Goal: Task Accomplishment & Management: Manage account settings

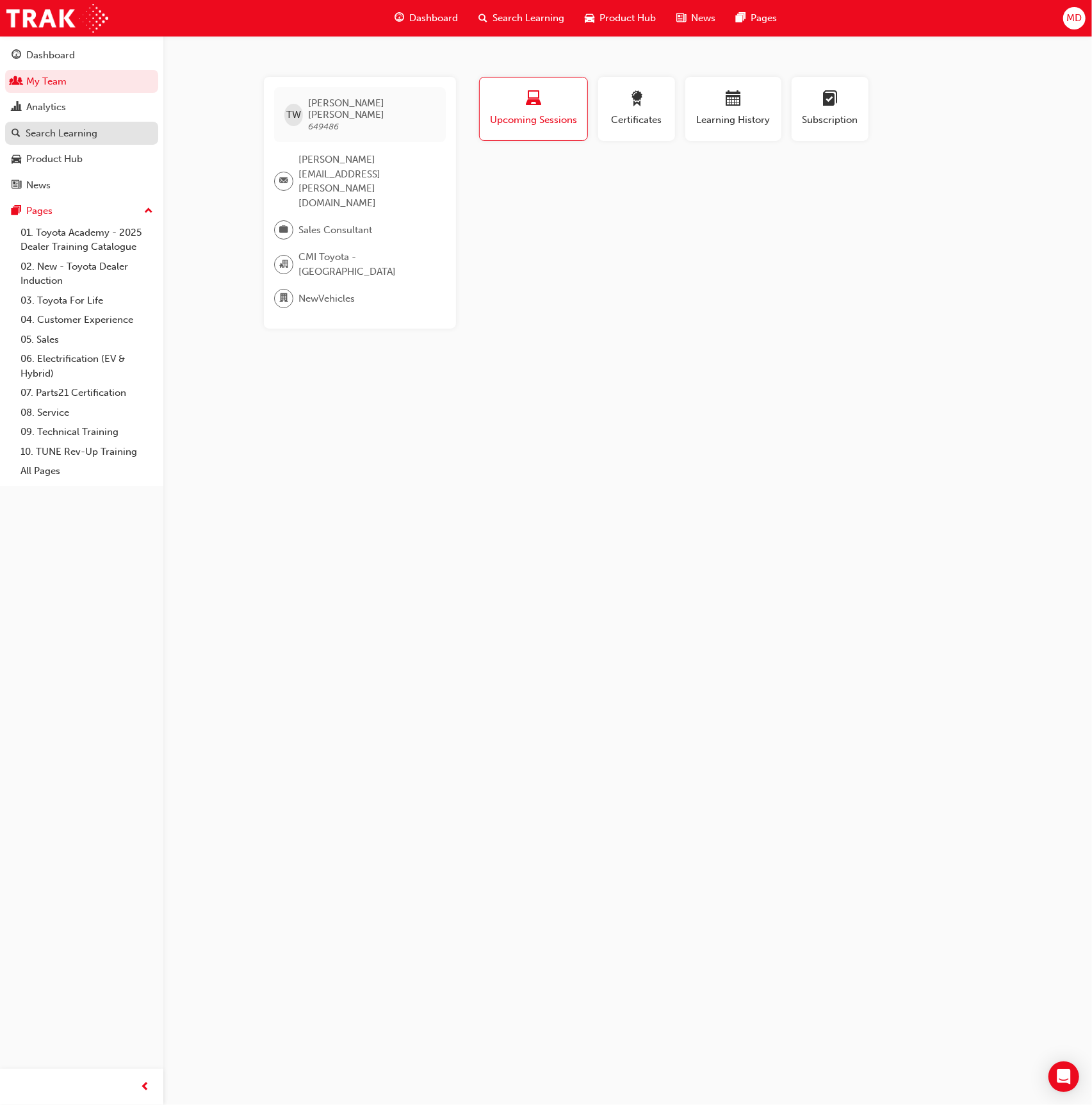
click at [84, 130] on div "Search Learning" at bounding box center [61, 133] width 71 height 15
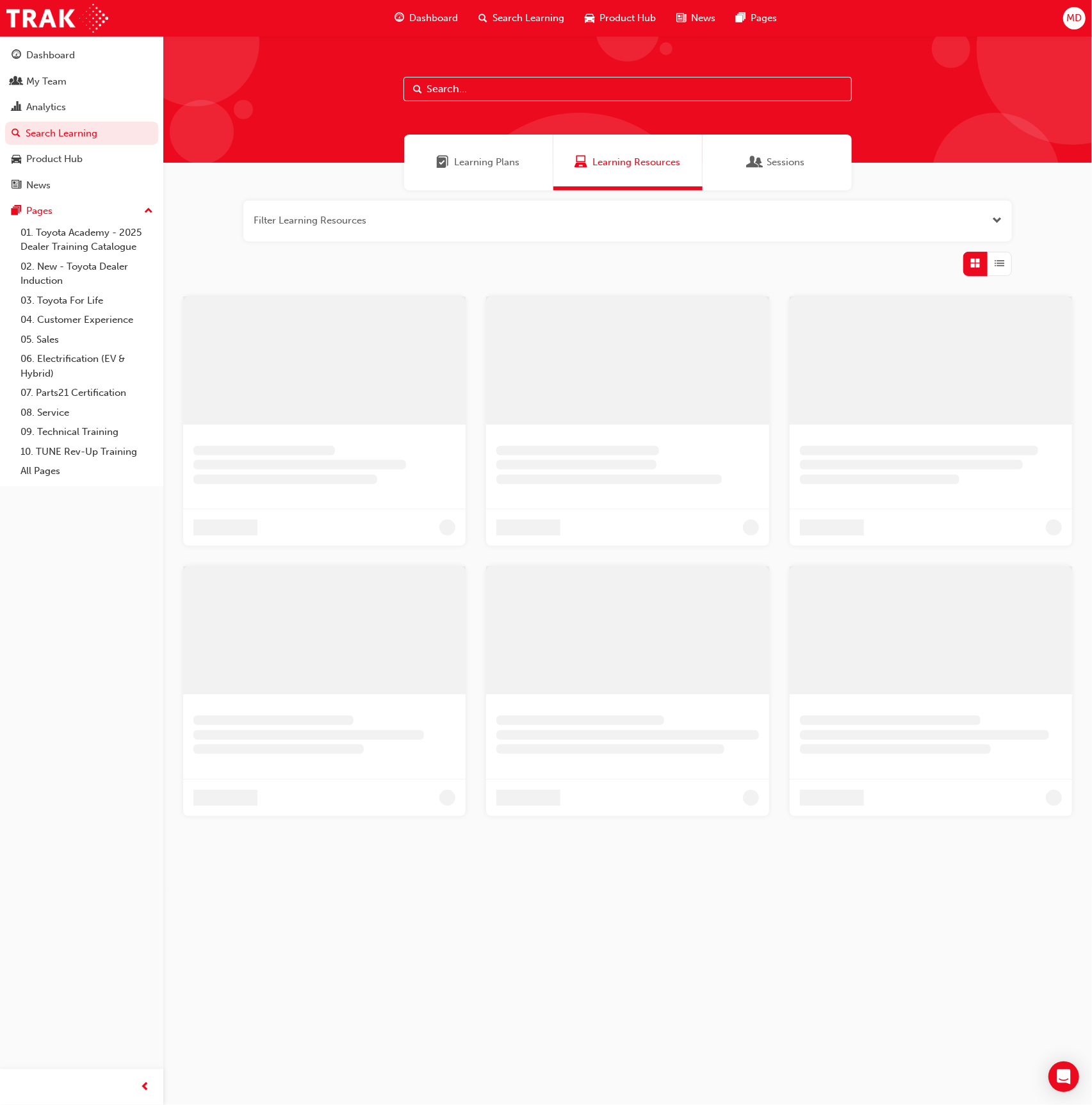
click at [468, 86] on input "text" at bounding box center [628, 89] width 449 height 25
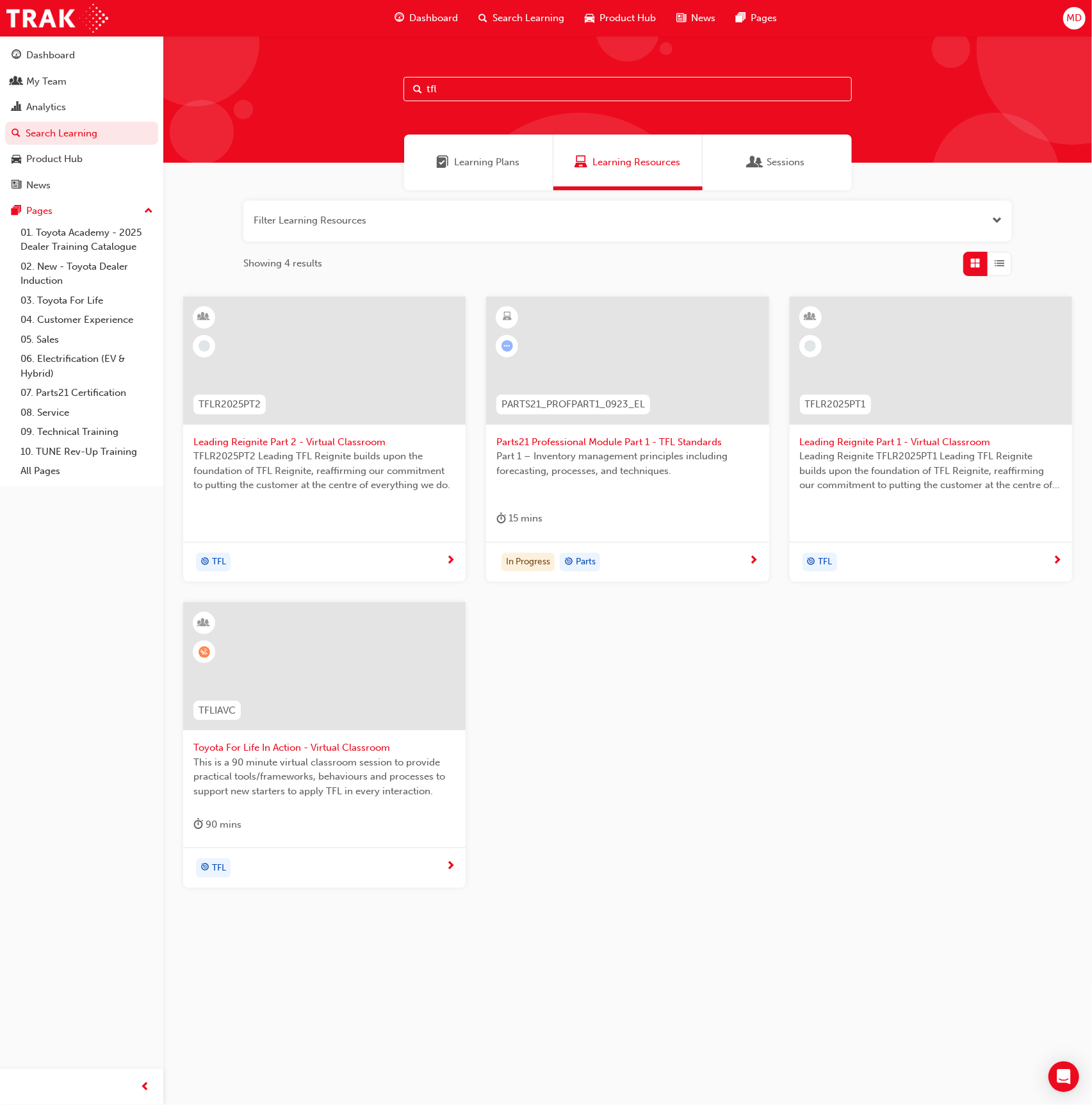
type input "tfl"
click at [436, 713] on div at bounding box center [324, 665] width 283 height 128
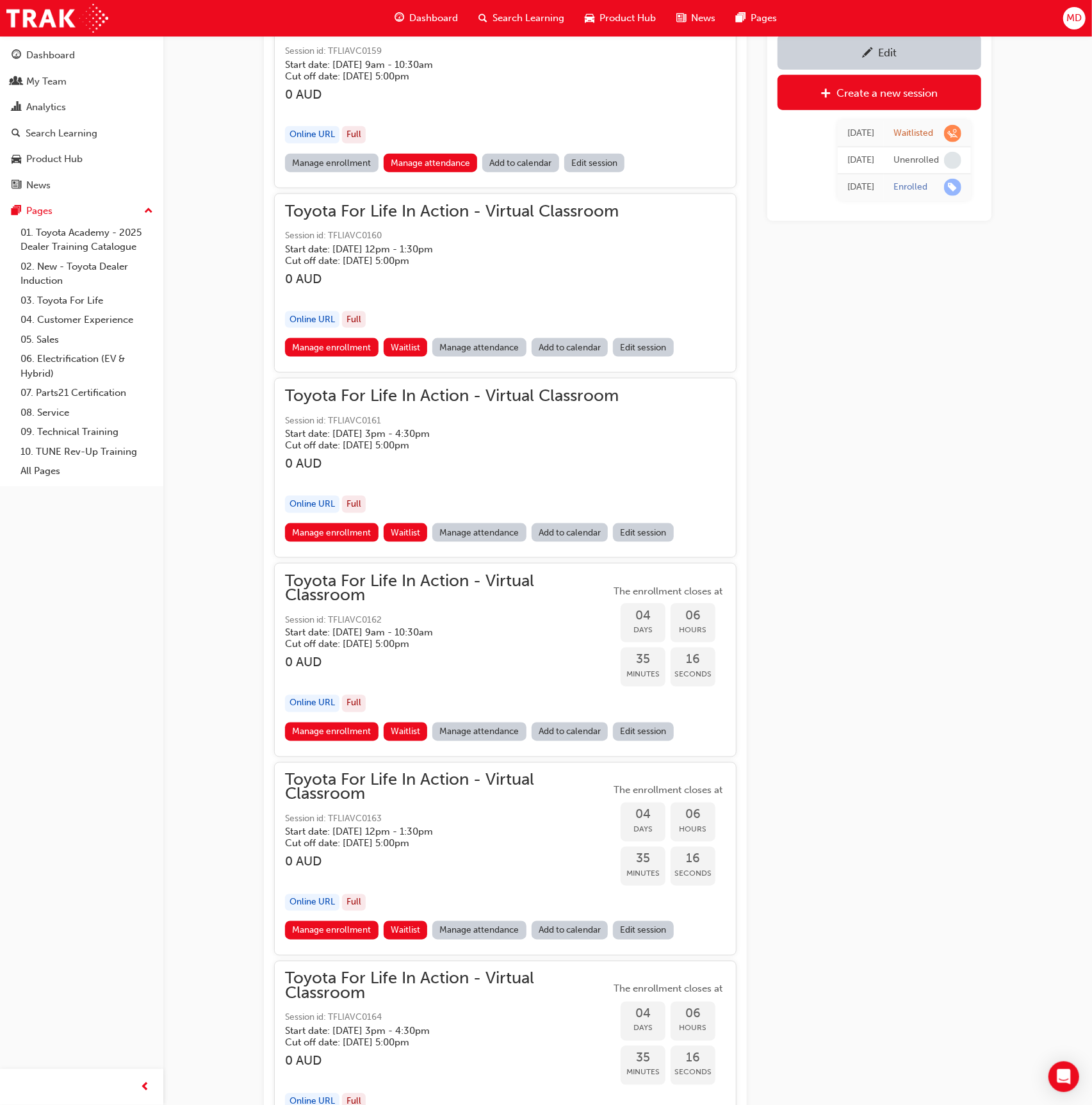
scroll to position [1080, 0]
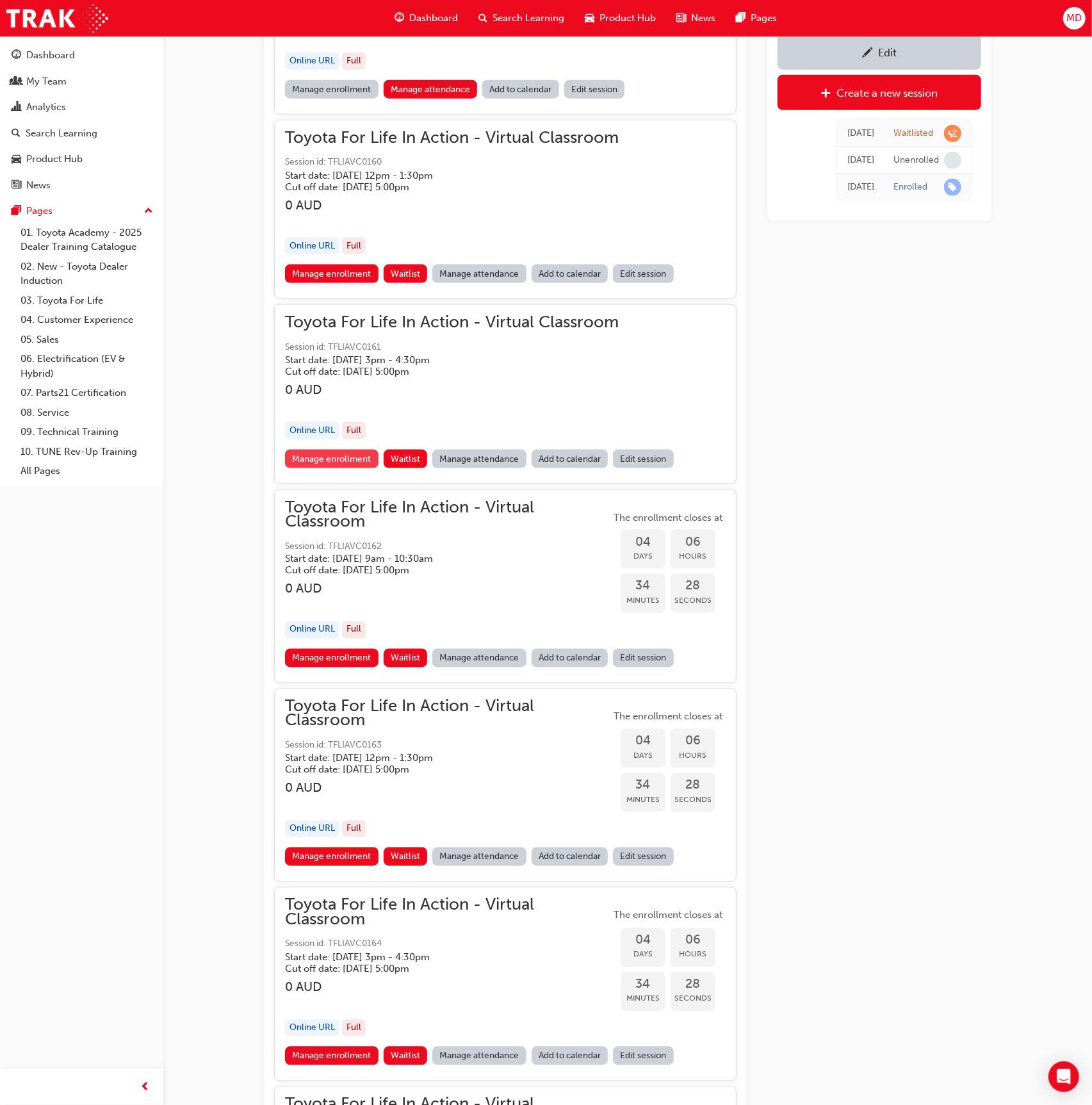
click at [336, 456] on link "Manage enrollment" at bounding box center [331, 458] width 93 height 19
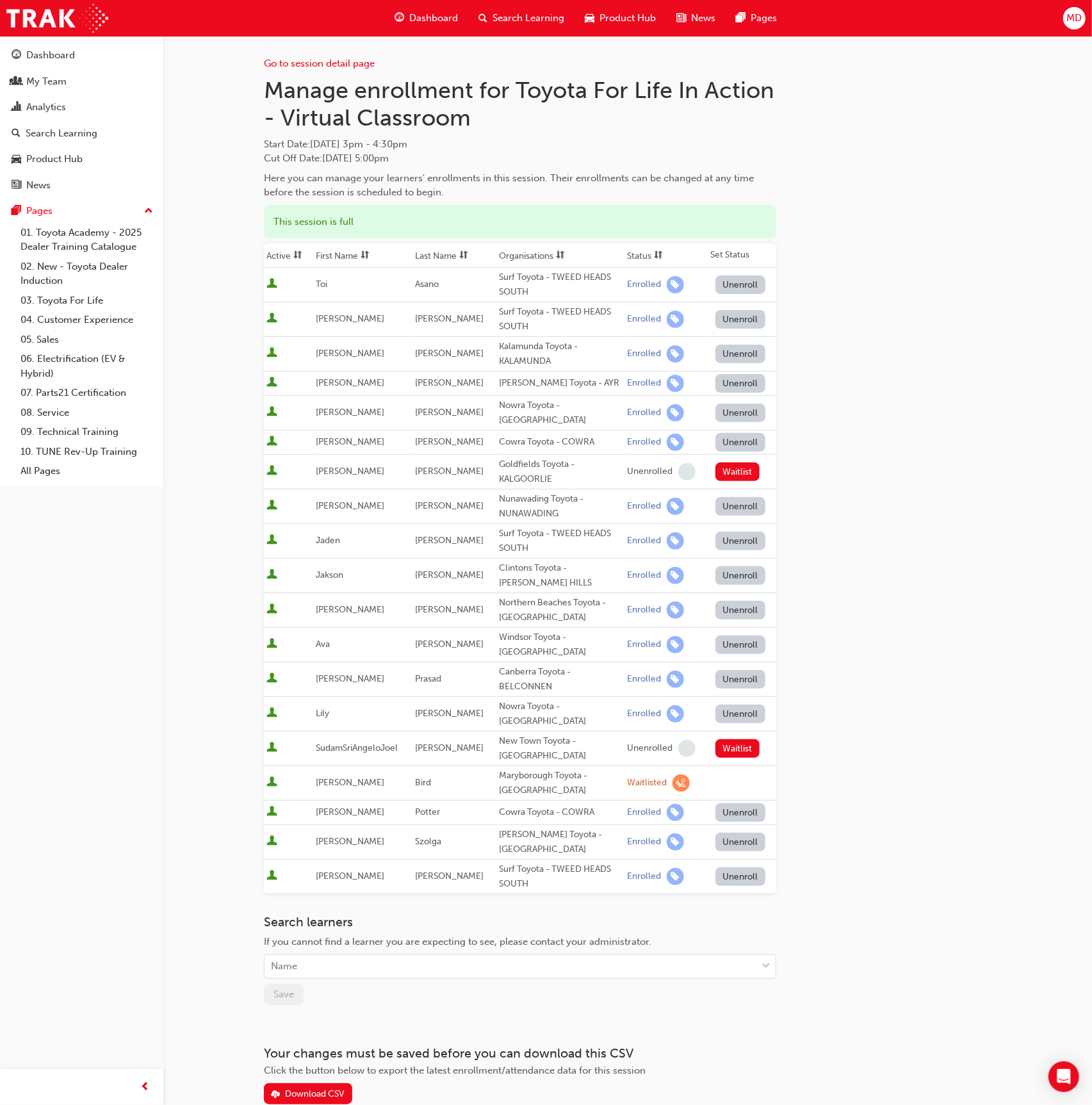
click at [468, 253] on span "sorting-icon" at bounding box center [464, 256] width 9 height 11
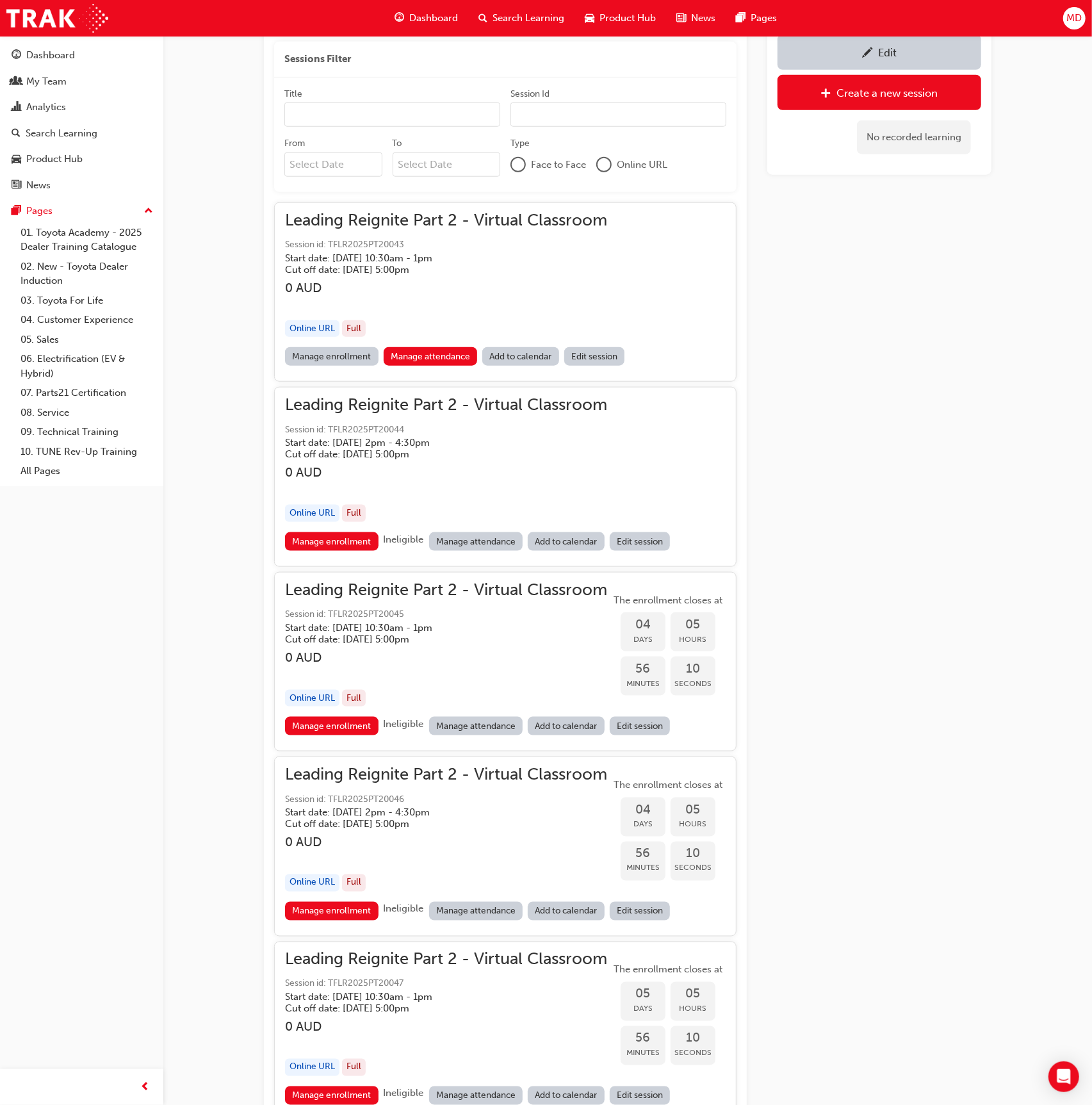
scroll to position [10634, 0]
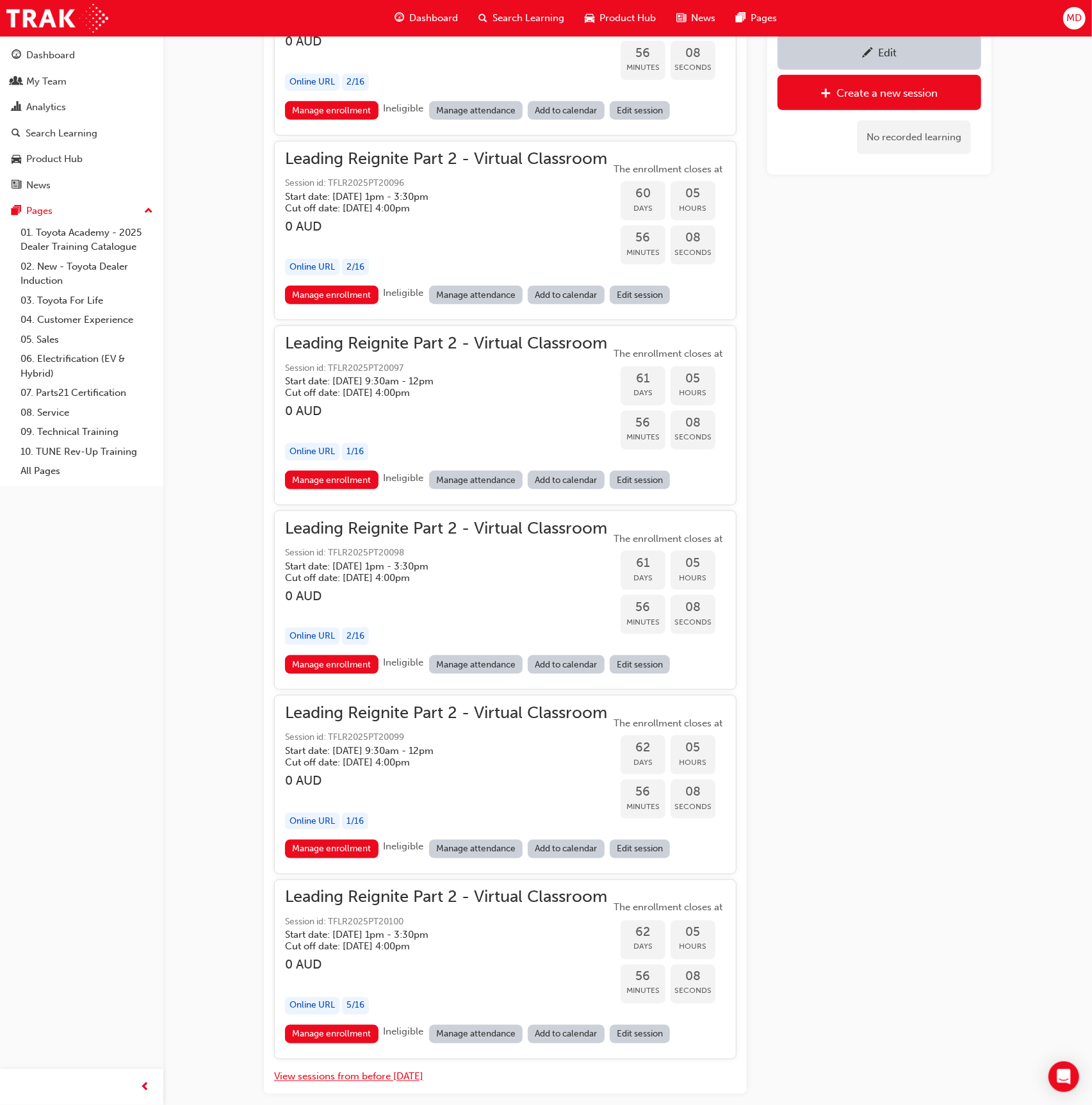
click at [368, 1070] on button "View sessions from before today" at bounding box center [348, 1077] width 149 height 15
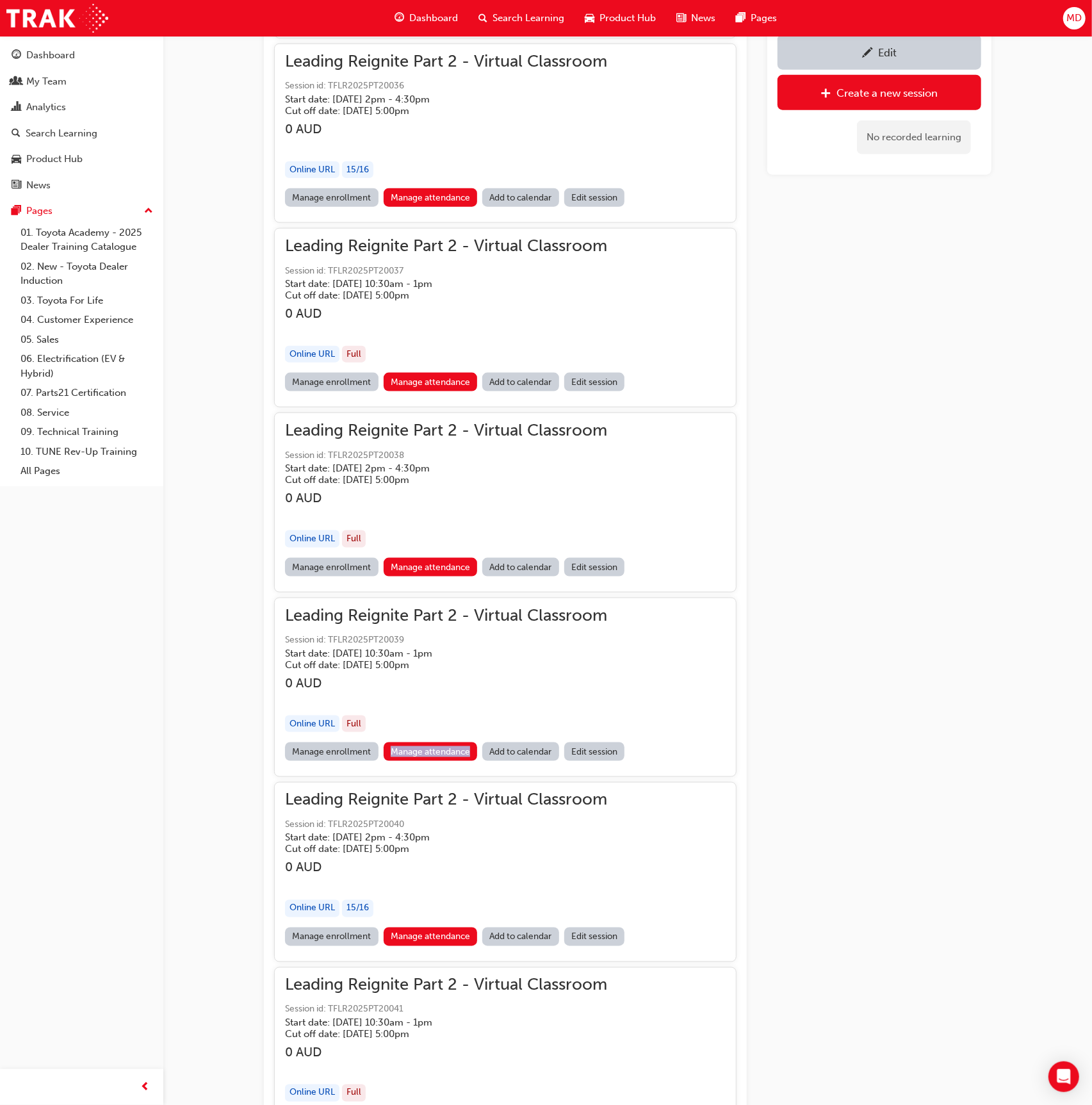
scroll to position [7398, 0]
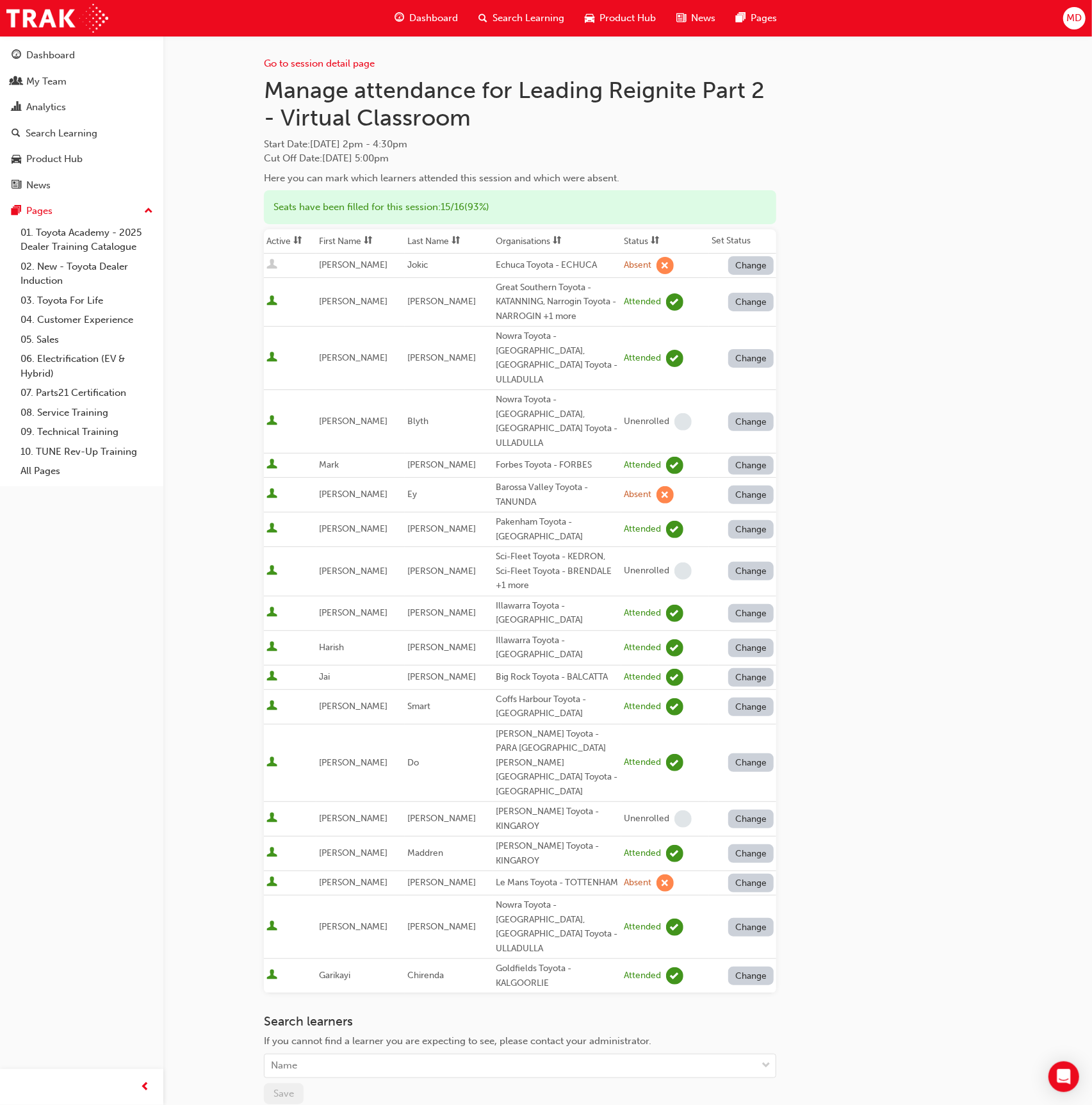
click at [449, 238] on span at bounding box center [457, 241] width 14 height 16
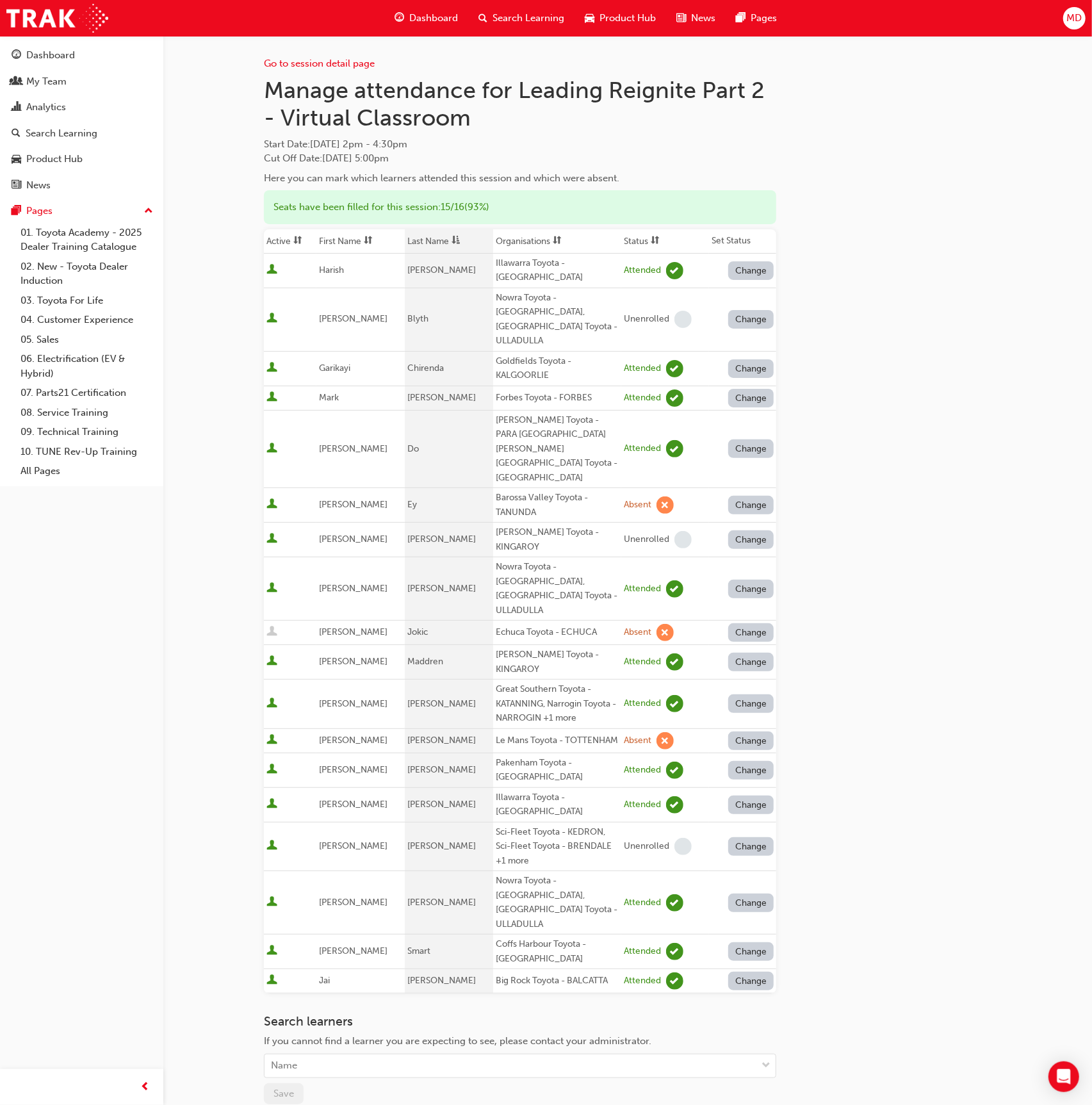
click at [740, 496] on button "Change" at bounding box center [752, 505] width 46 height 19
click at [740, 511] on div "Enrolled" at bounding box center [736, 515] width 37 height 15
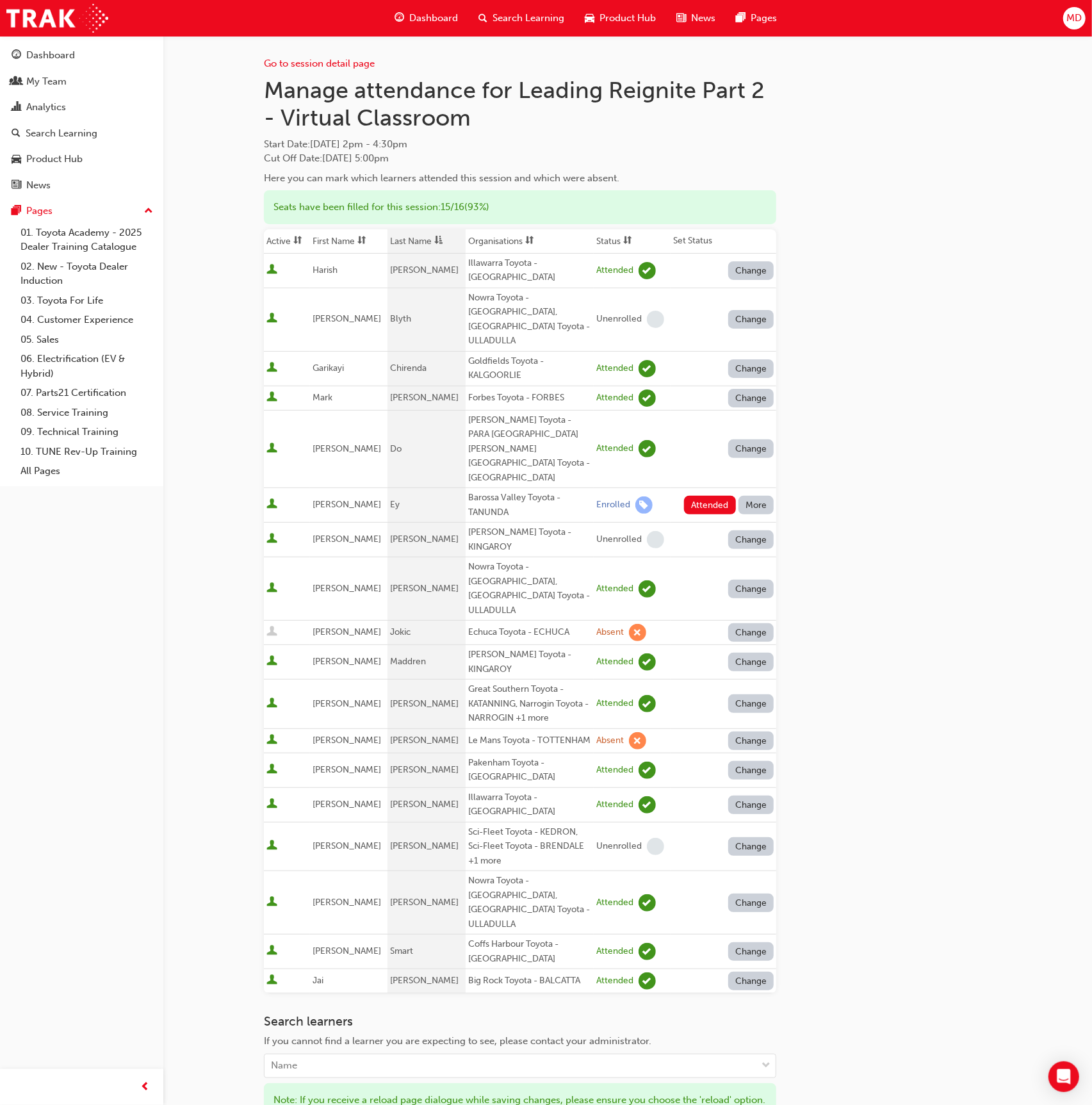
click at [755, 496] on button "More" at bounding box center [756, 505] width 36 height 19
click at [739, 541] on div "Unenrolled" at bounding box center [747, 539] width 49 height 15
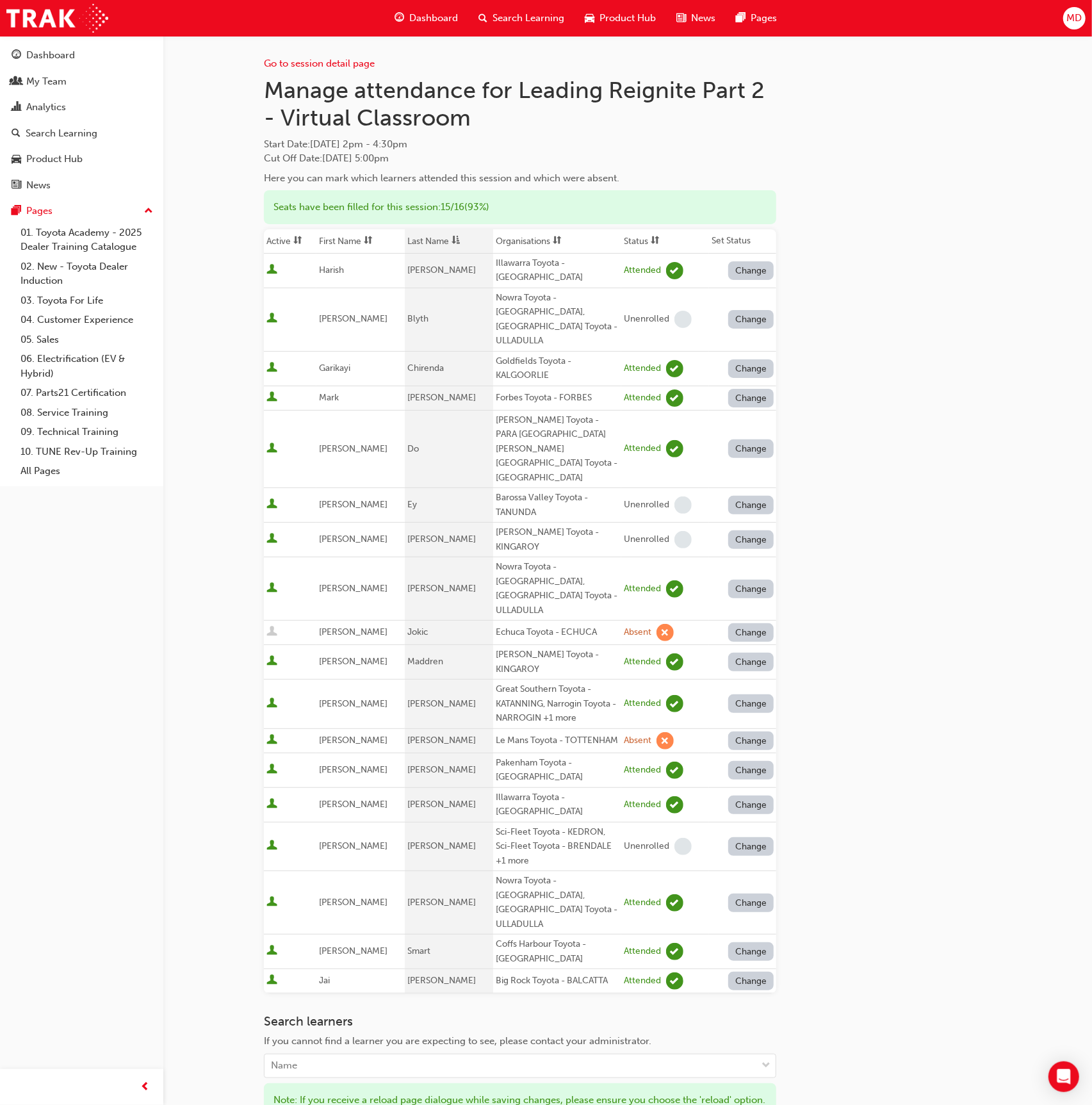
drag, startPoint x: 294, startPoint y: 1070, endPoint x: 298, endPoint y: 1054, distance: 16.5
click at [97, 138] on div "Search Learning" at bounding box center [81, 133] width 140 height 16
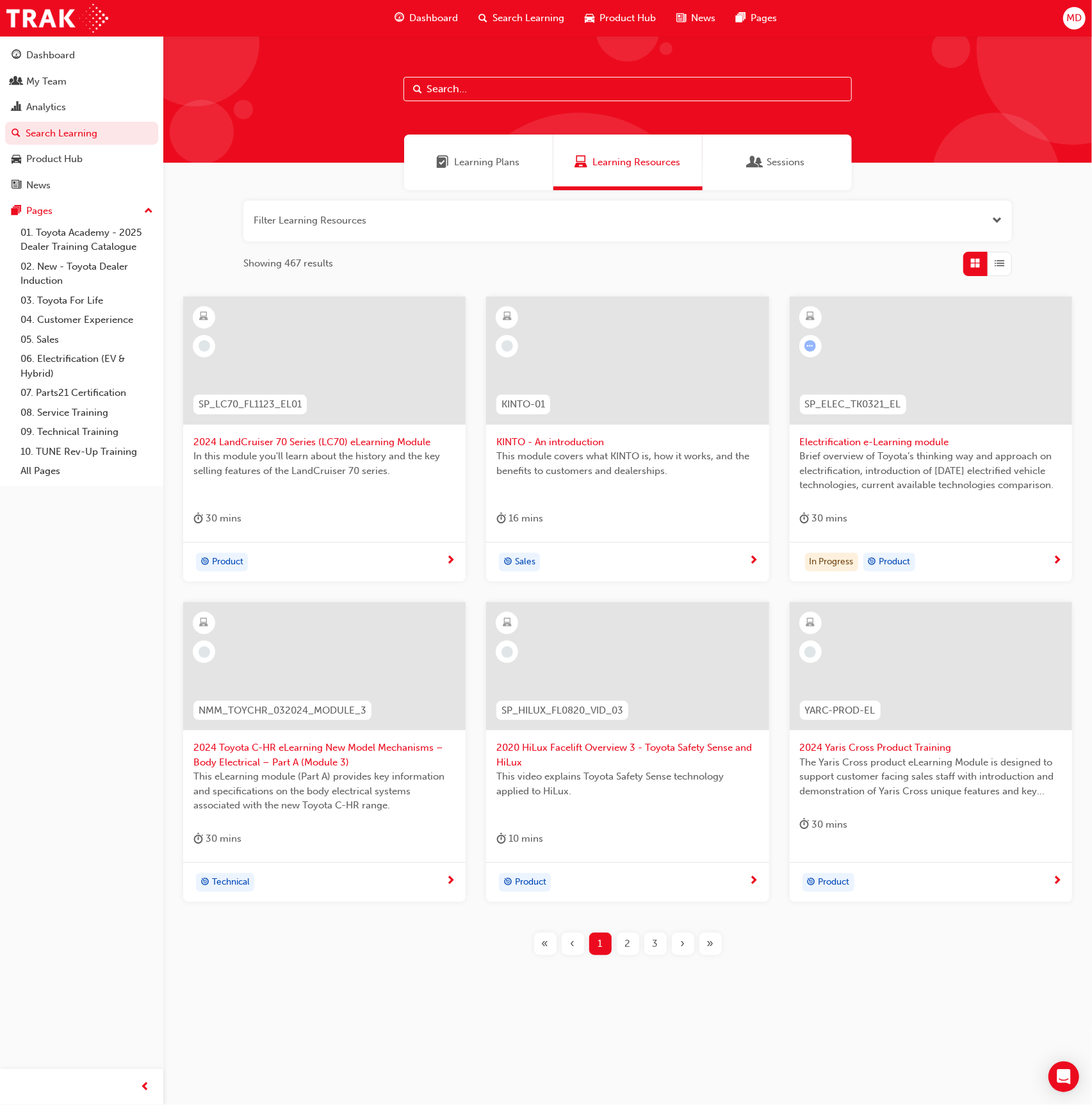
click at [511, 91] on input "text" at bounding box center [628, 89] width 449 height 25
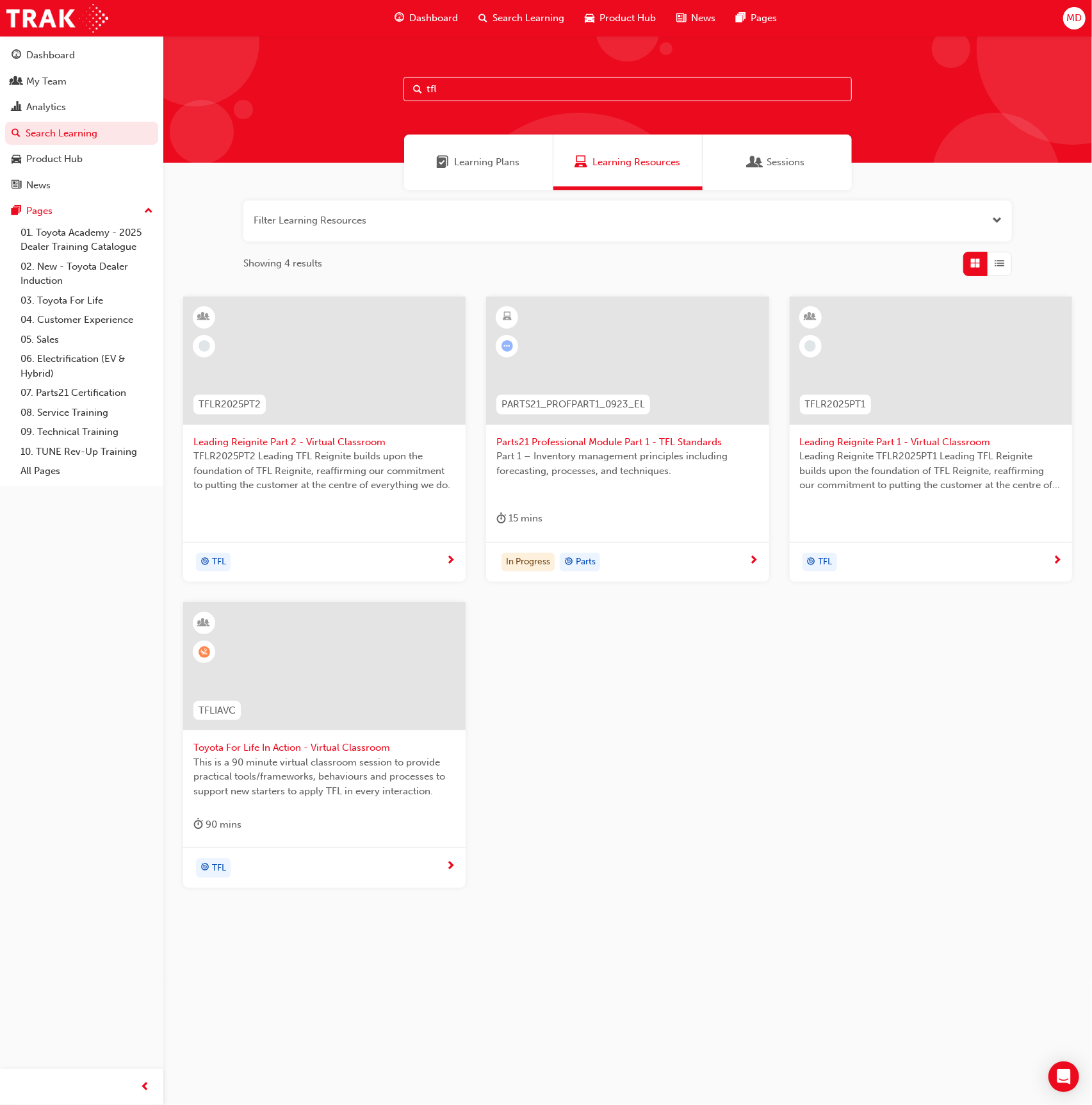
type input "tfl"
click at [375, 658] on div at bounding box center [324, 665] width 283 height 128
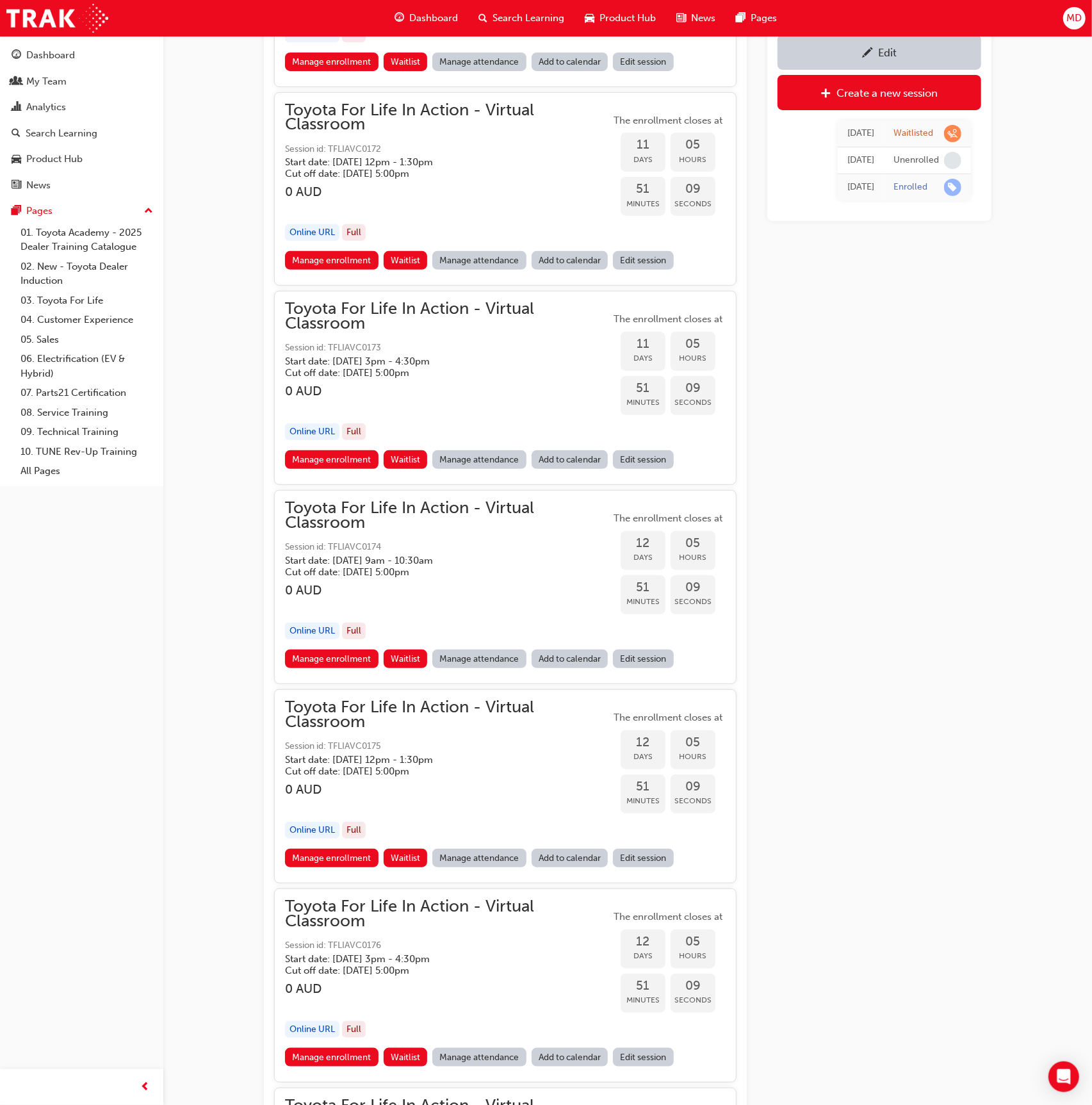
scroll to position [3754, 0]
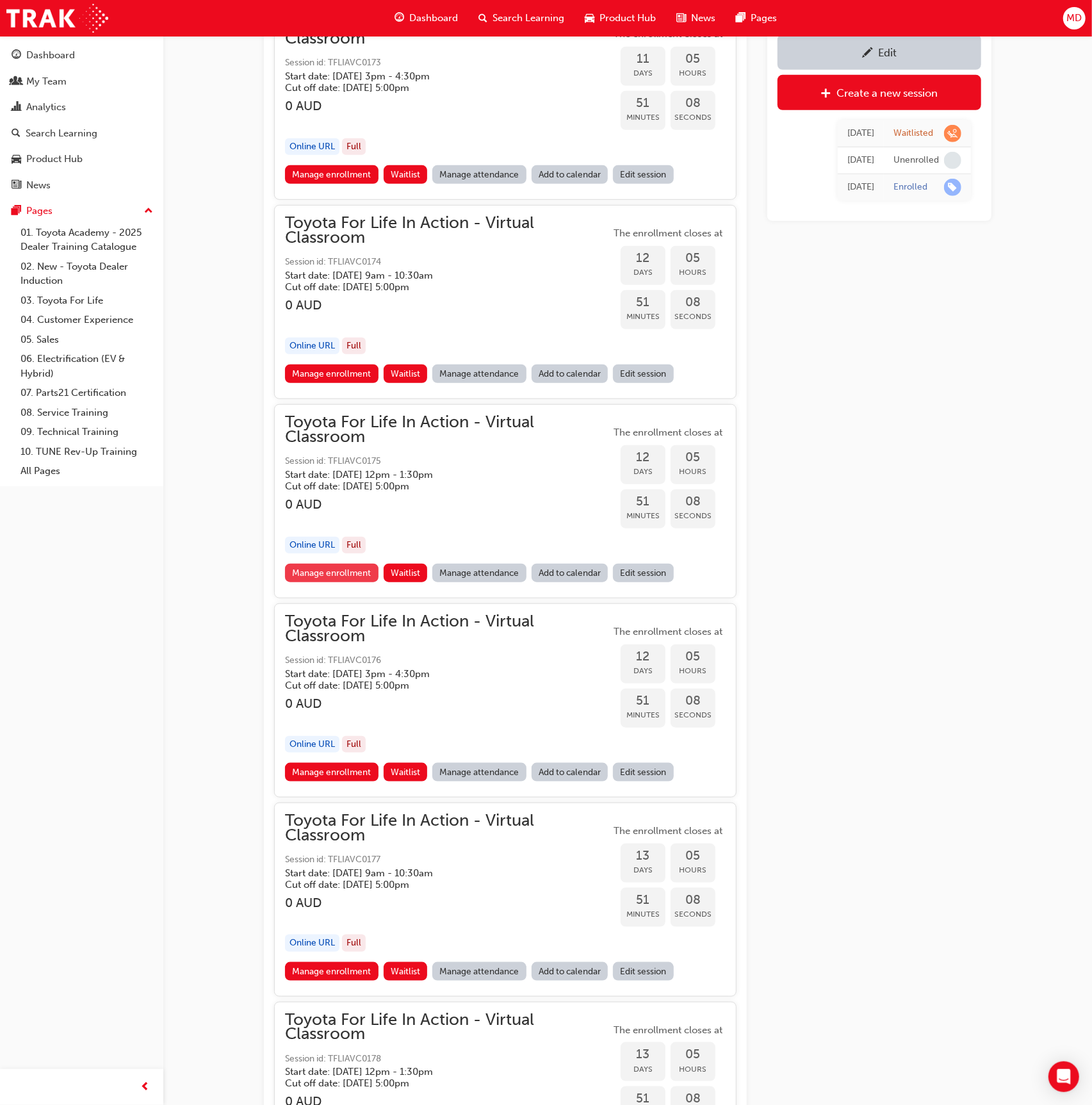
click at [334, 564] on link "Manage enrollment" at bounding box center [331, 573] width 93 height 19
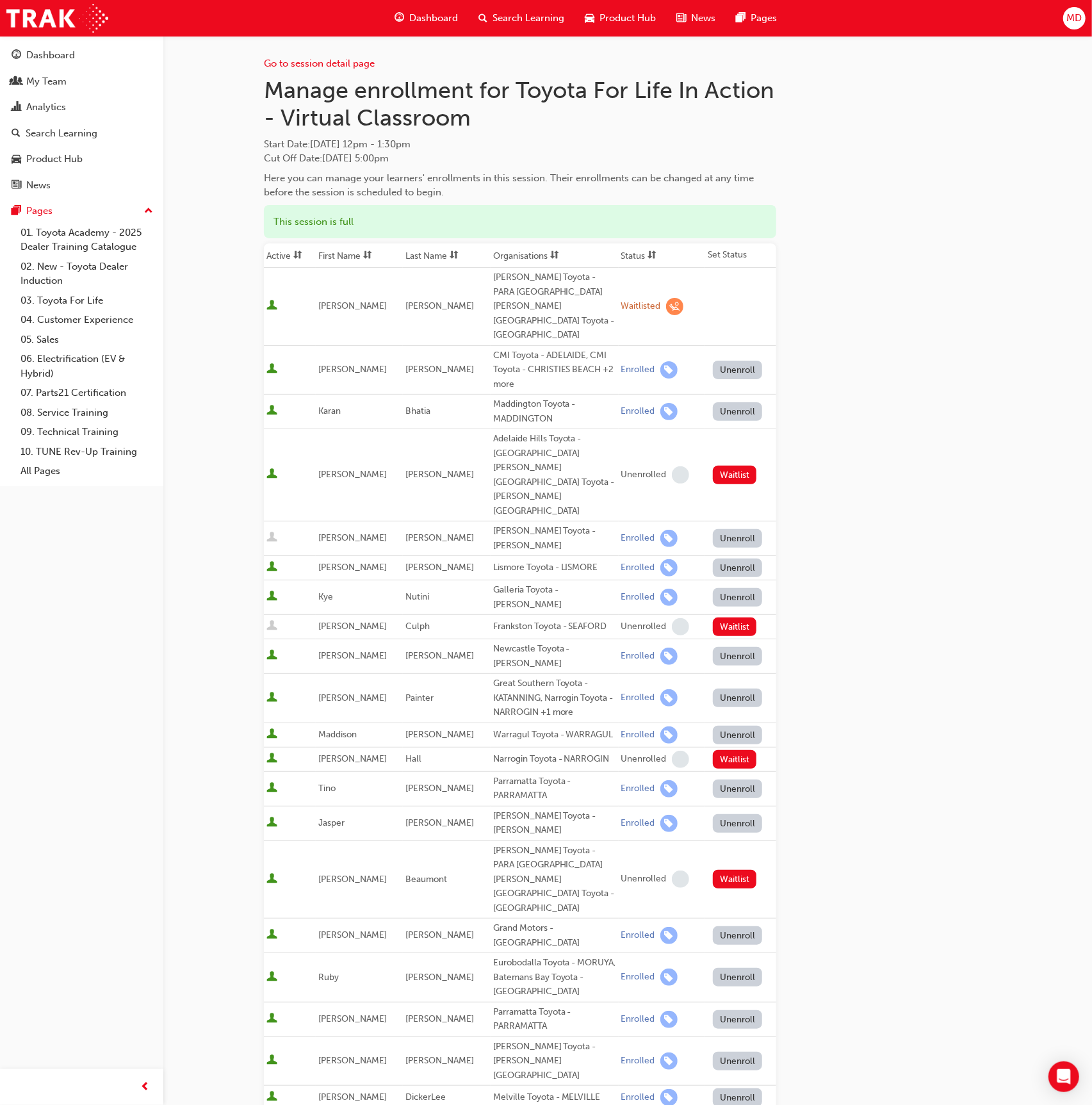
click at [722, 588] on button "Unenroll" at bounding box center [738, 597] width 50 height 19
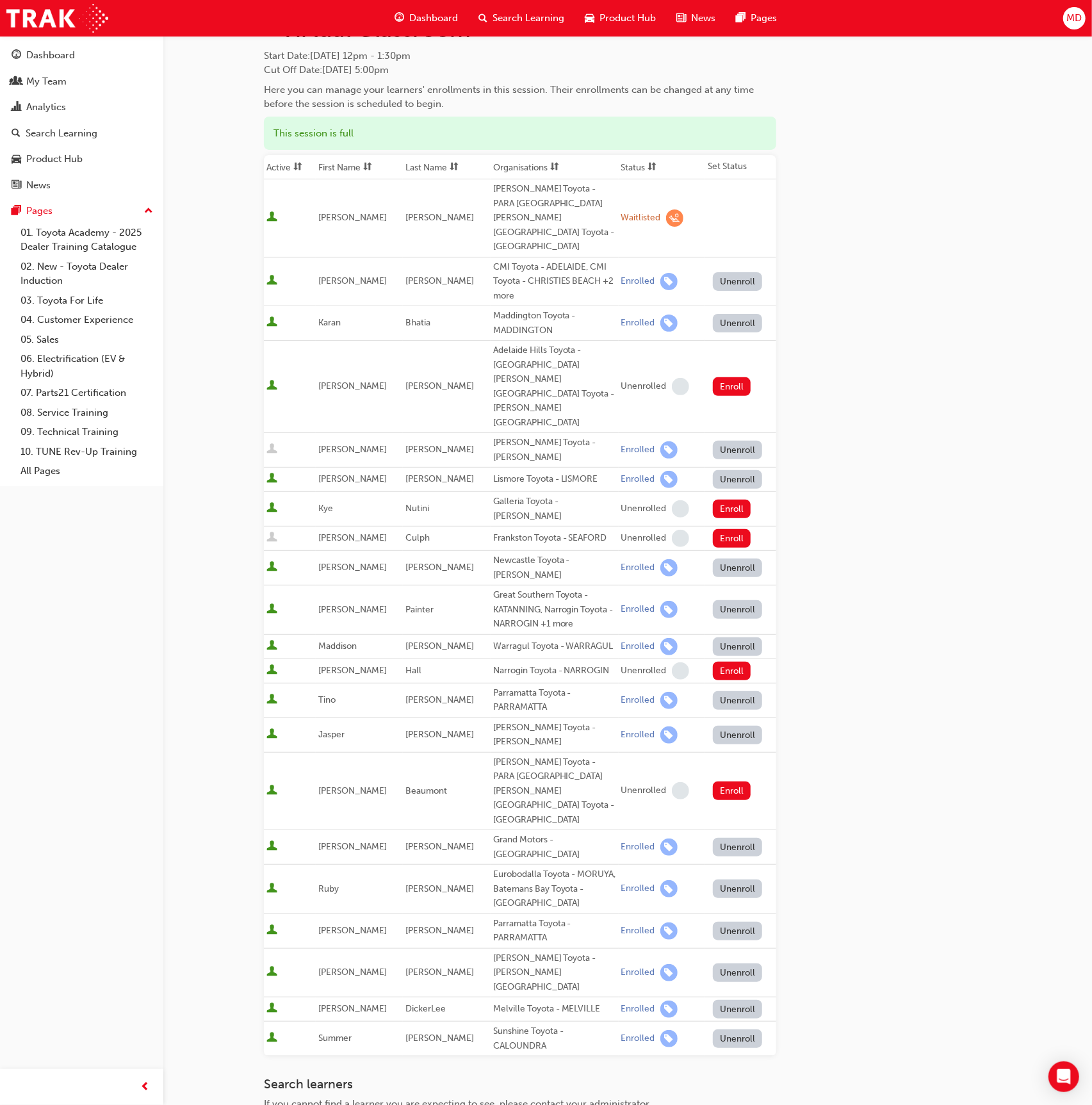
scroll to position [100, 0]
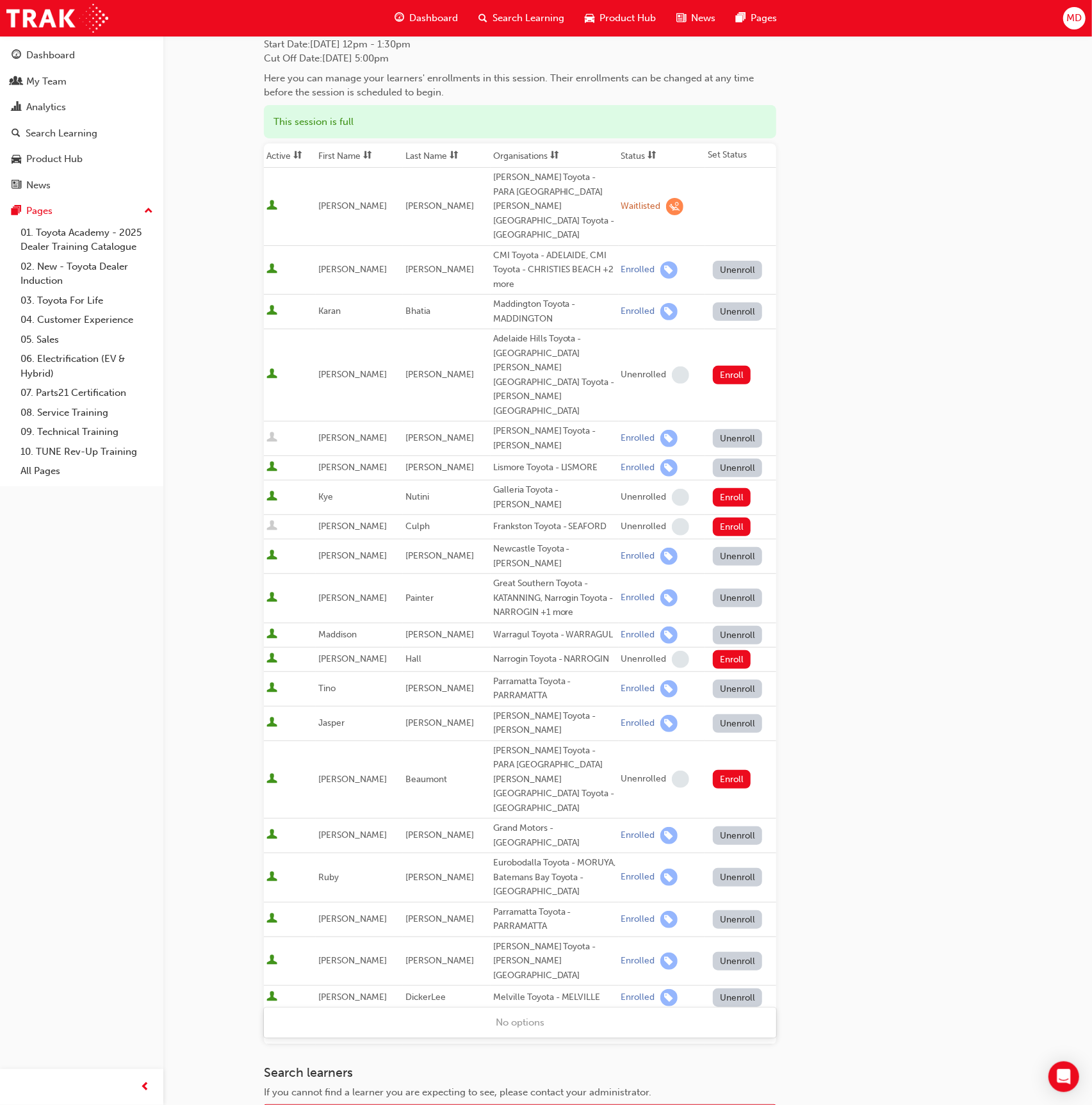
click at [323, 1104] on div "Name" at bounding box center [510, 1116] width 492 height 22
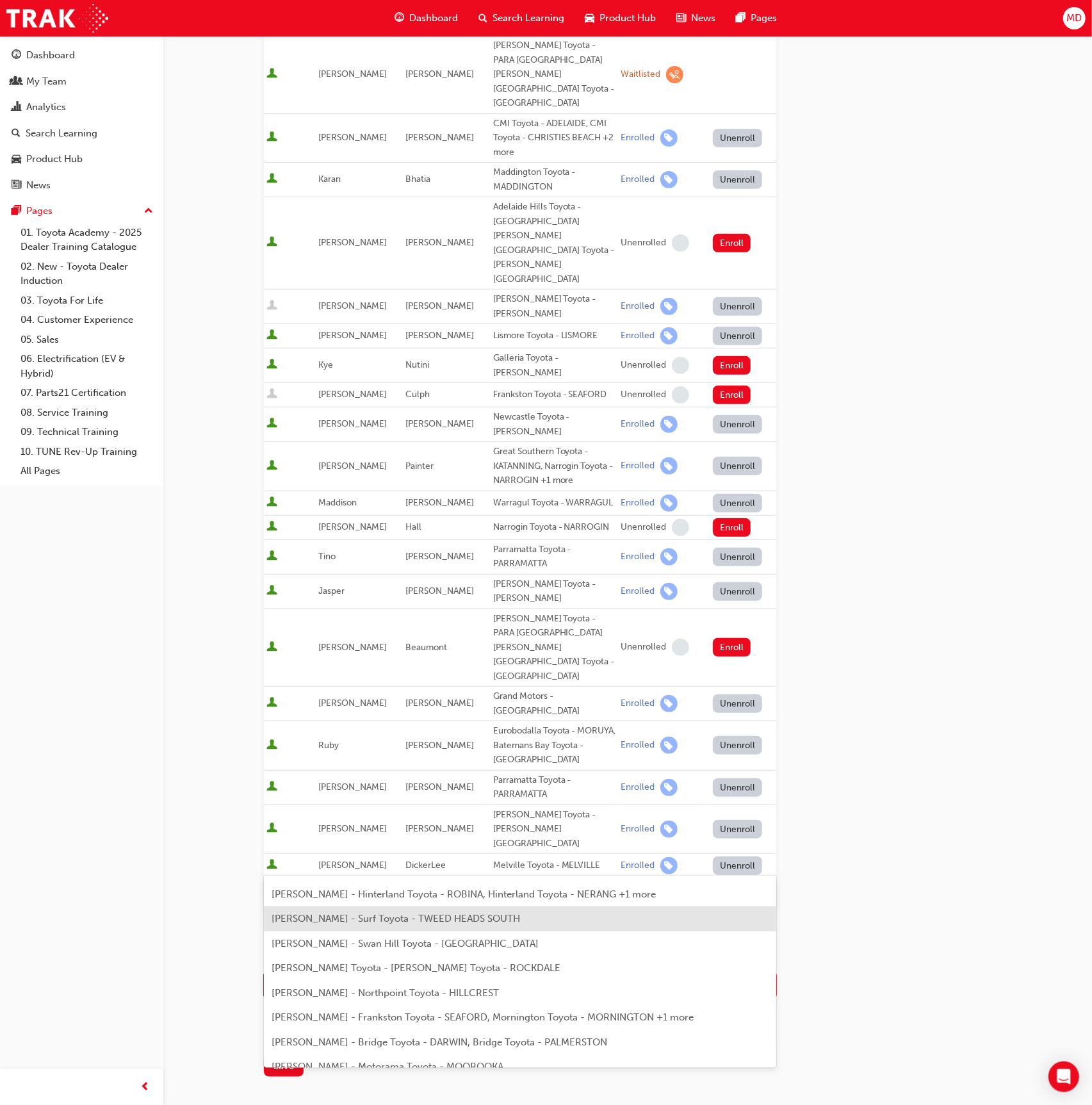
scroll to position [0, 0]
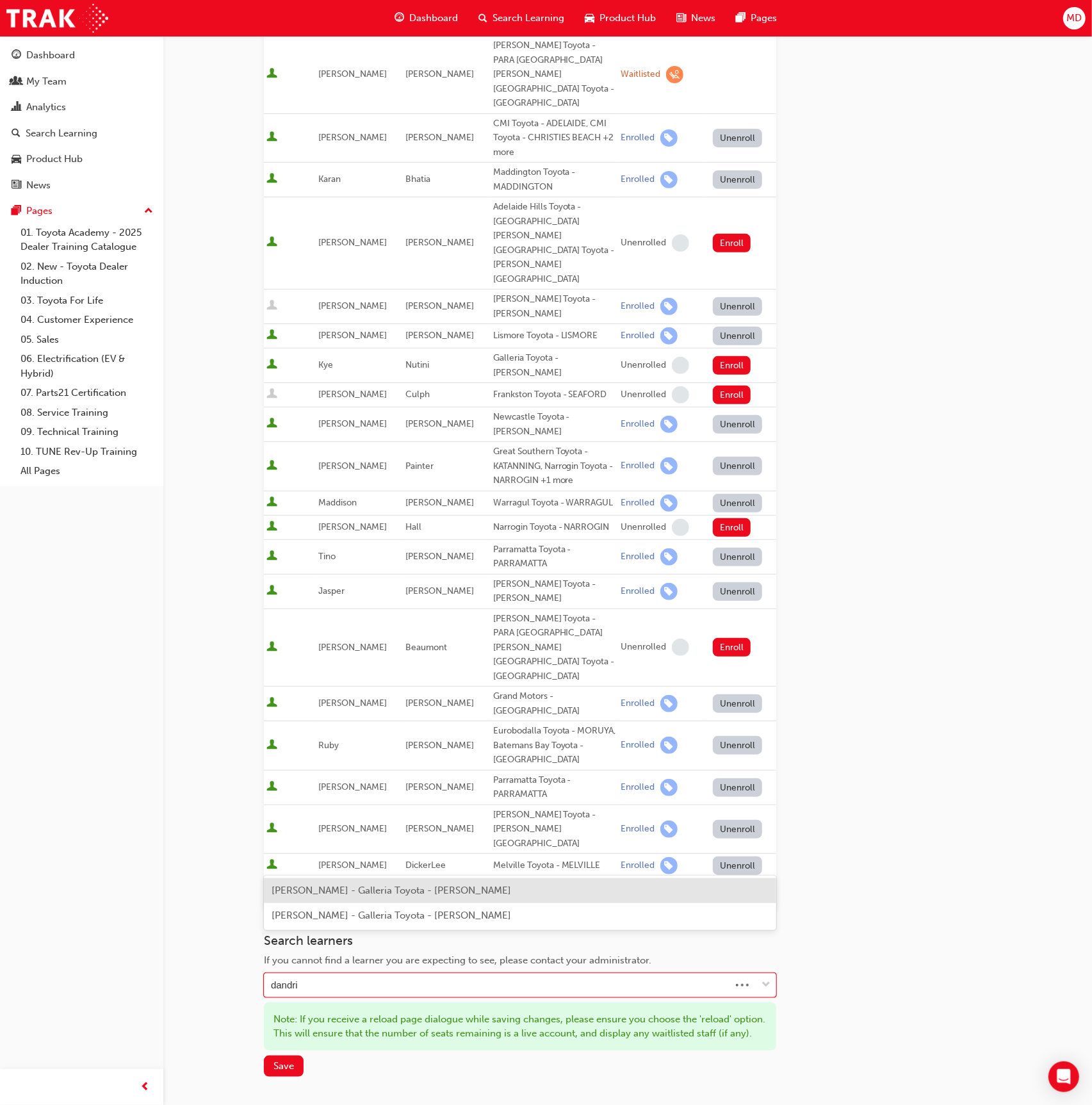
type input "dandril"
click at [345, 894] on span "Louise DAndrilli - Galleria Toyota - MORLEY" at bounding box center [391, 890] width 240 height 11
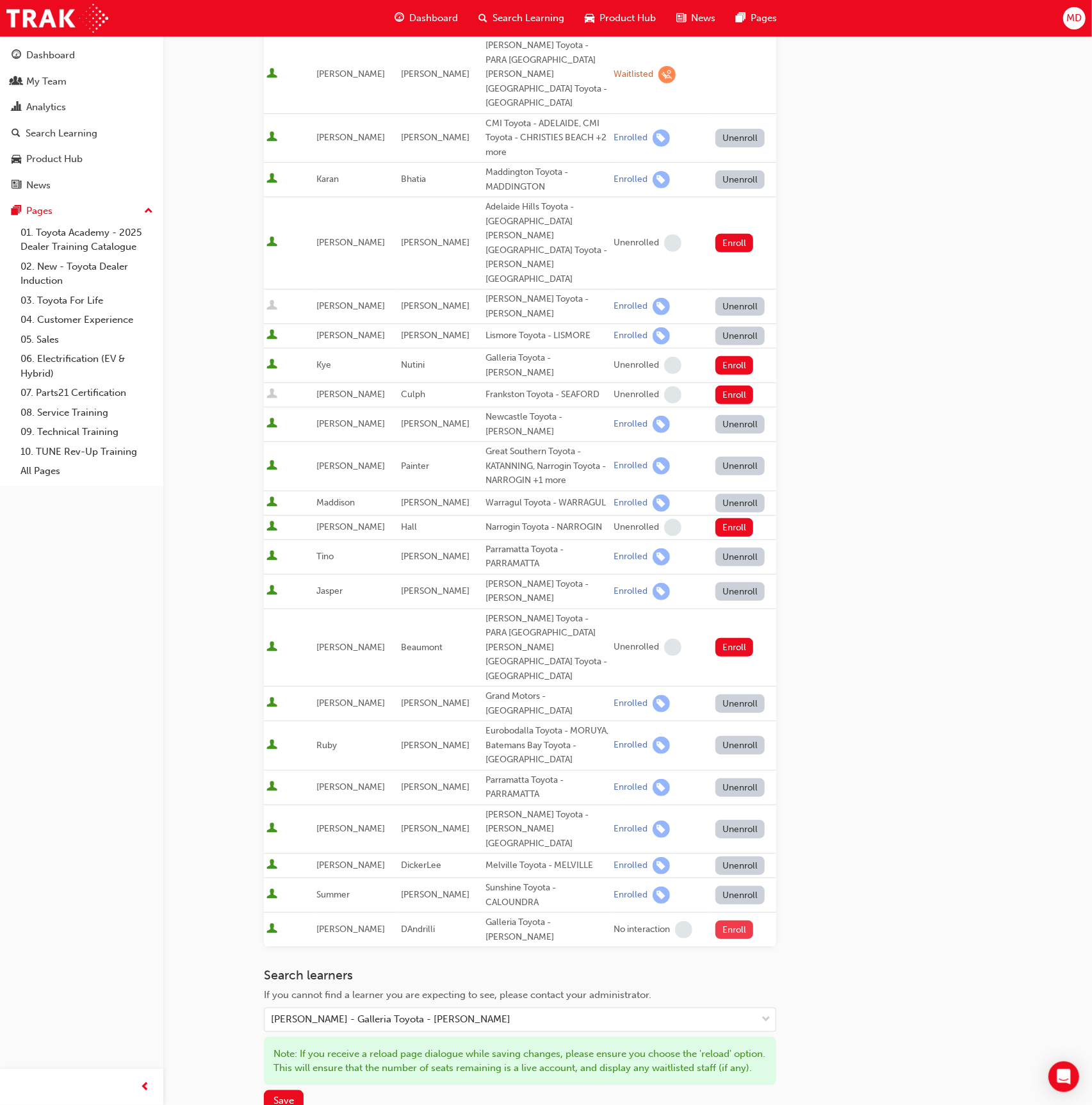
click at [716, 921] on button "Enroll" at bounding box center [735, 930] width 39 height 19
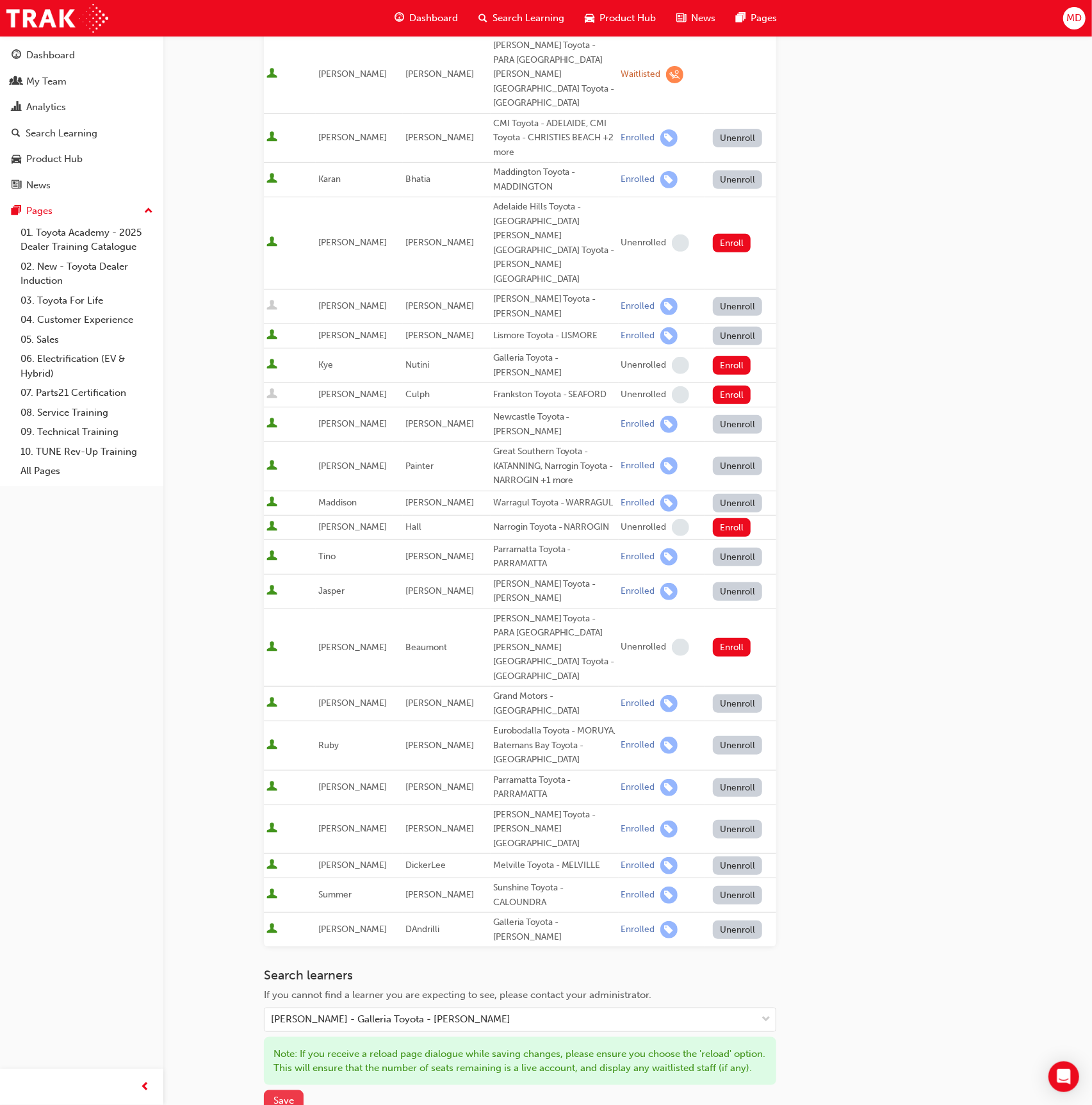
click at [284, 1094] on span "Save" at bounding box center [283, 1100] width 20 height 11
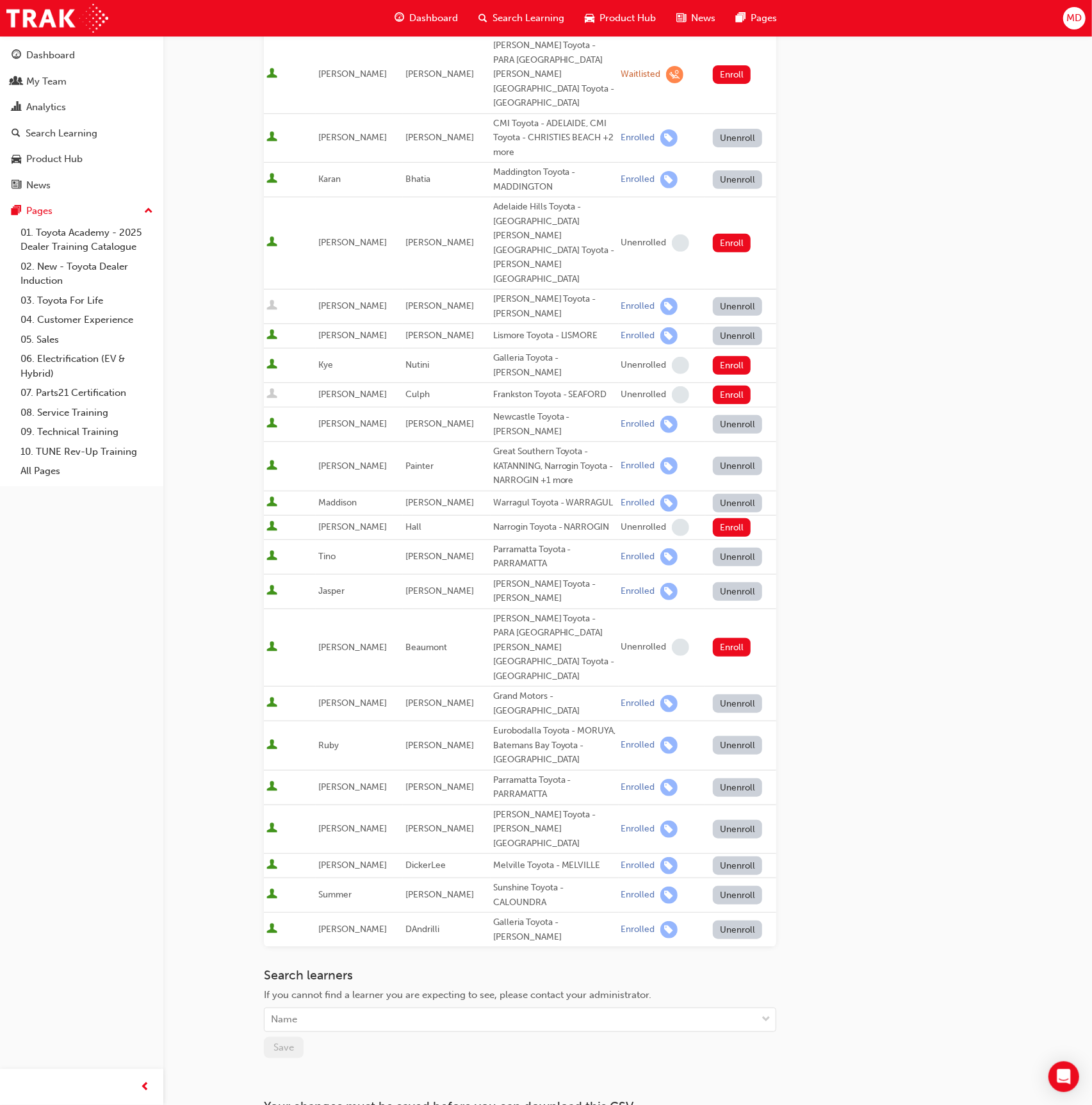
scroll to position [219, 0]
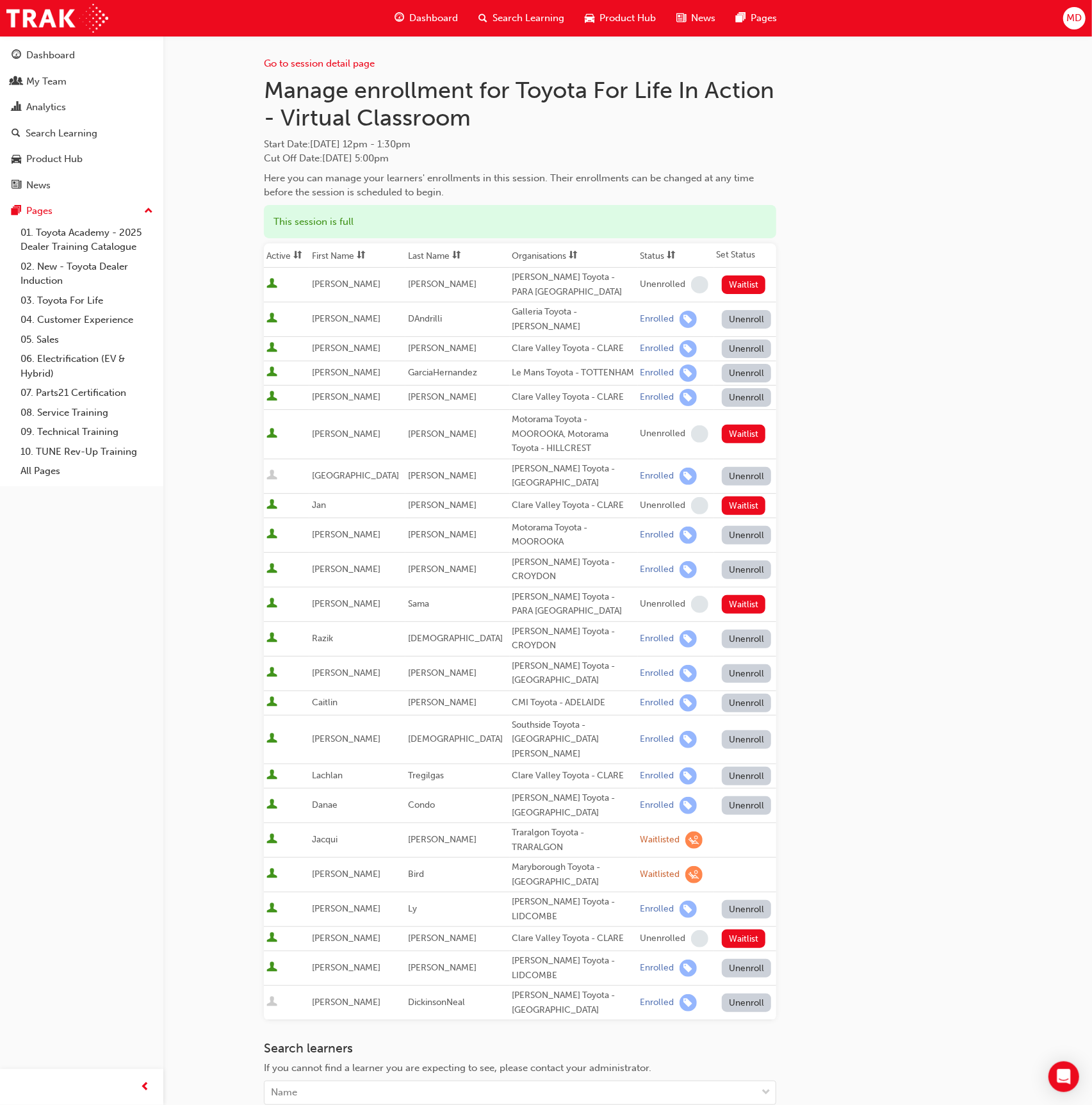
click at [452, 250] on span "sorting-icon" at bounding box center [457, 256] width 9 height 11
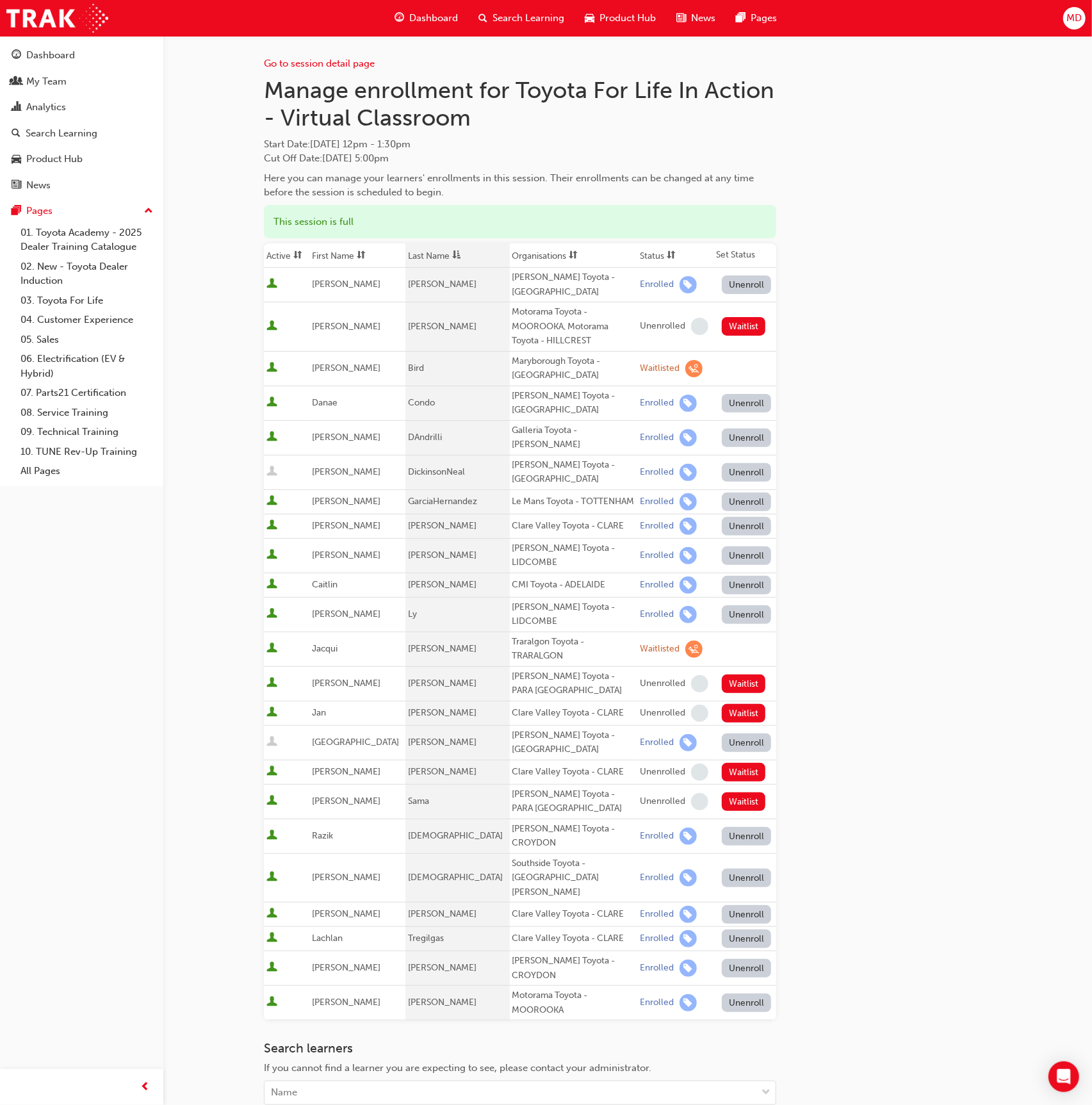
click at [741, 434] on button "Unenroll" at bounding box center [747, 437] width 50 height 19
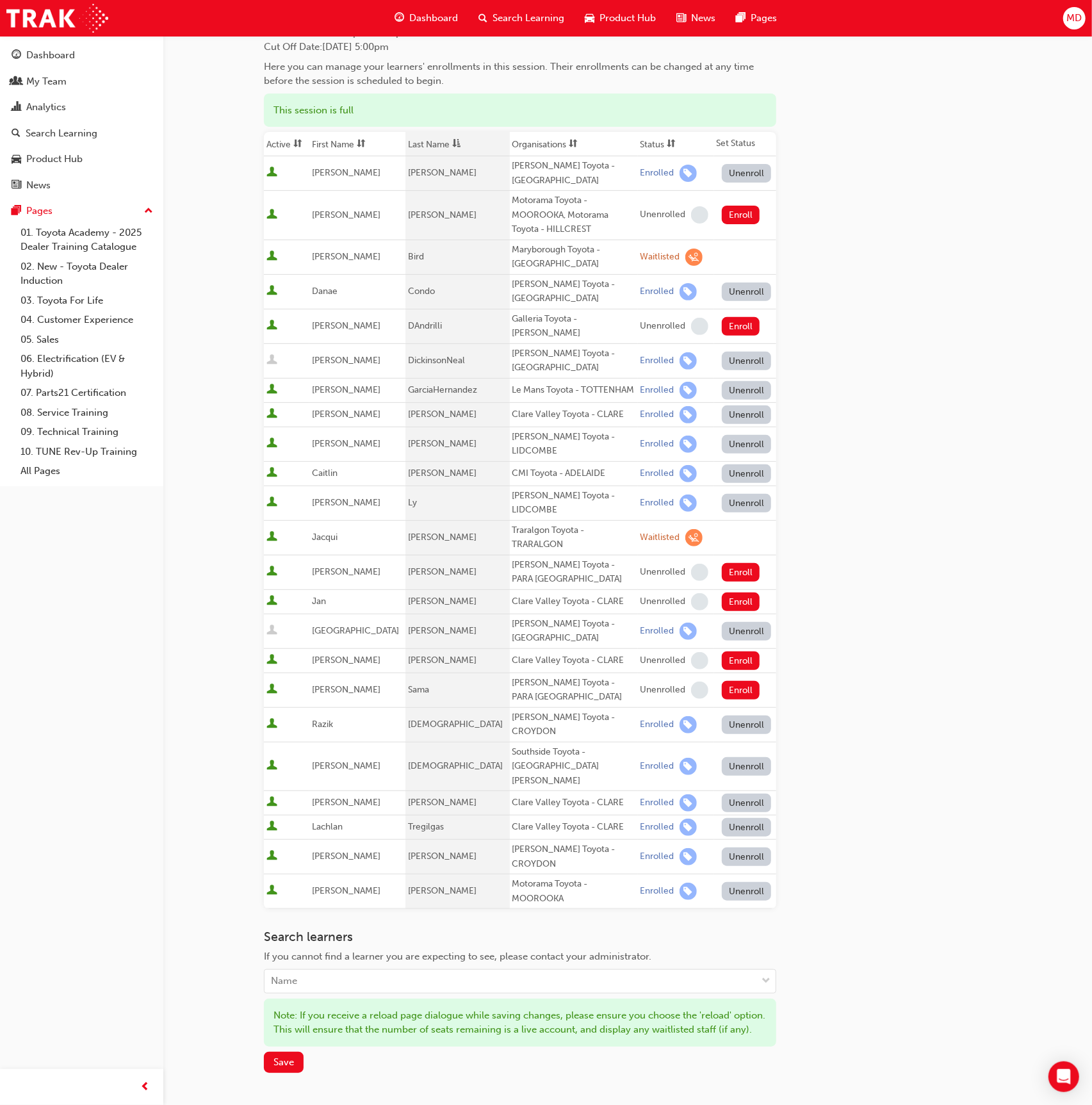
scroll to position [129, 0]
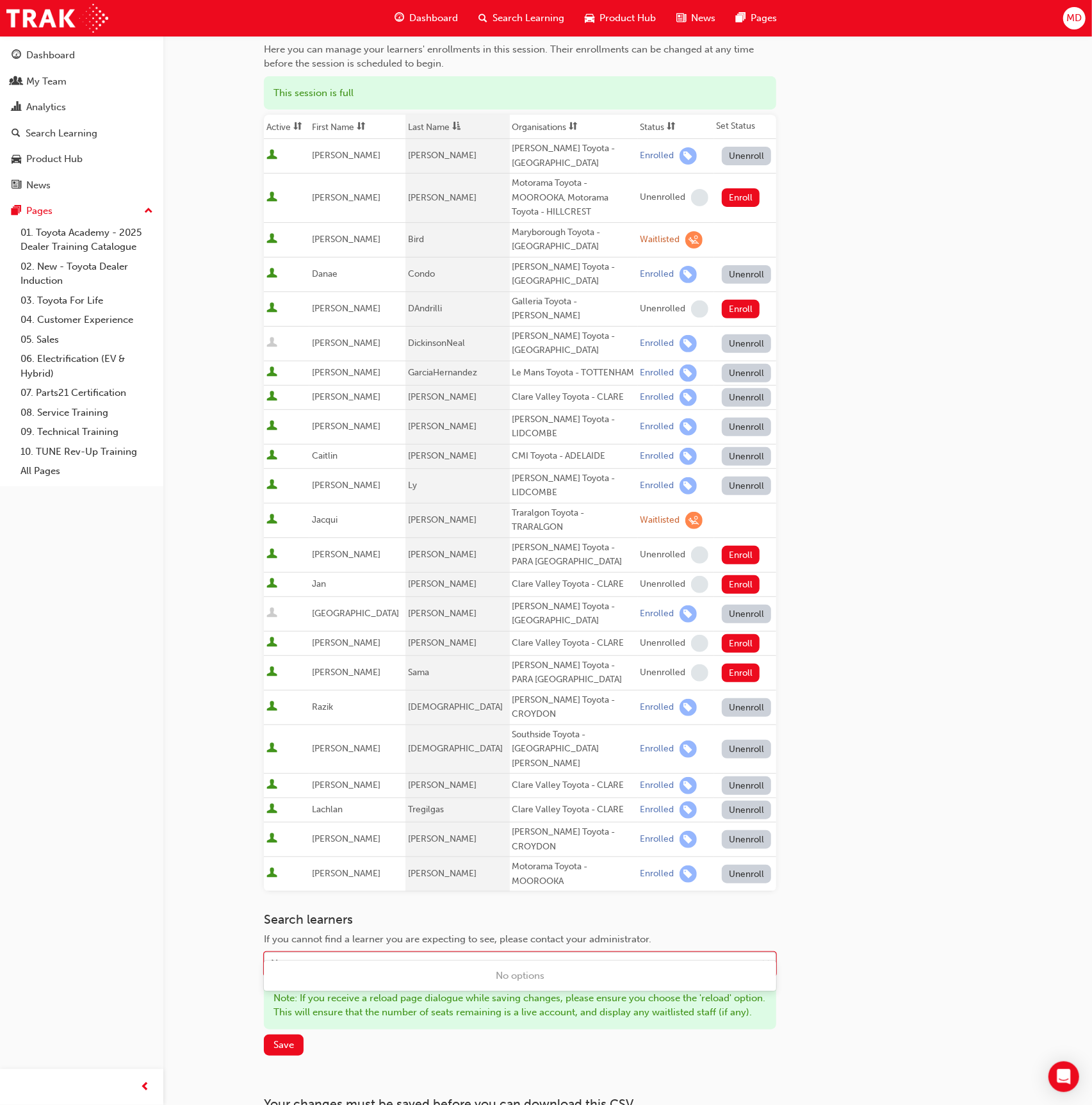
click at [318, 953] on div "Name" at bounding box center [510, 964] width 492 height 22
type input "nutini"
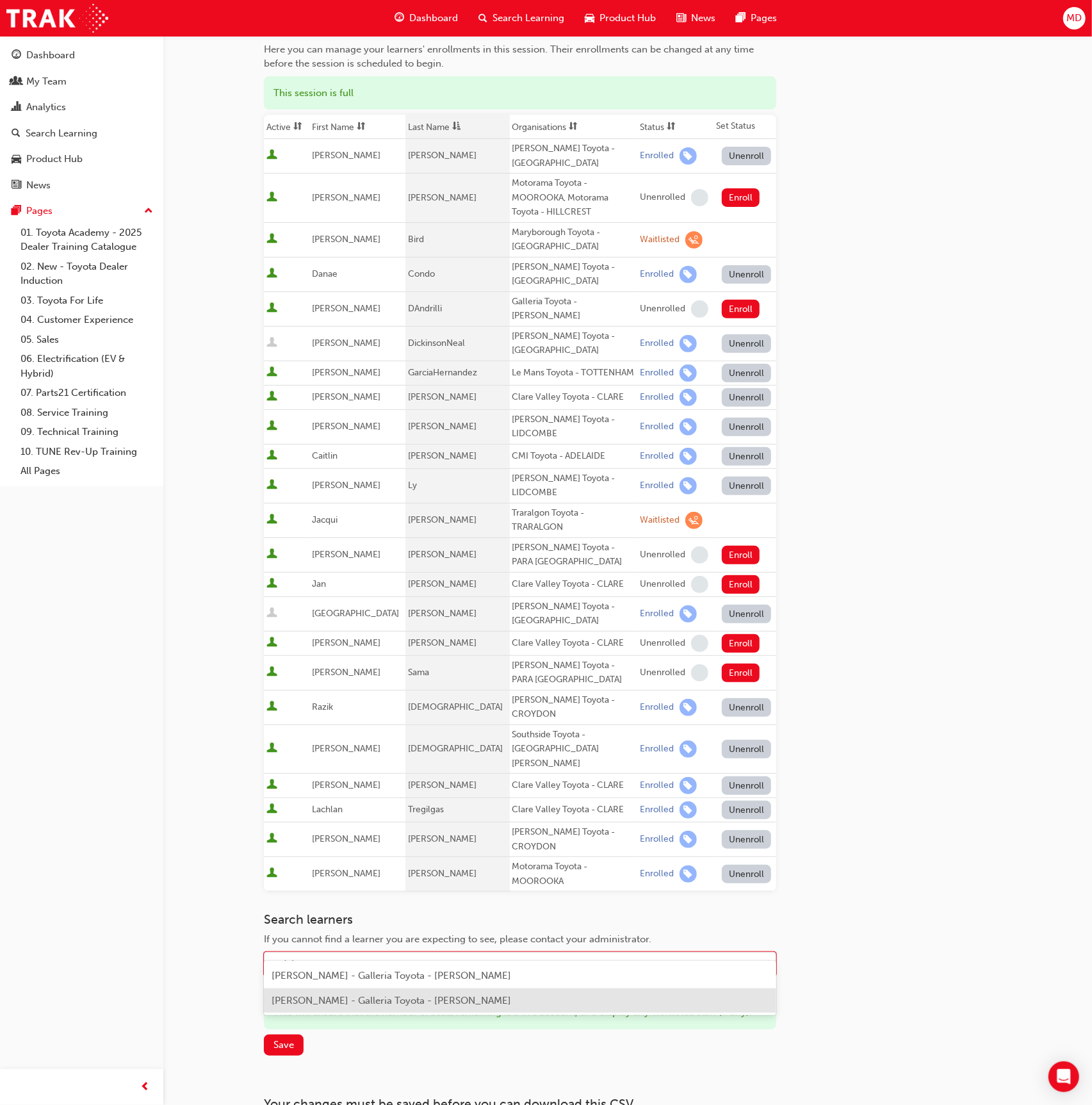
click at [352, 1007] on div "[PERSON_NAME] - Galleria Toyota - [PERSON_NAME]" at bounding box center [520, 1001] width 513 height 25
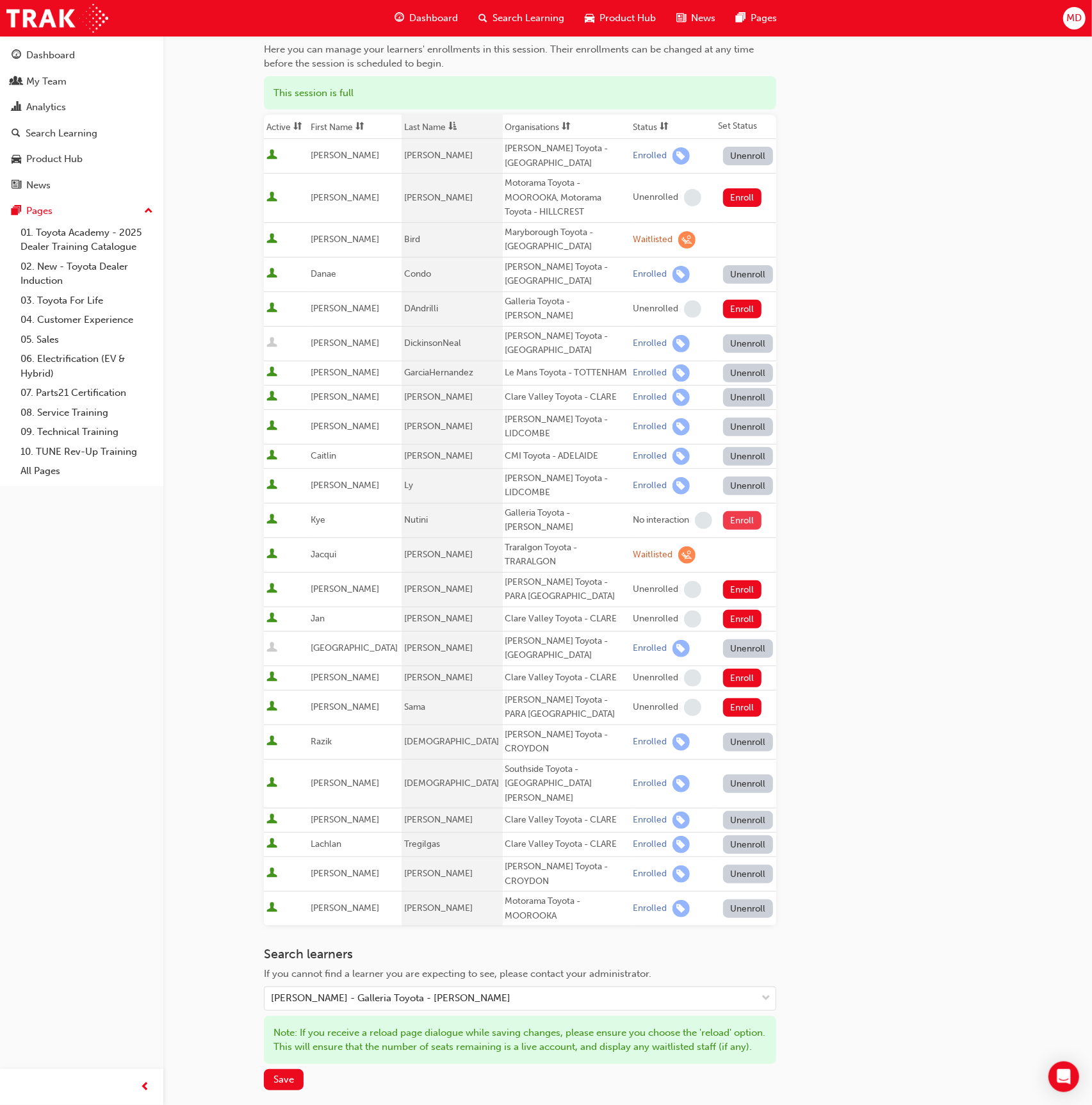
click at [732, 514] on button "Enroll" at bounding box center [743, 520] width 39 height 19
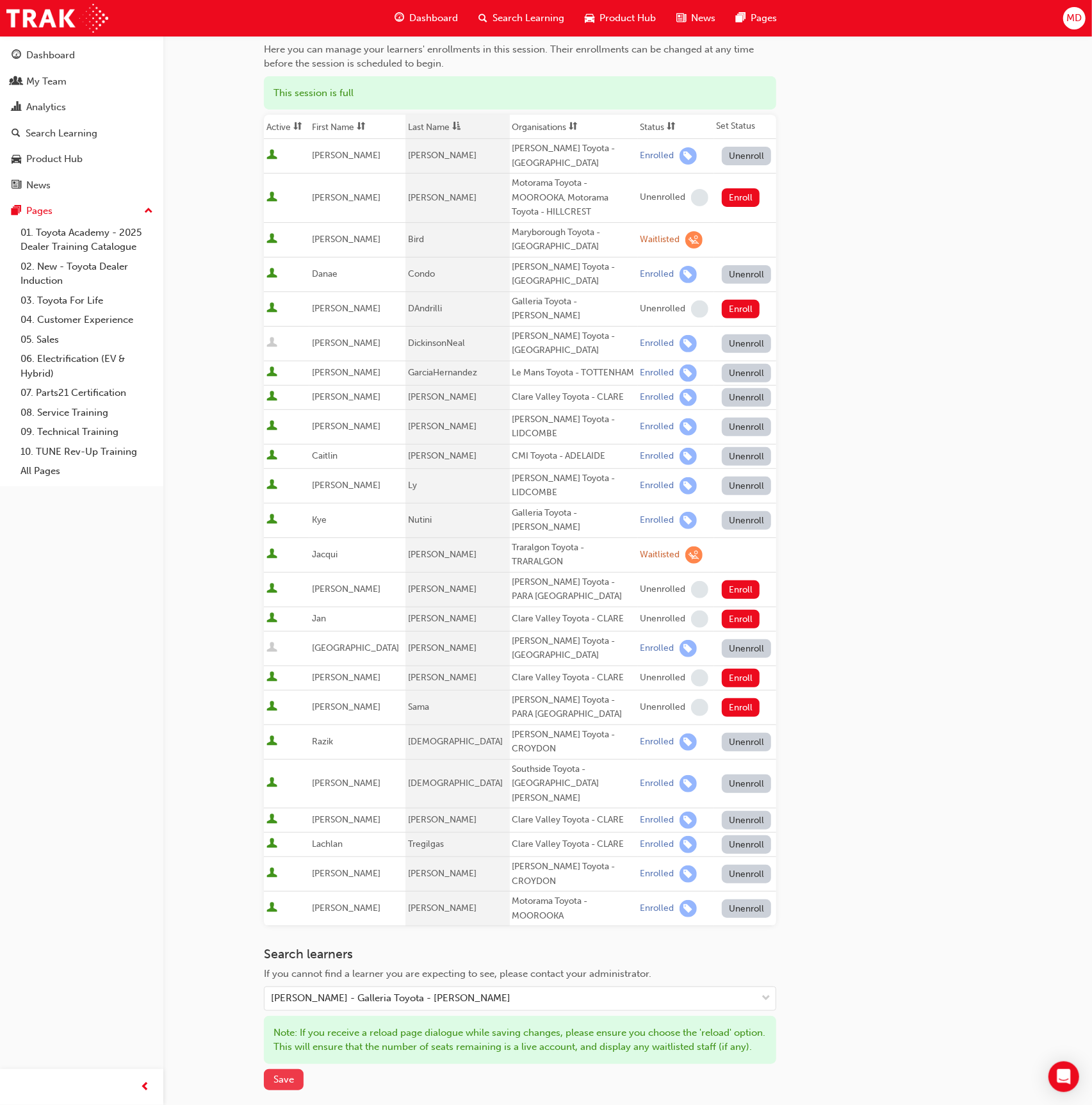
click at [278, 1073] on span "Save" at bounding box center [283, 1079] width 20 height 11
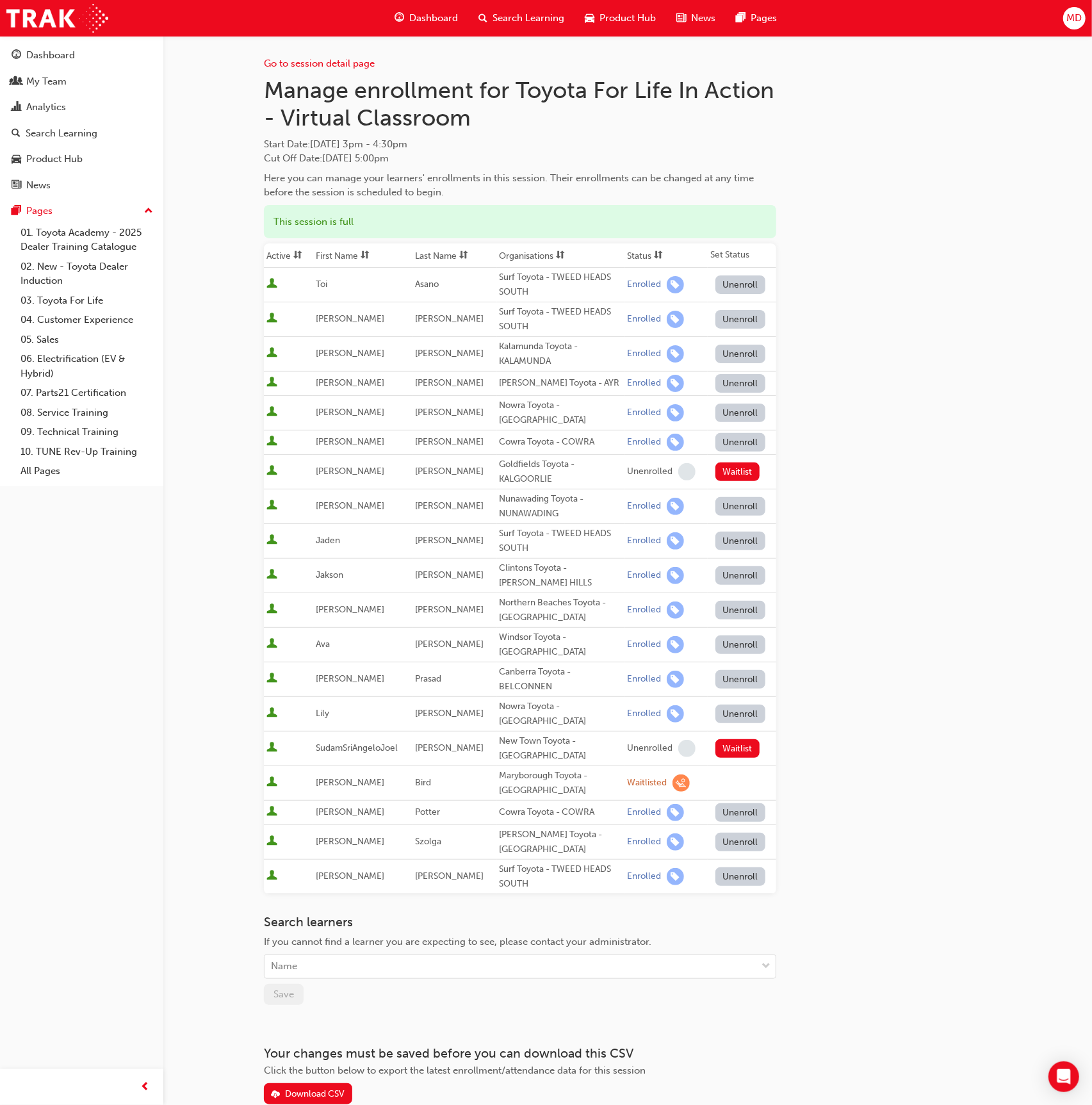
click at [468, 250] on span "sorting-icon" at bounding box center [464, 256] width 9 height 11
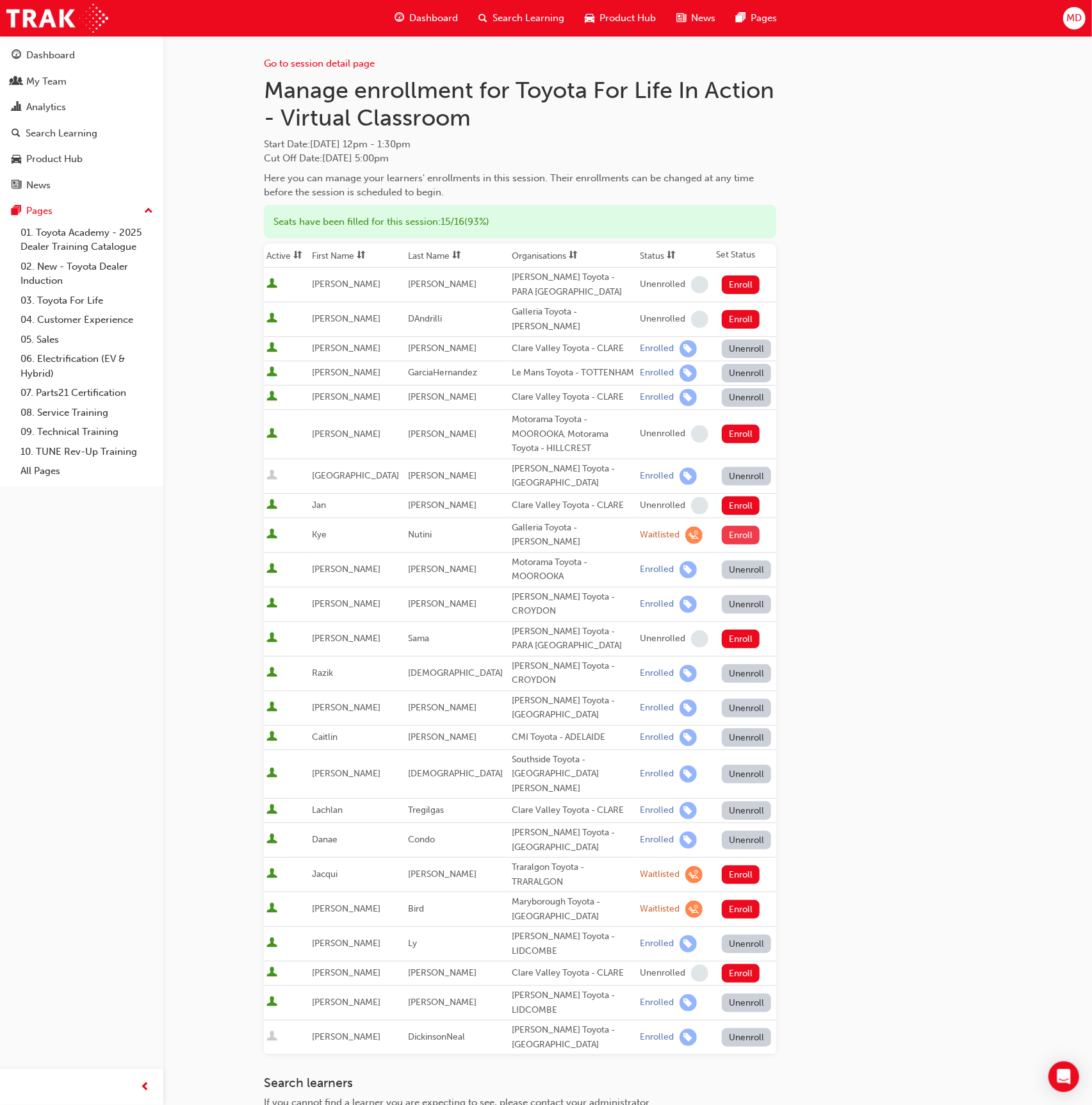
click at [726, 527] on button "Enroll" at bounding box center [741, 535] width 39 height 19
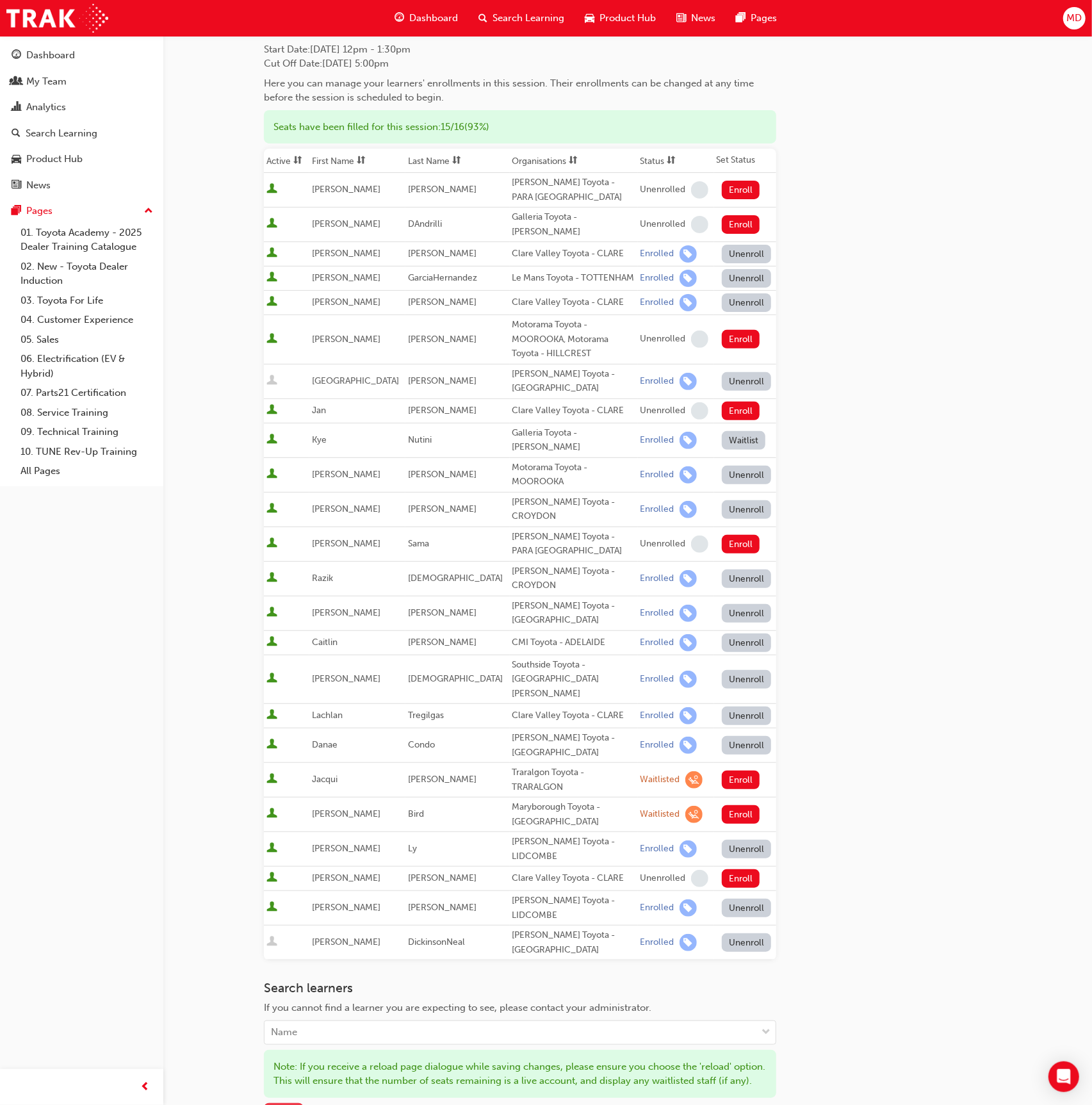
click at [293, 1104] on span "Save" at bounding box center [283, 1113] width 20 height 11
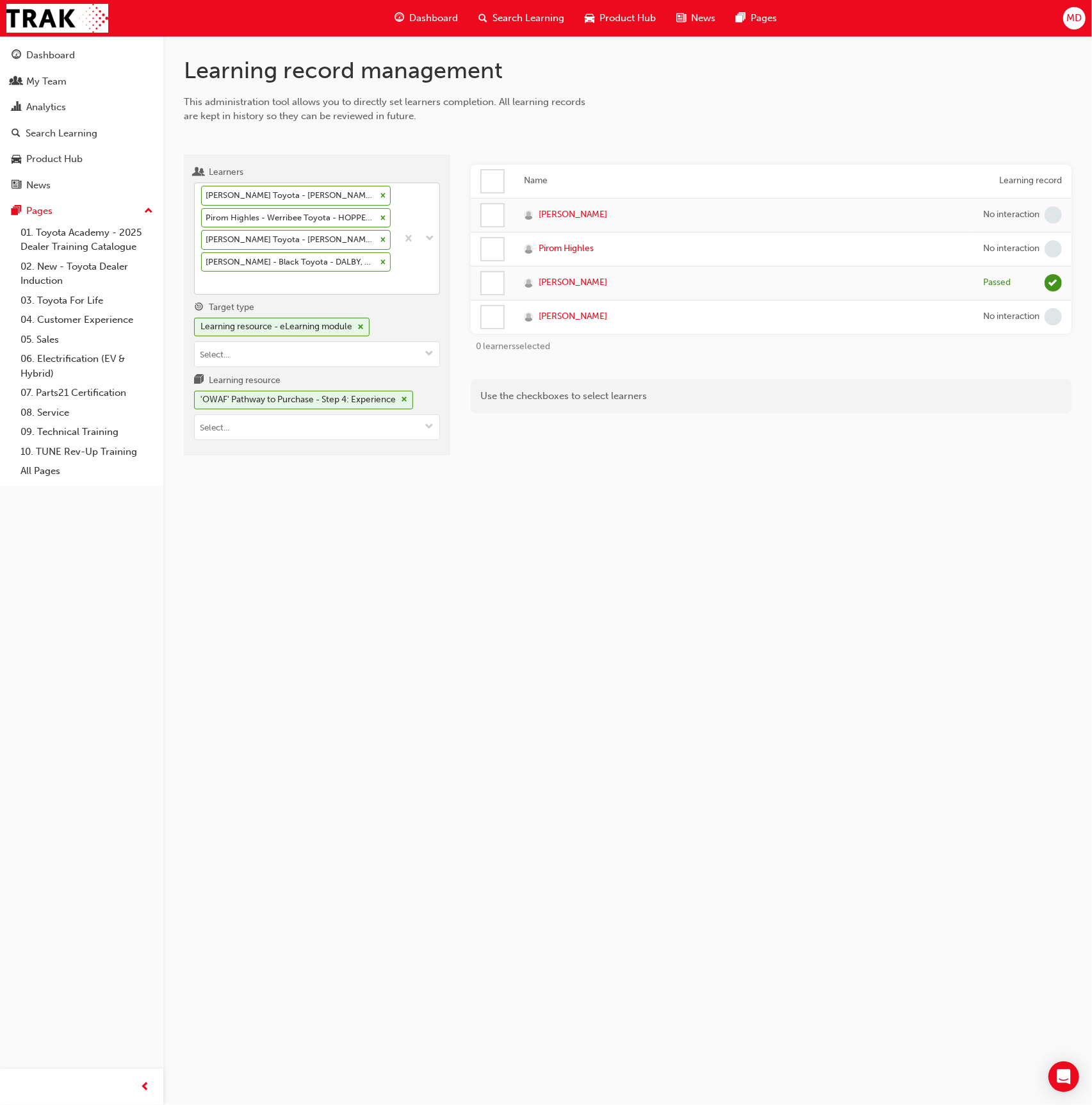
click at [292, 279] on div "[PERSON_NAME] Toyota - [PERSON_NAME] Toyota - ROCKDALE Pirom Highles - Werribee…" at bounding box center [296, 239] width 203 height 111
click at [203, 279] on input "Learners [PERSON_NAME] Toyota - [PERSON_NAME] Toyota - ROCKDALE Pirom Highles -…" at bounding box center [201, 282] width 1 height 11
type input "nutini"
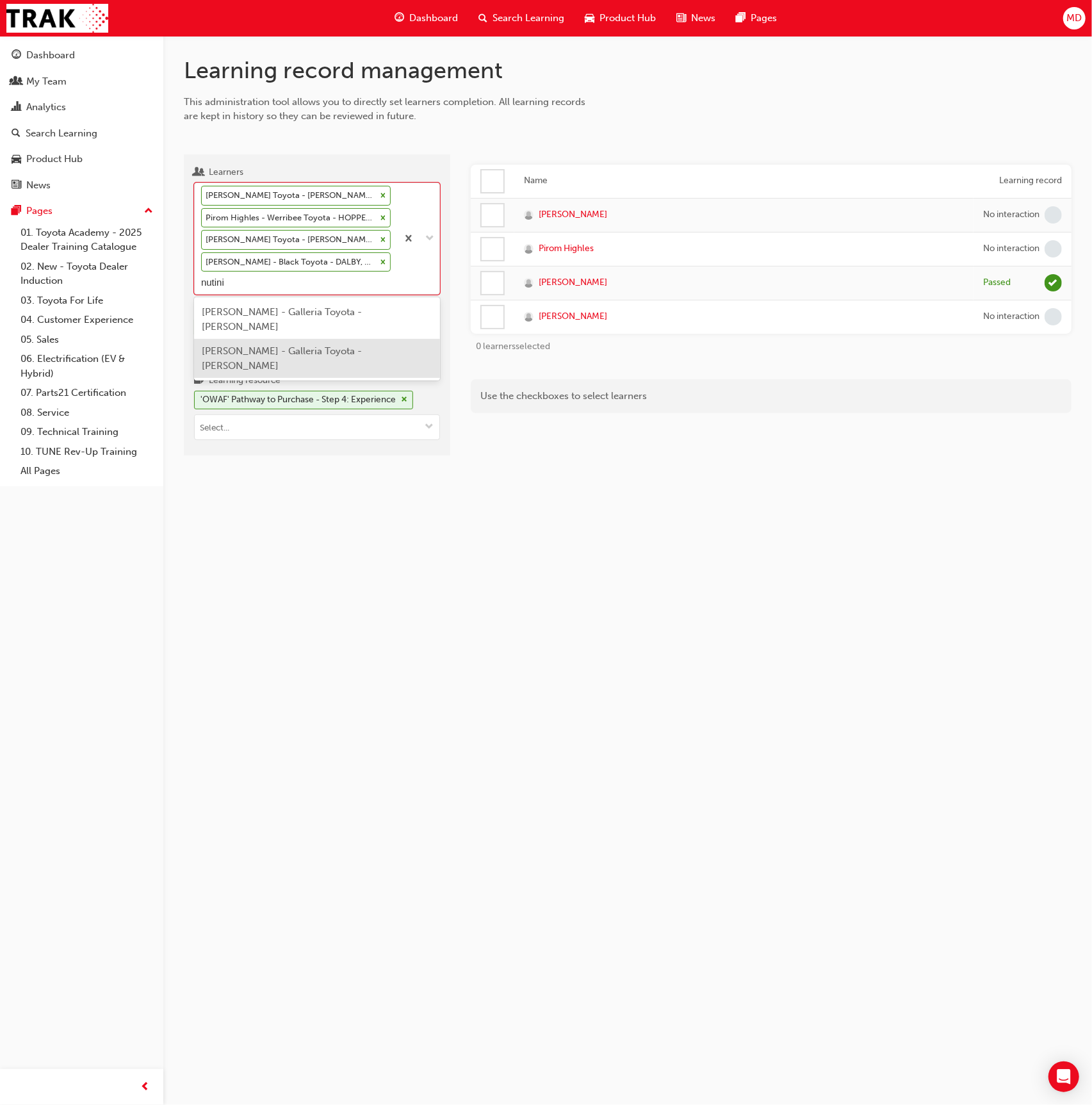
drag, startPoint x: 330, startPoint y: 332, endPoint x: 368, endPoint y: 339, distance: 38.6
click at [330, 345] on span "[PERSON_NAME] - Galleria Toyota - [PERSON_NAME]" at bounding box center [282, 359] width 160 height 26
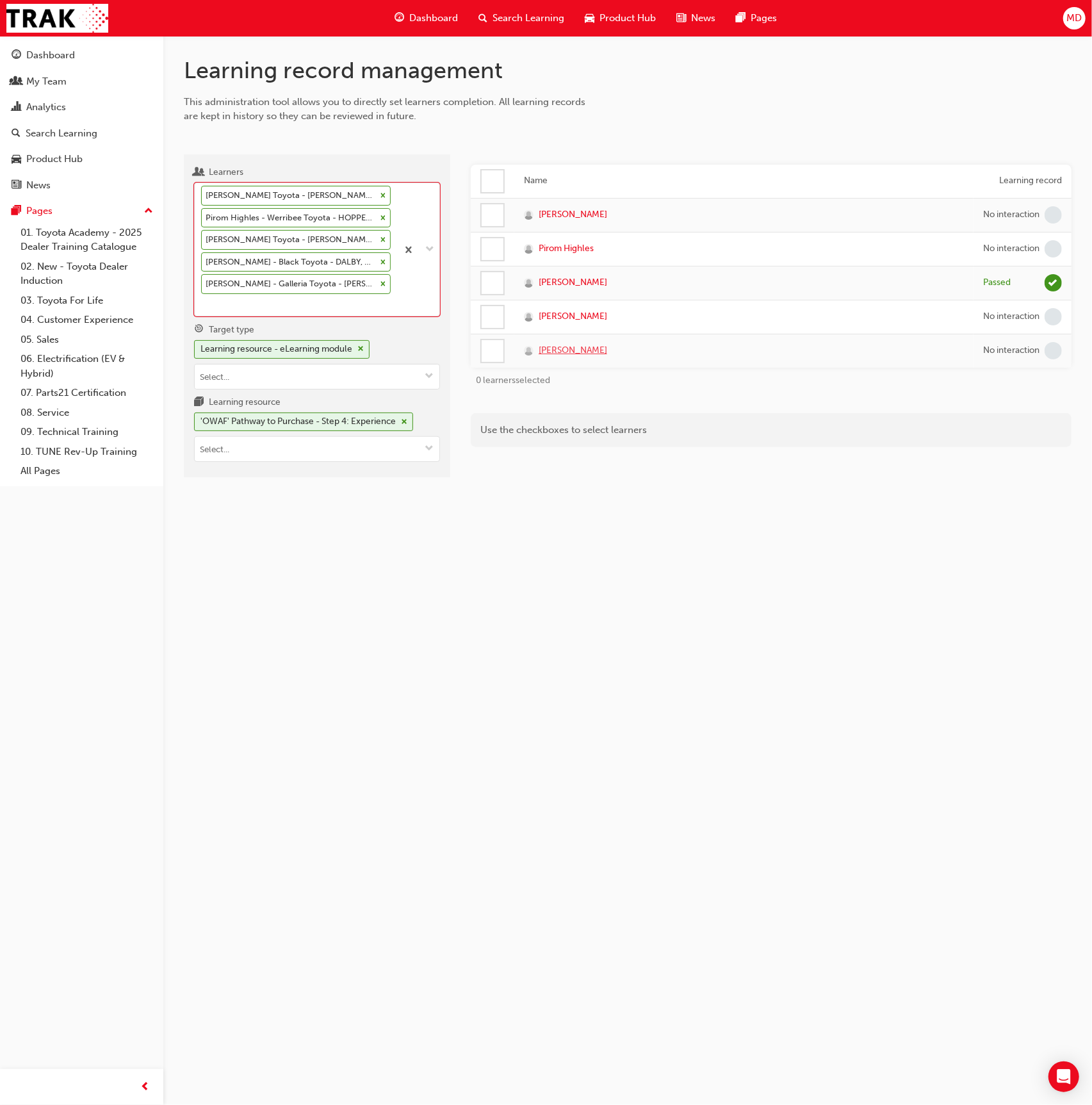
click at [570, 351] on span "[PERSON_NAME]" at bounding box center [573, 351] width 69 height 15
click at [379, 282] on div "[PERSON_NAME] Toyota - [PERSON_NAME] Toyota - ROCKDALE Pirom Highles - Werribee…" at bounding box center [296, 249] width 203 height 132
click at [203, 299] on input "Learners option Kye Nutini - Galleria Toyota - MORLEY, selected. option Corey N…" at bounding box center [201, 304] width 1 height 11
type input "preddy"
click at [337, 330] on span "Emma Preddy - John Cole Toyota - ATHERTON" at bounding box center [303, 341] width 203 height 26
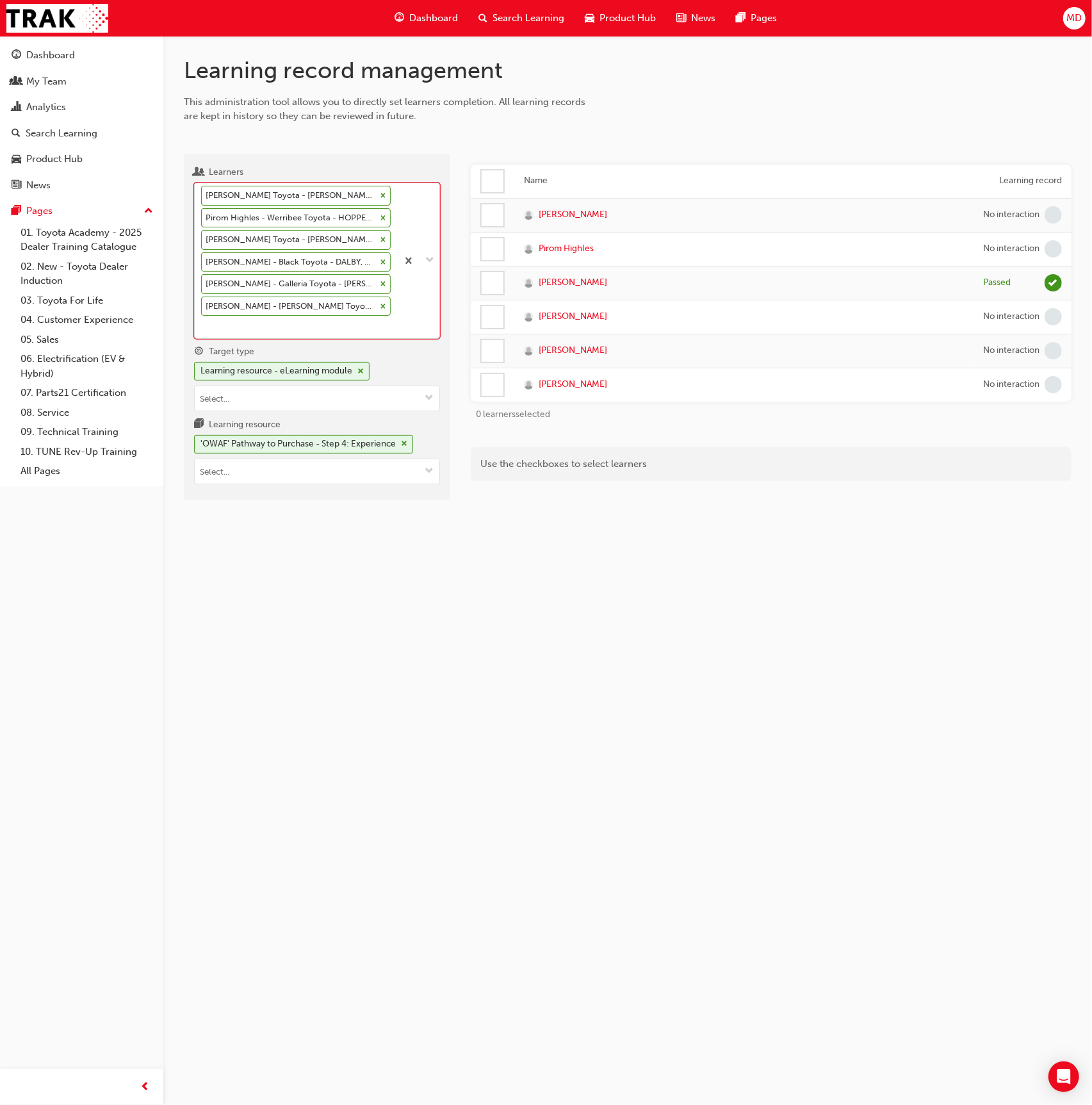
click at [383, 194] on icon at bounding box center [383, 196] width 4 height 4
click at [203, 321] on input "Learners option Emma Preddy - John Cole Toyota - ATHERTON, selected. 0 results …" at bounding box center [201, 326] width 1 height 11
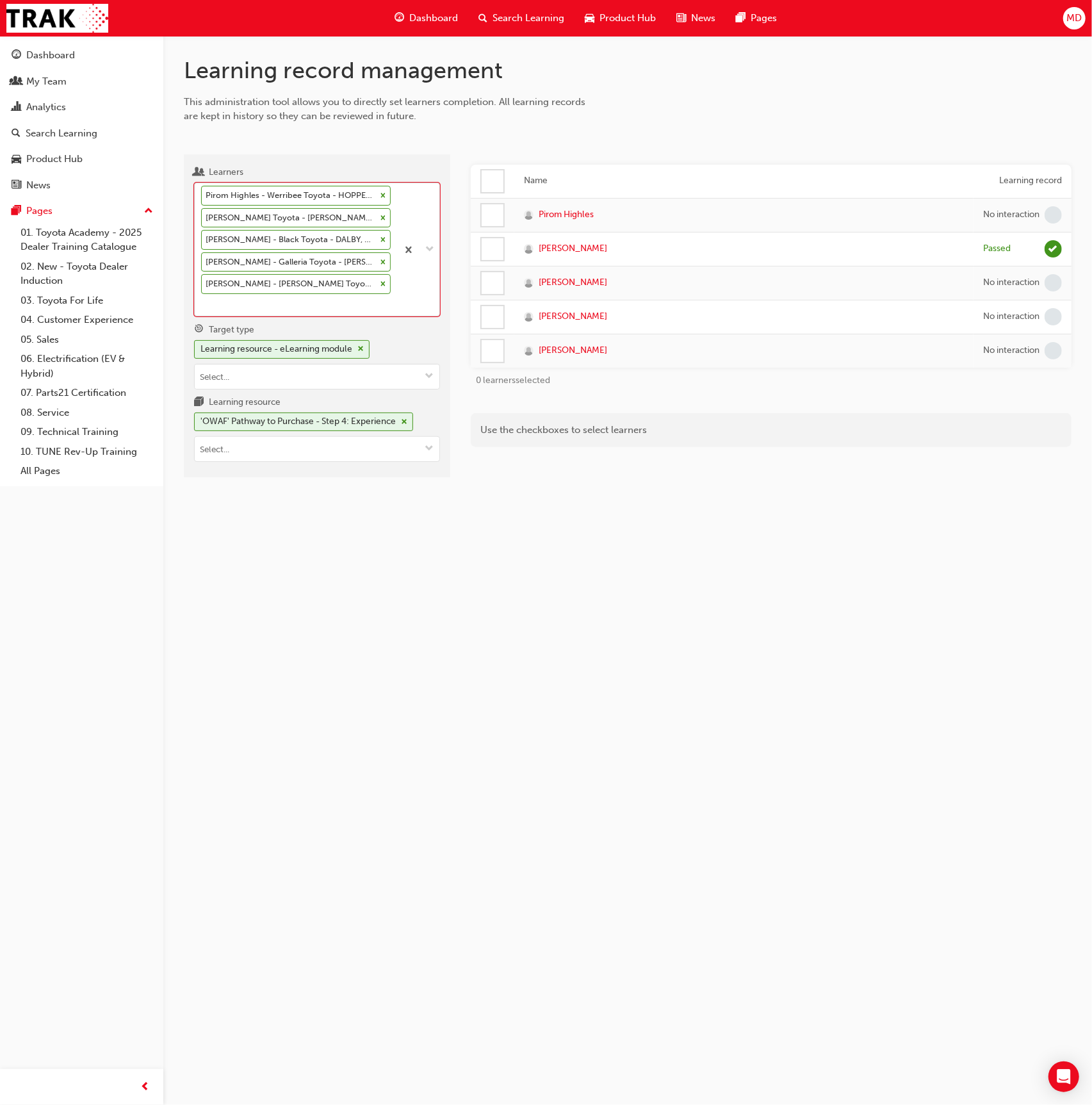
click at [383, 194] on icon at bounding box center [383, 196] width 9 height 9
click at [203, 299] on input "Learners option Warren Nicholls - Stewart Toyota - SUTHERLAND, Stewart Toyota -…" at bounding box center [201, 304] width 1 height 11
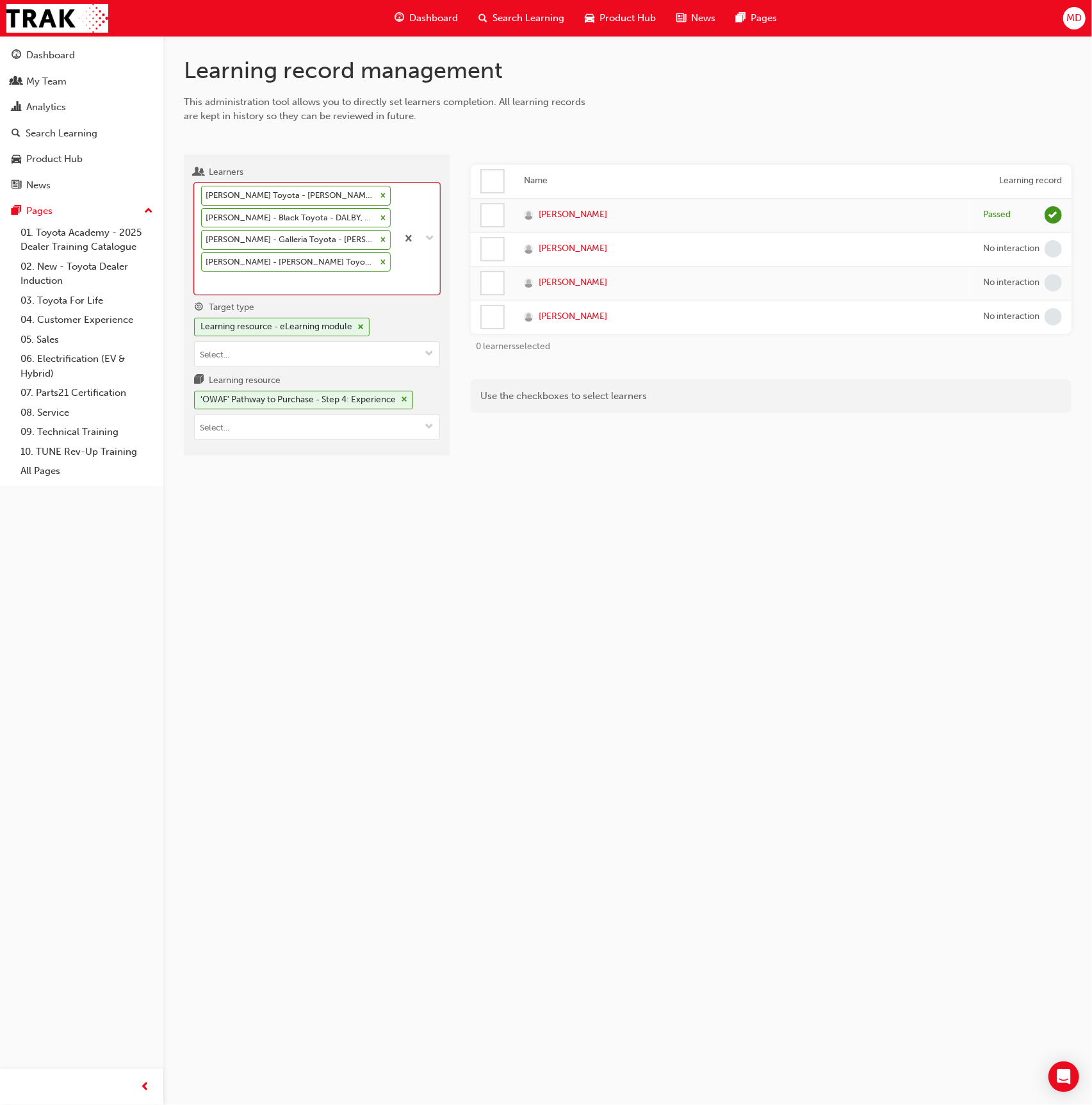
click at [383, 194] on icon at bounding box center [383, 196] width 9 height 9
click at [203, 277] on input "Learners option Pirom Highles - Werribee Toyota - HOPPERS CROSSING, deselected.…" at bounding box center [201, 282] width 1 height 11
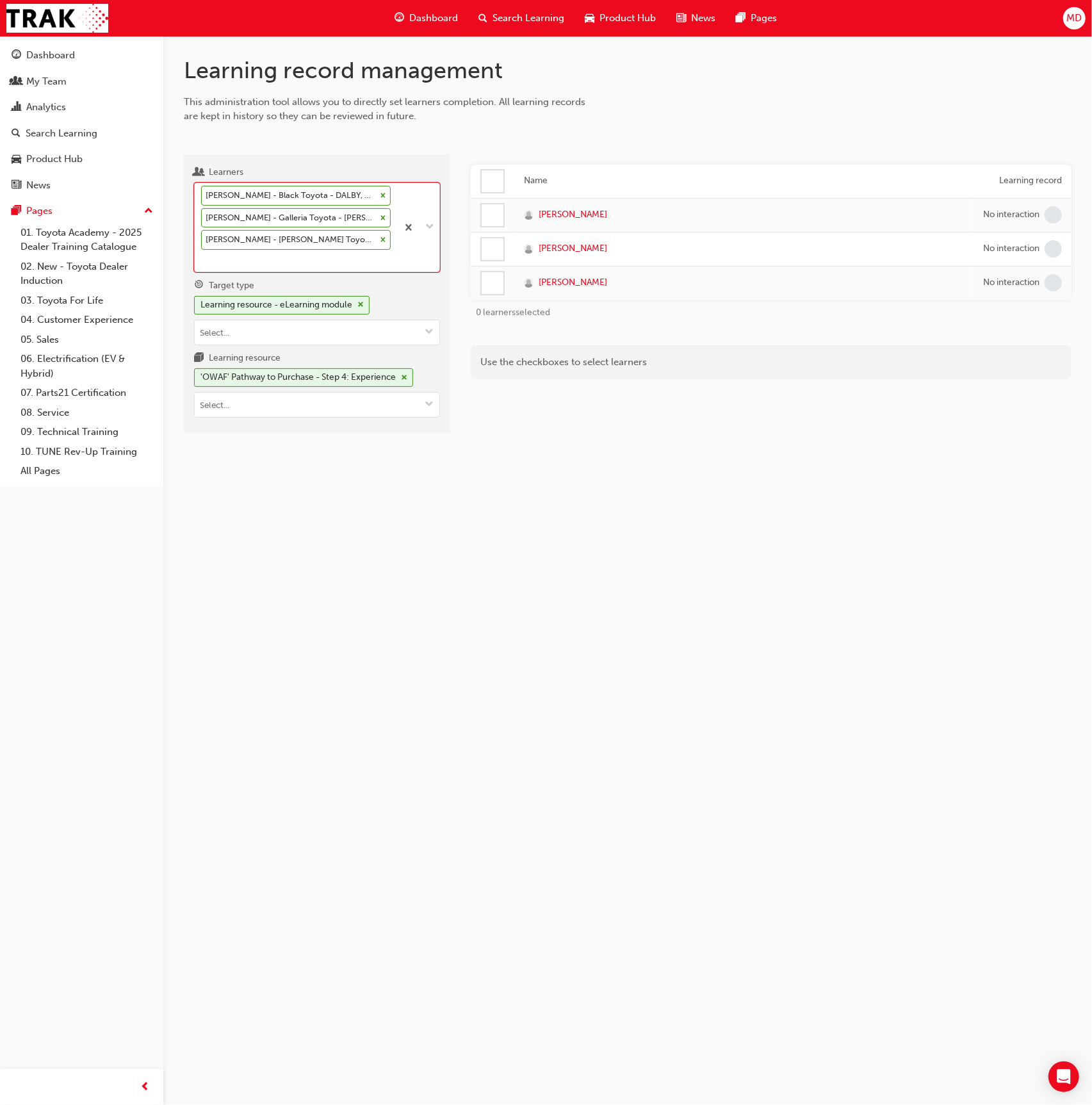
click at [383, 194] on icon at bounding box center [383, 196] width 4 height 4
click at [203, 255] on input "Learners option Kylie Versace - Scarboro Toyota - OSBORNE PARK, deselected. 0 r…" at bounding box center [201, 260] width 1 height 11
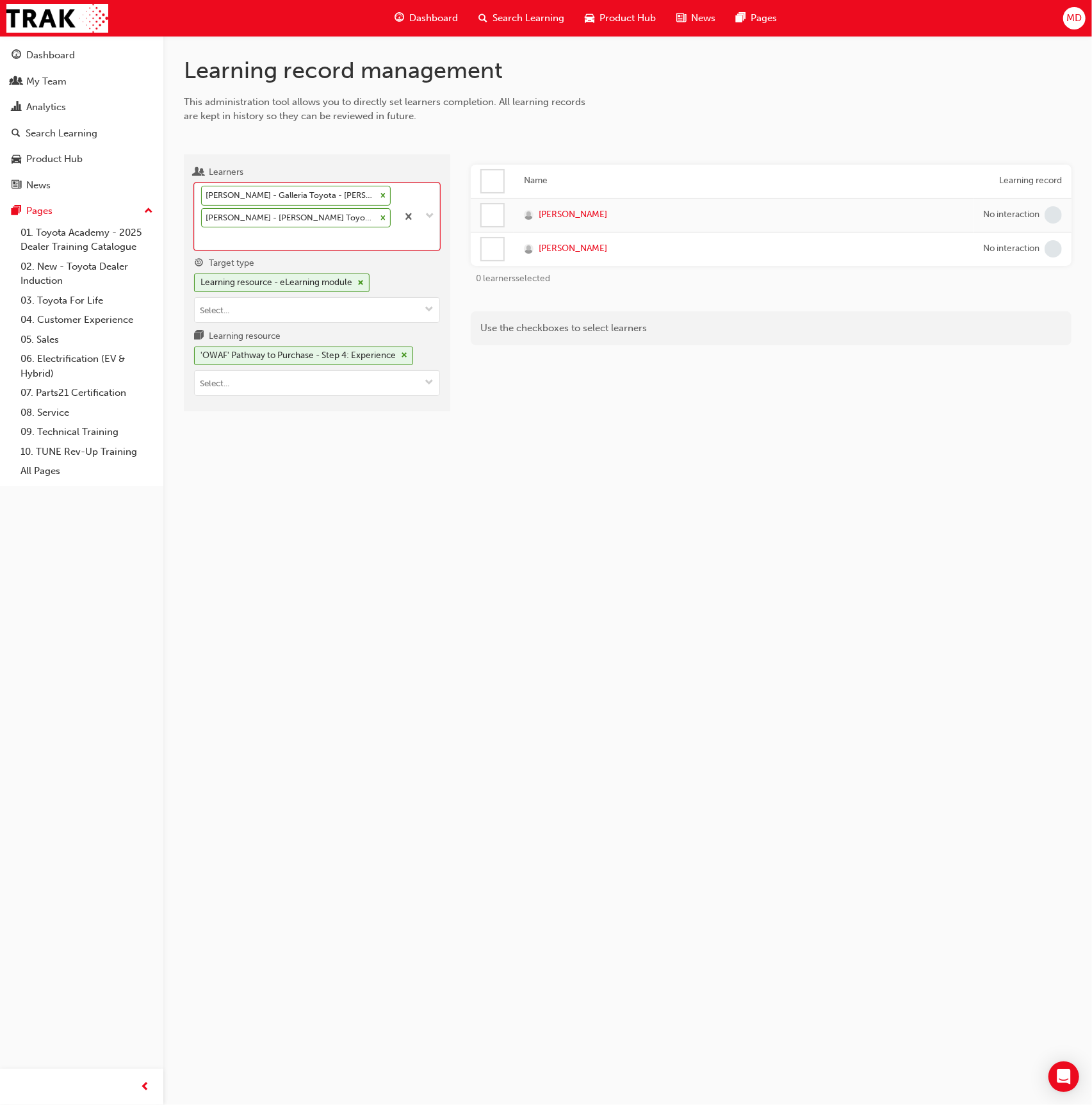
drag, startPoint x: 360, startPoint y: 194, endPoint x: 299, endPoint y: 231, distance: 71.3
click at [382, 194] on icon at bounding box center [383, 196] width 4 height 4
click at [203, 233] on input "Learners option Dixie Schwerin - Black Toyota - DALBY, Black Toyota - ROMA +6 m…" at bounding box center [201, 238] width 1 height 11
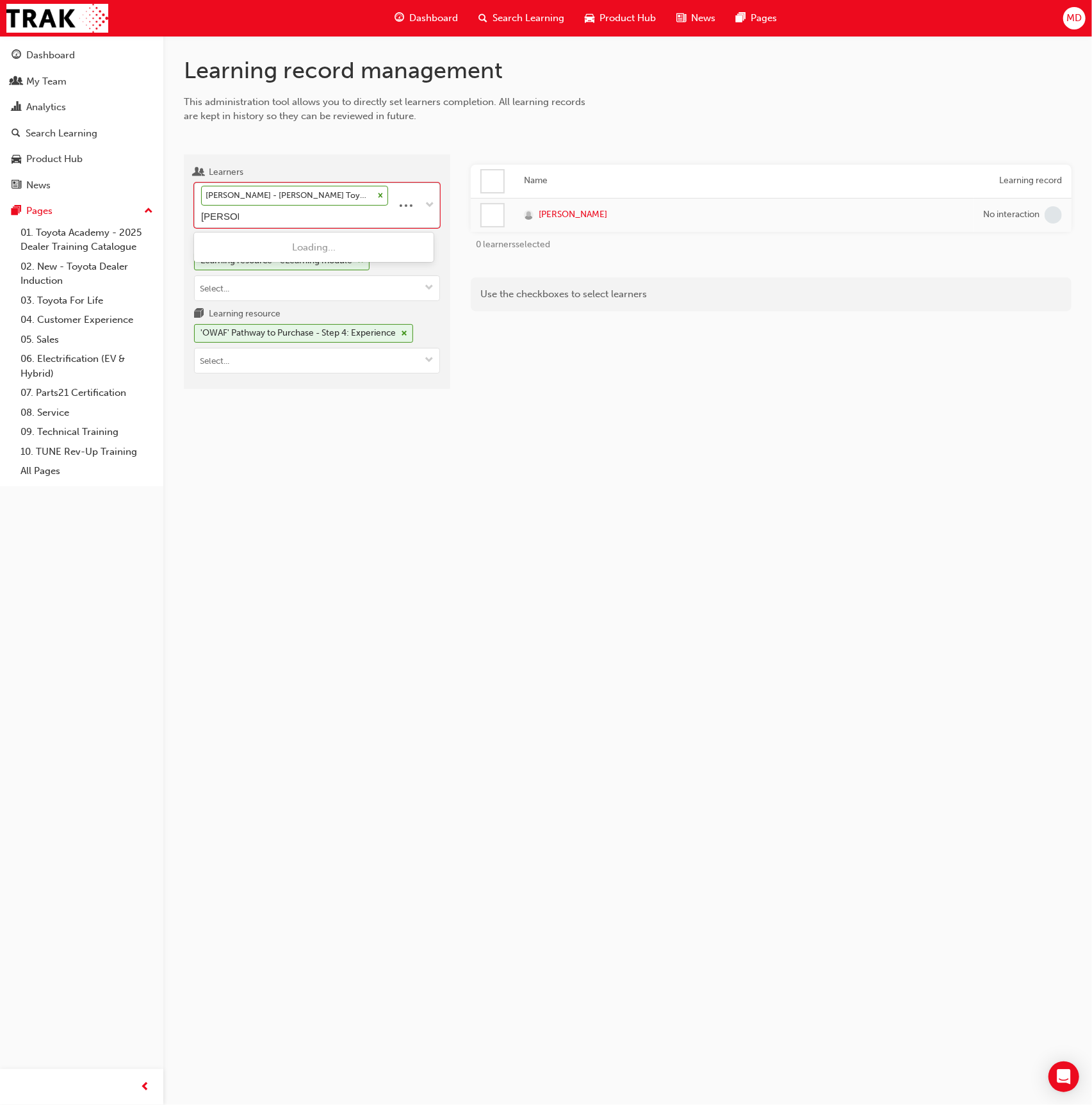
type input "johnstone"
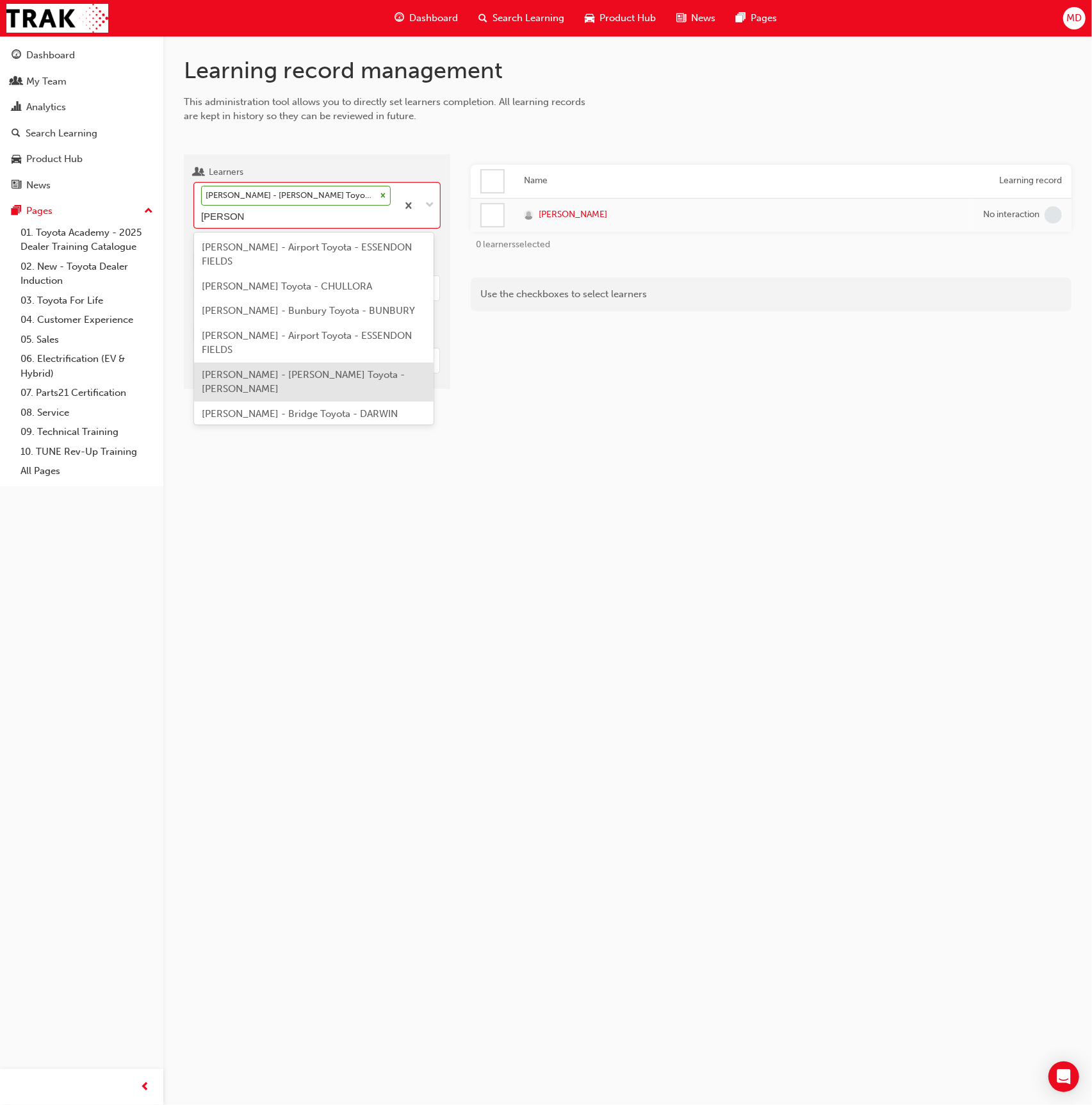
click at [285, 372] on span "Kody Johnstone - John Cole Toyota - ATHERTON" at bounding box center [303, 382] width 203 height 26
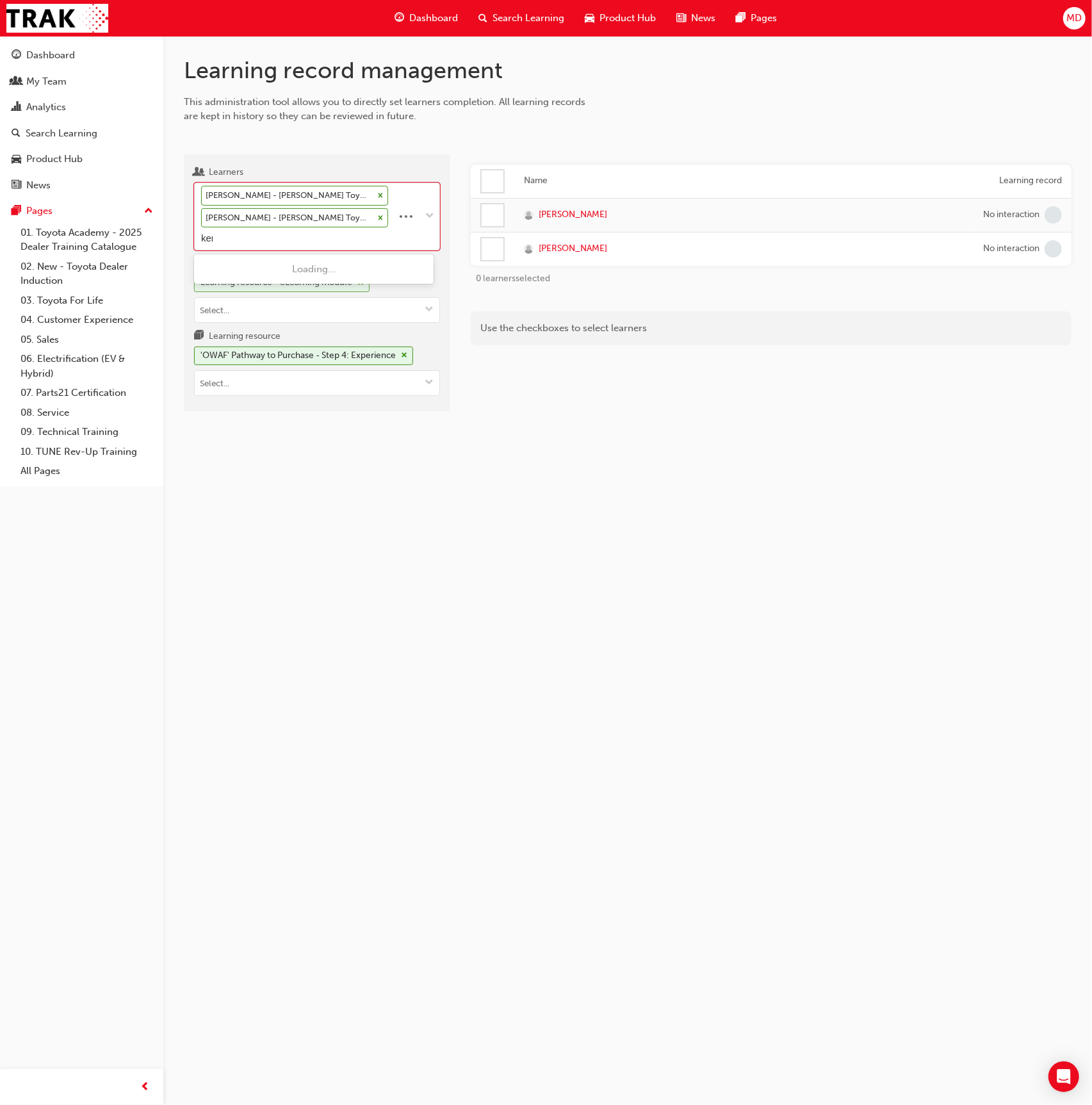
type input "kemp"
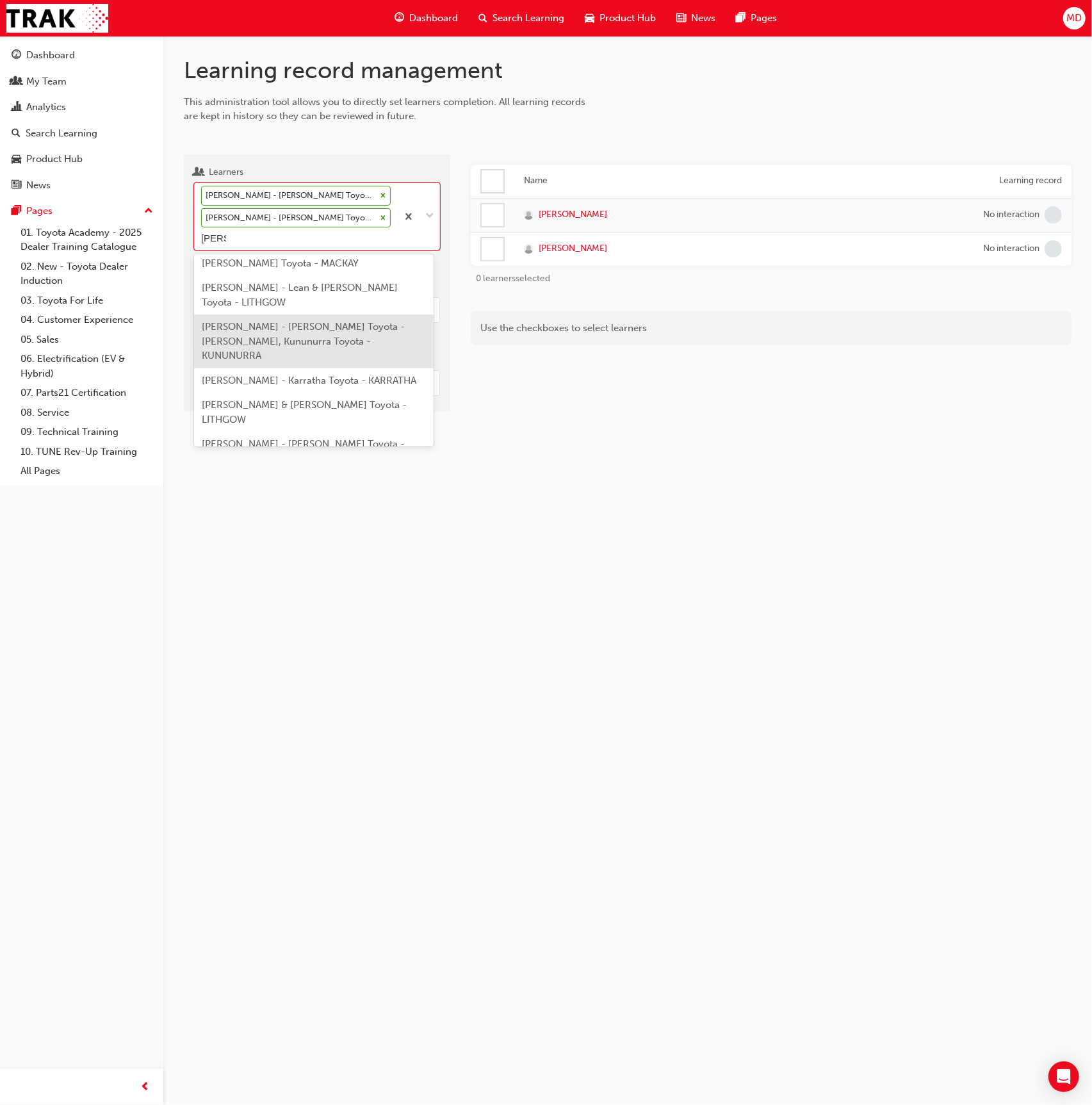
scroll to position [8, 0]
click at [297, 468] on div "Lachlan Kemp - Broome Toyota - BROOME" at bounding box center [314, 480] width 240 height 25
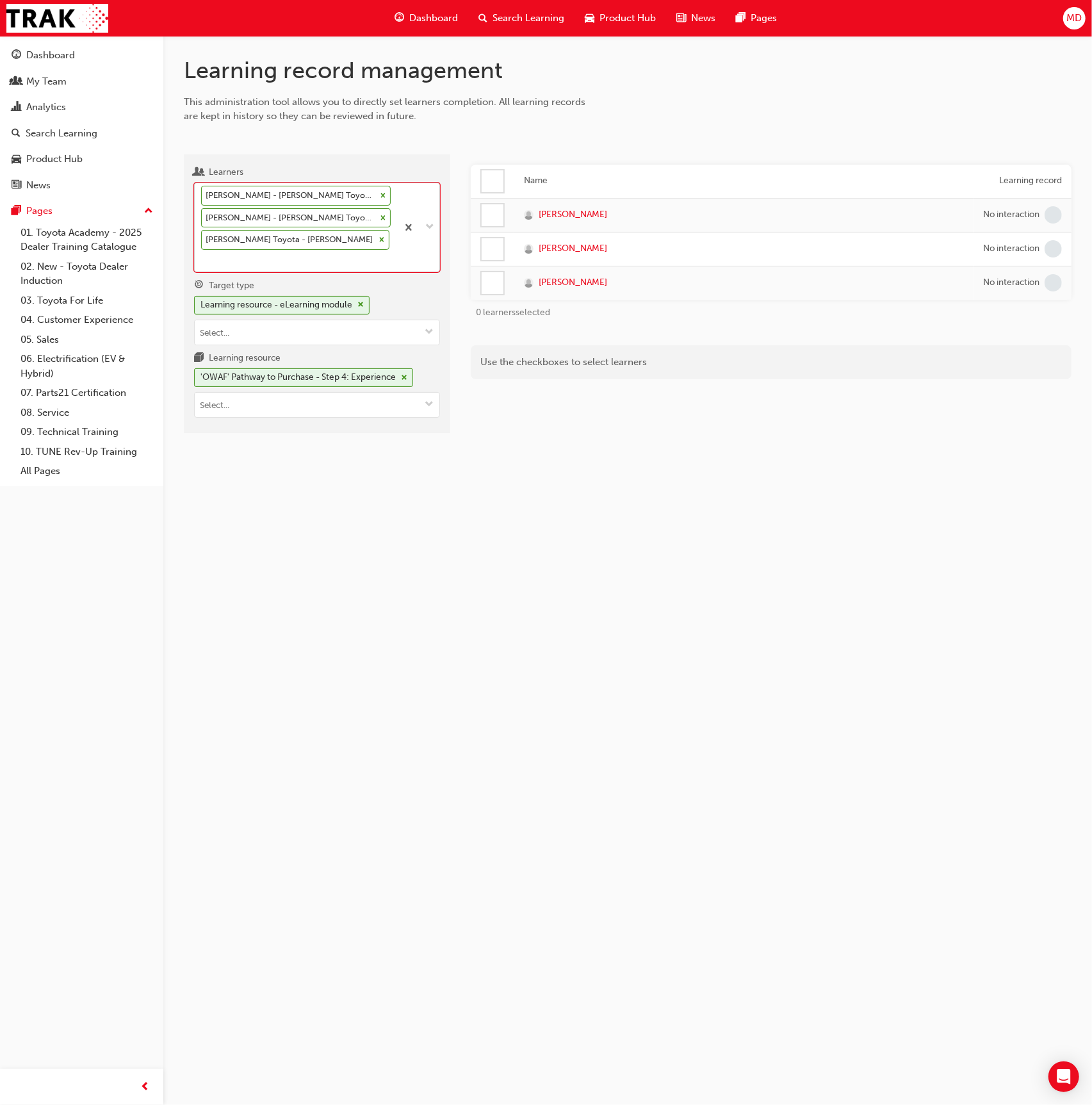
click at [292, 261] on div "Emma Preddy - John Cole Toyota - ATHERTON Kody Johnstone - John Cole Toyota - A…" at bounding box center [296, 227] width 203 height 88
click at [203, 261] on input "Learners option Lachlan Kemp - Broome Toyota - BROOME, selected. 0 results avai…" at bounding box center [201, 260] width 1 height 11
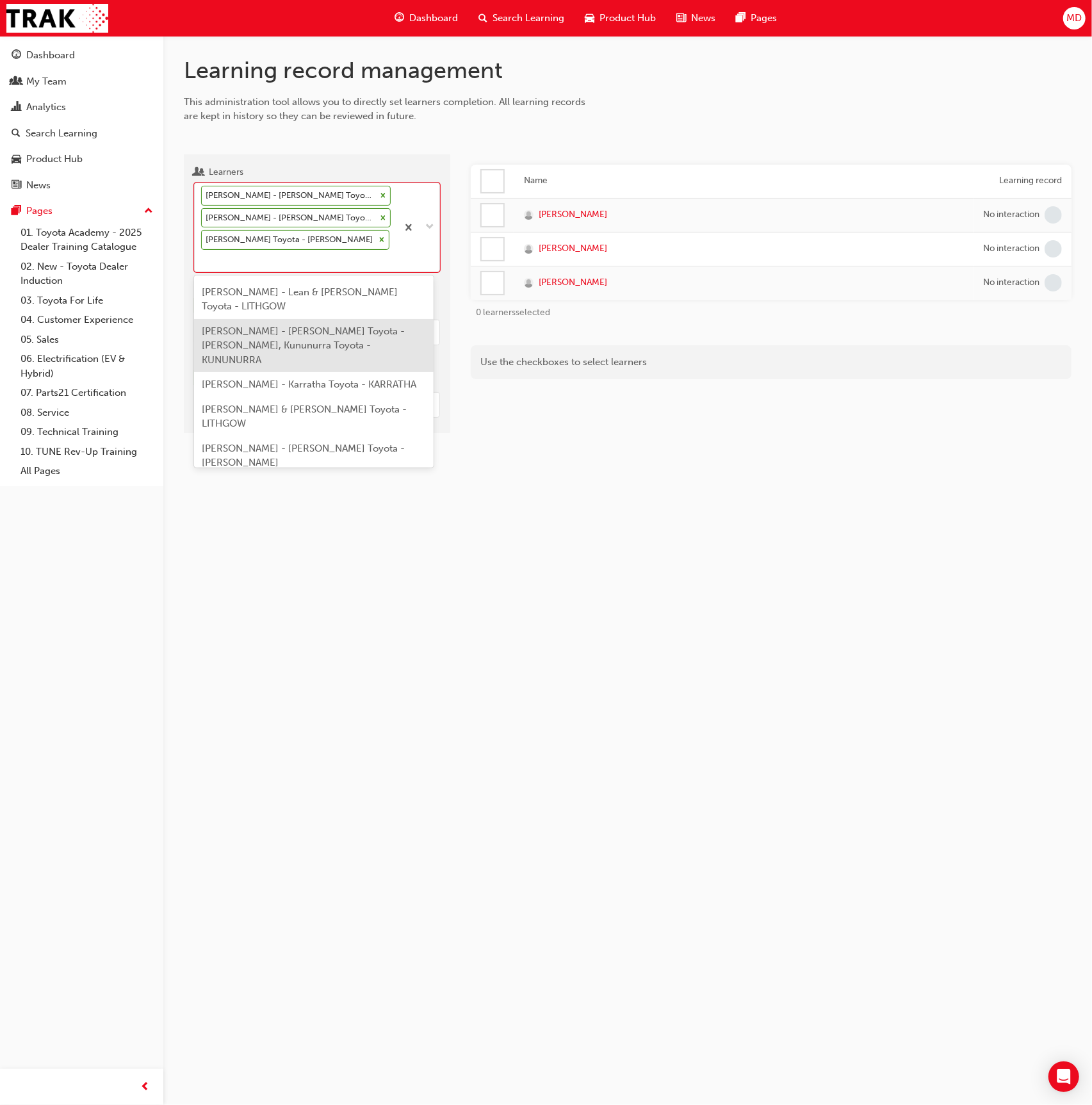
scroll to position [24, 0]
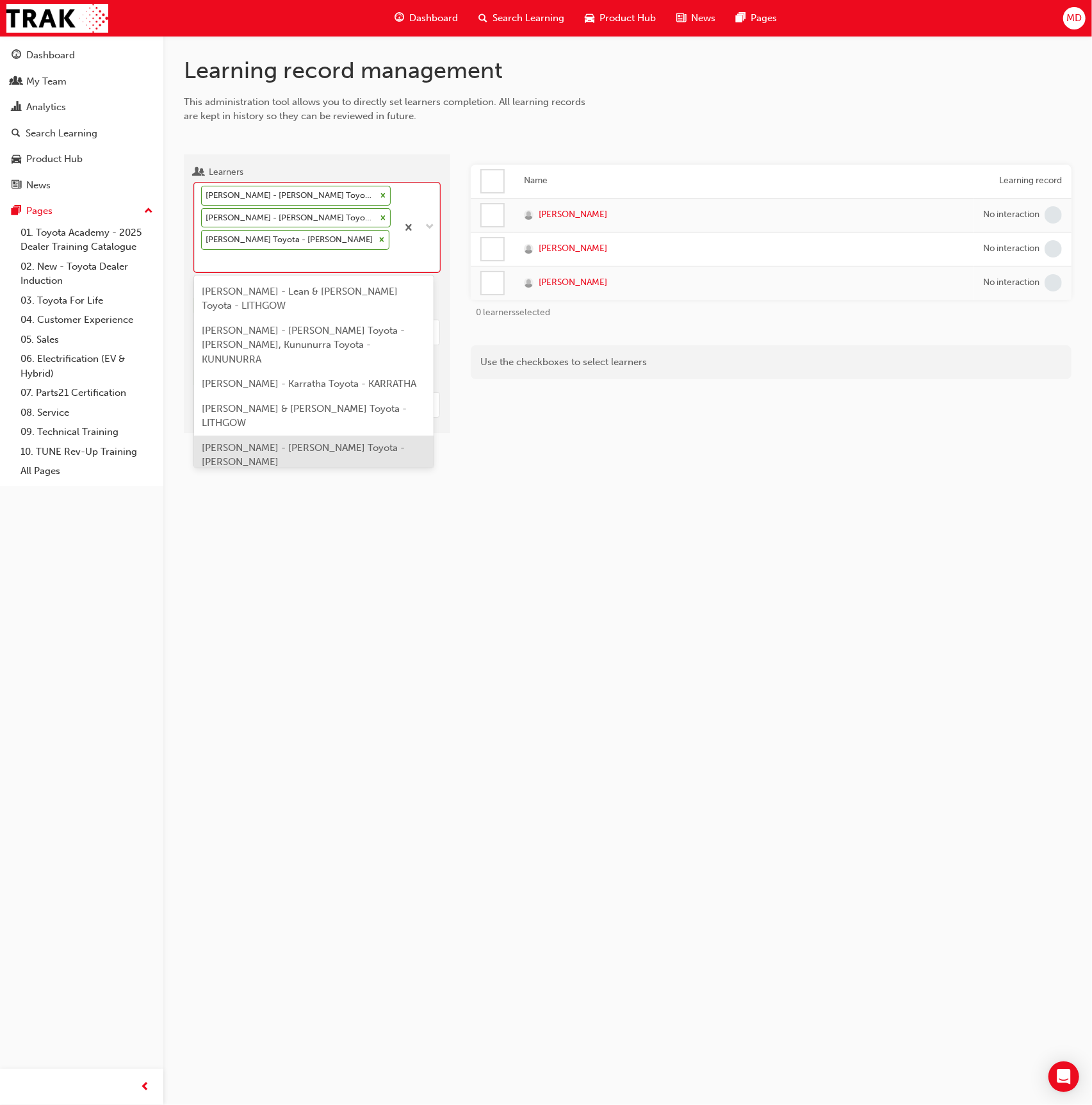
drag, startPoint x: 331, startPoint y: 403, endPoint x: 359, endPoint y: 391, distance: 30.5
click at [332, 442] on span "Lachlan Kemp - John Cole Toyota - ATHERTON" at bounding box center [303, 456] width 203 height 26
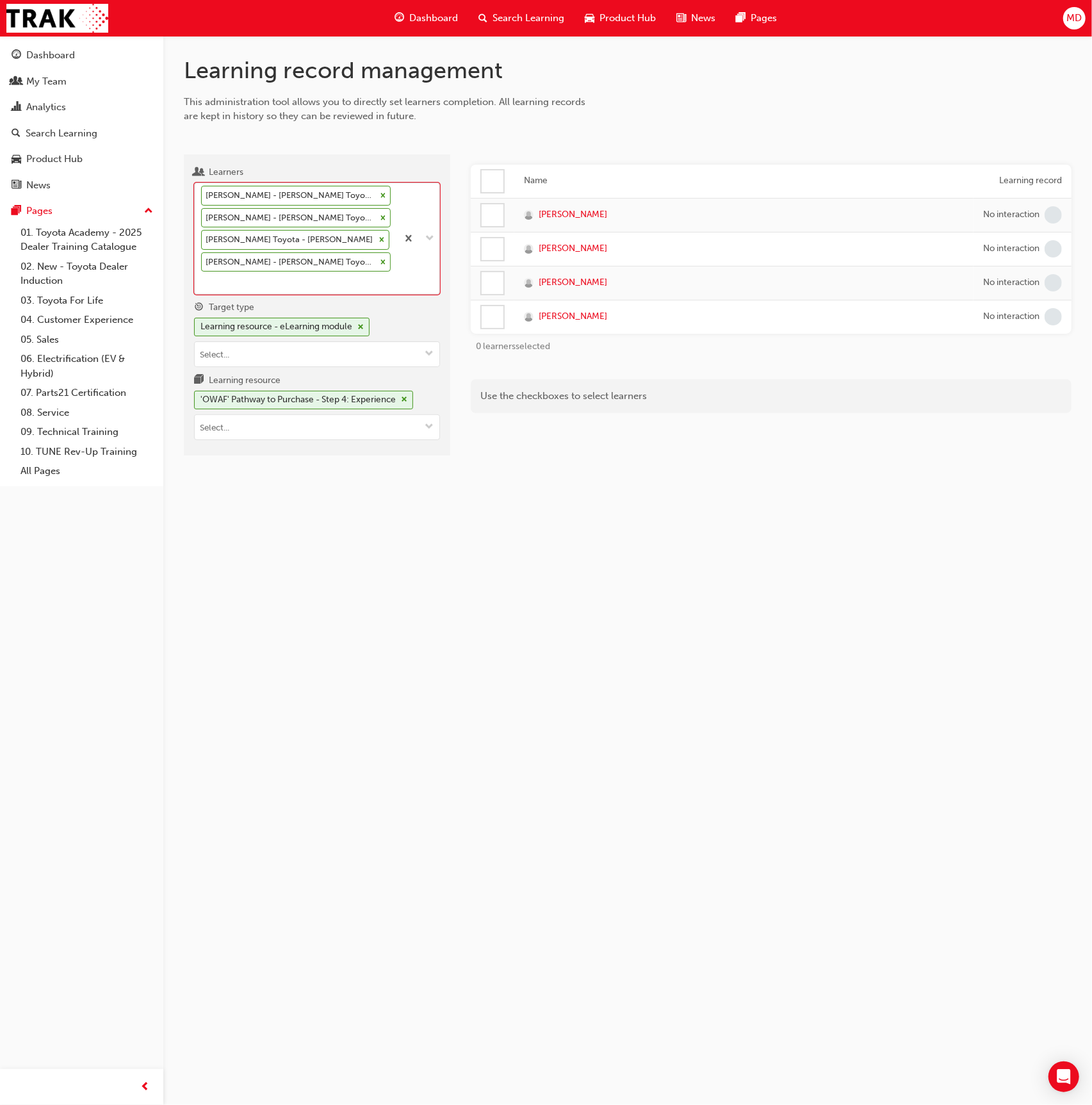
click at [377, 237] on icon at bounding box center [382, 240] width 9 height 9
click at [203, 277] on input "Learners option Lachlan Kemp - John Cole Toyota - ATHERTON, selected. 0 results…" at bounding box center [201, 282] width 1 height 11
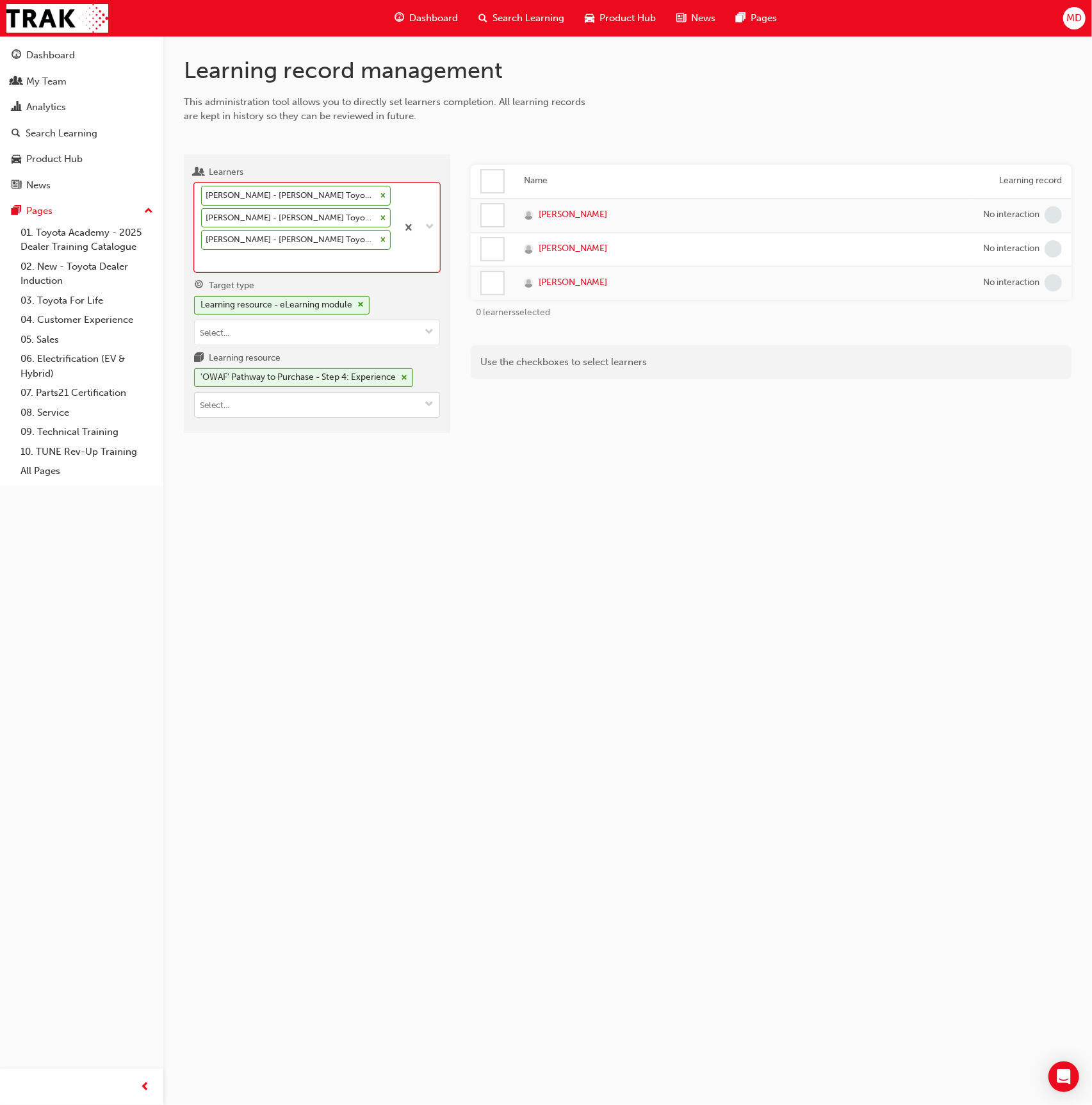
click at [265, 404] on input "Learning resource 'OWAF' Pathway to Purchase - Step 4: Experience" at bounding box center [317, 405] width 245 height 25
click at [264, 404] on input "Learning resource 'OWAF' Pathway to Purchase - Step 4: Experience" at bounding box center [317, 405] width 245 height 25
type input "esm"
click at [375, 441] on div "ESM_052022_ELEARN LIVE" at bounding box center [317, 445] width 236 height 16
click at [557, 217] on span "[PERSON_NAME]" at bounding box center [573, 215] width 69 height 15
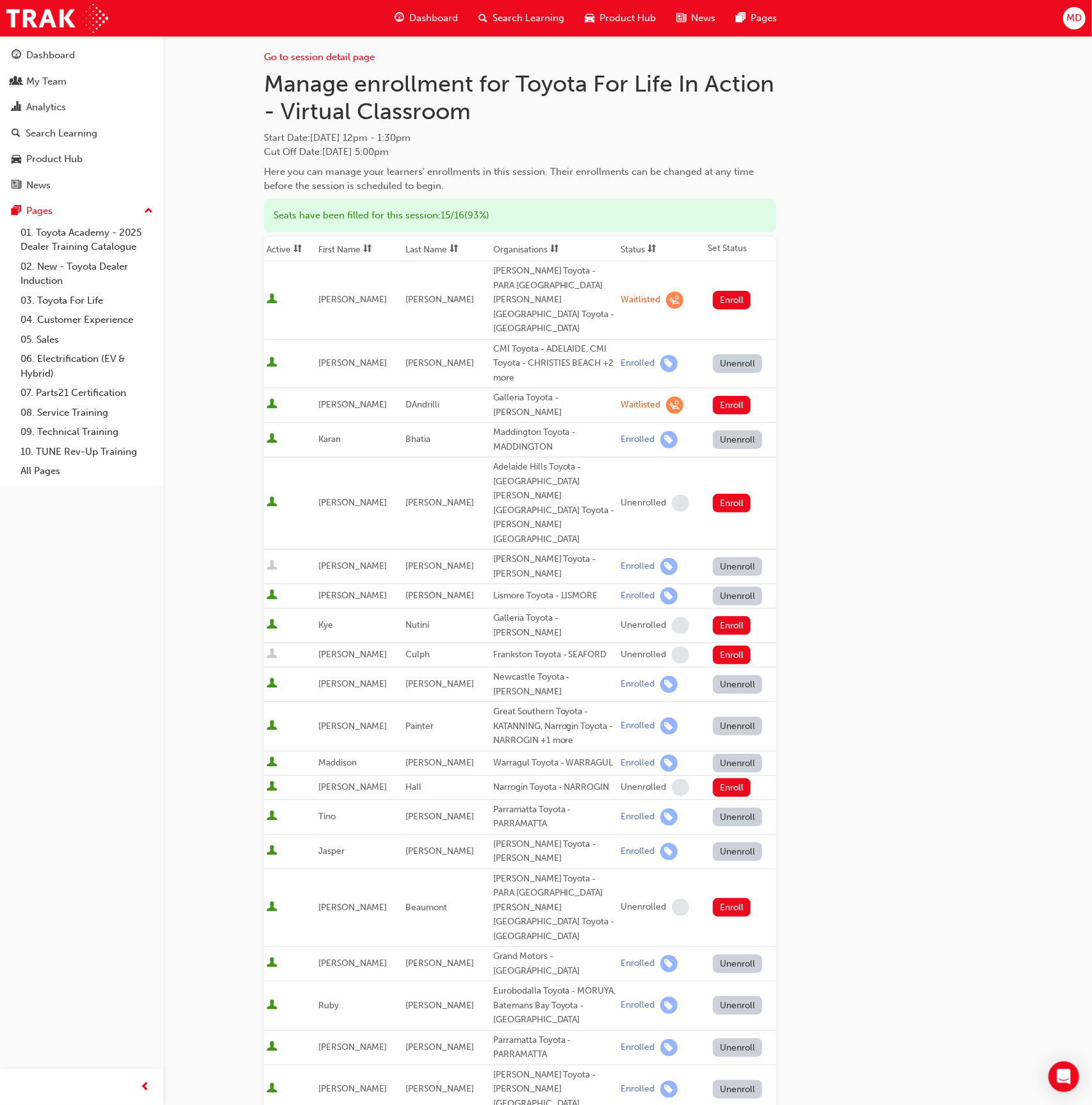
scroll to position [9, 0]
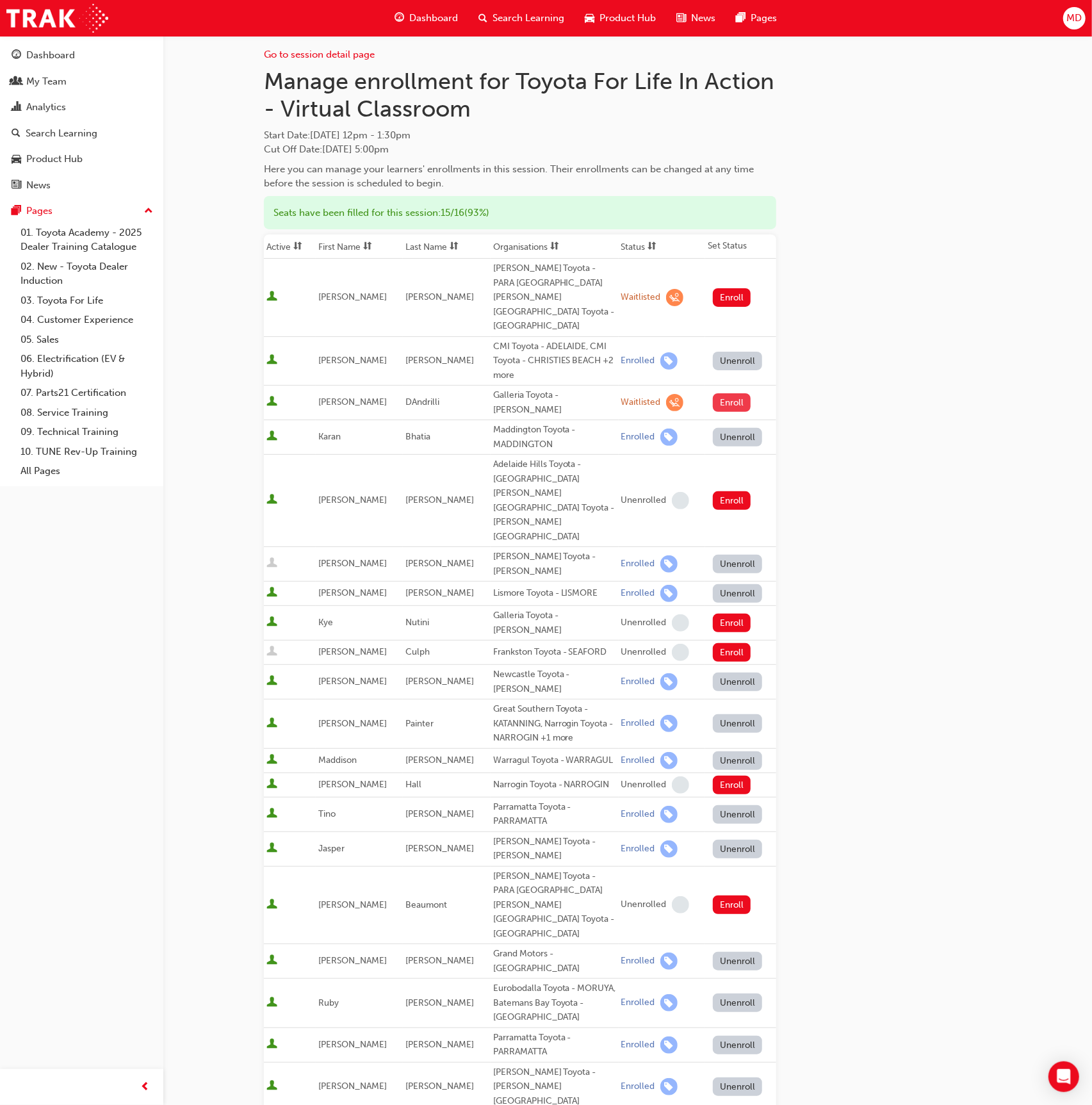
click at [734, 393] on button "Enroll" at bounding box center [732, 402] width 39 height 19
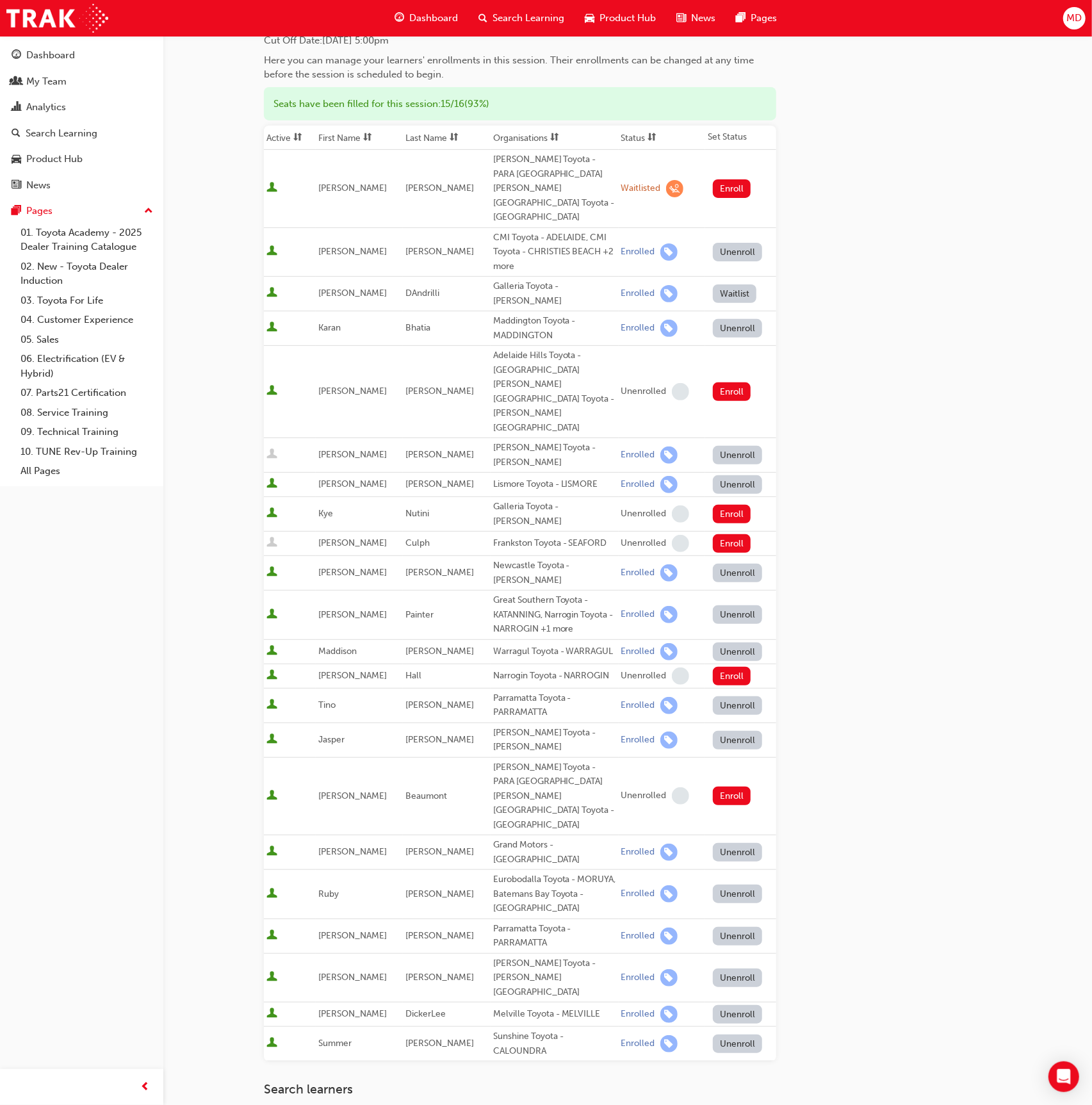
scroll to position [146, 0]
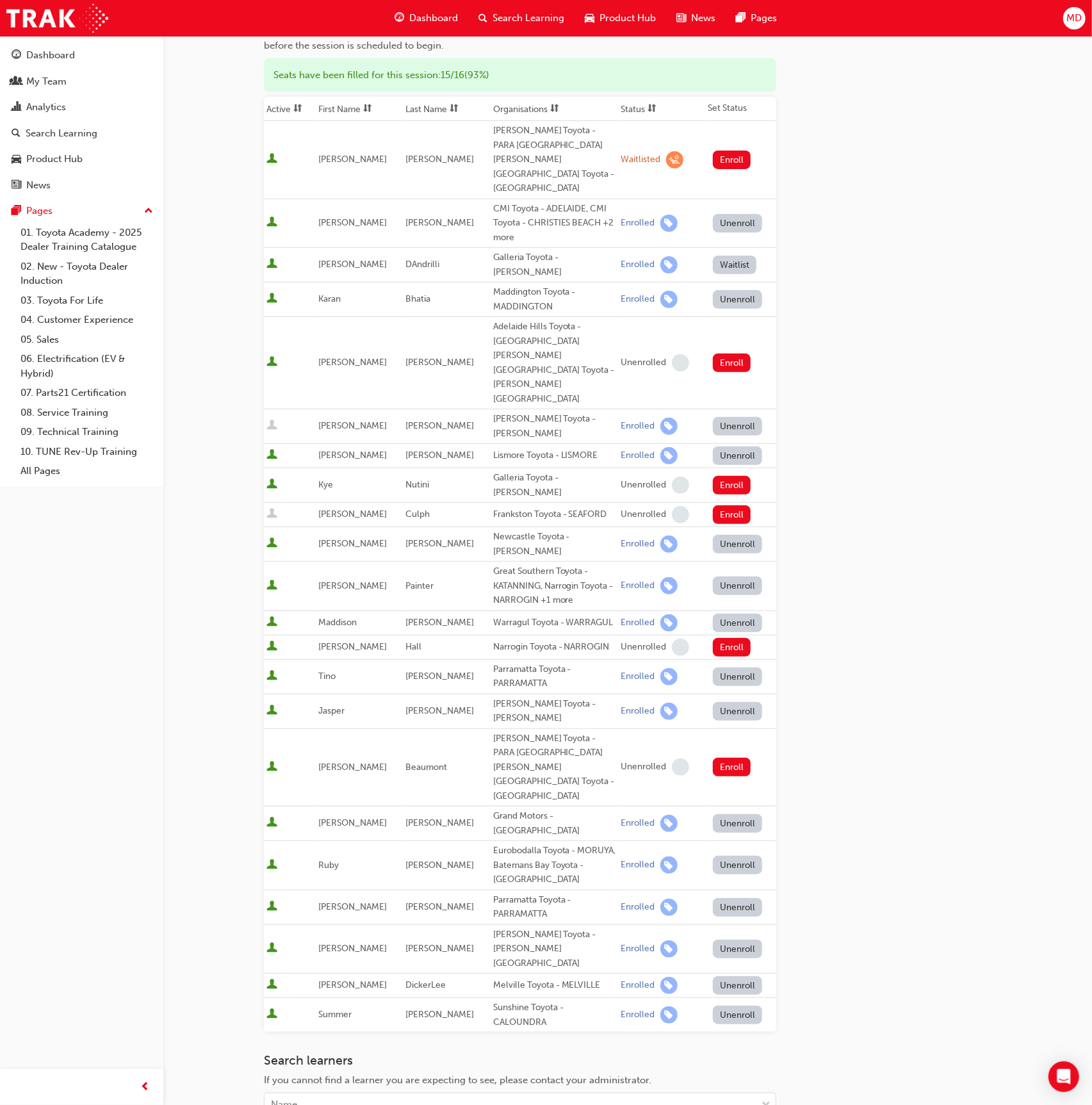
click at [86, 107] on div "Analytics" at bounding box center [81, 108] width 140 height 16
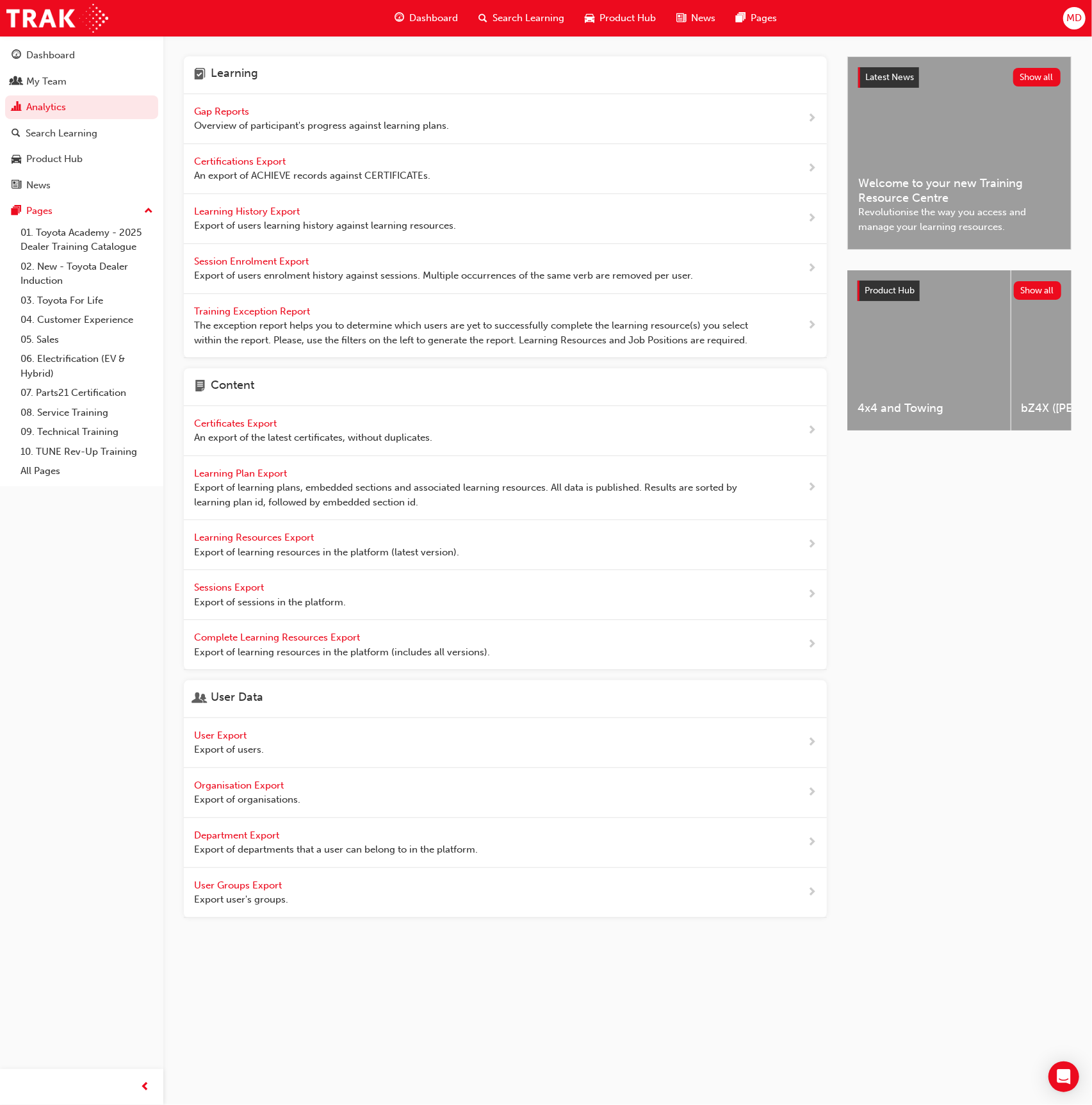
click at [227, 109] on span "Gap Reports" at bounding box center [222, 111] width 57 height 11
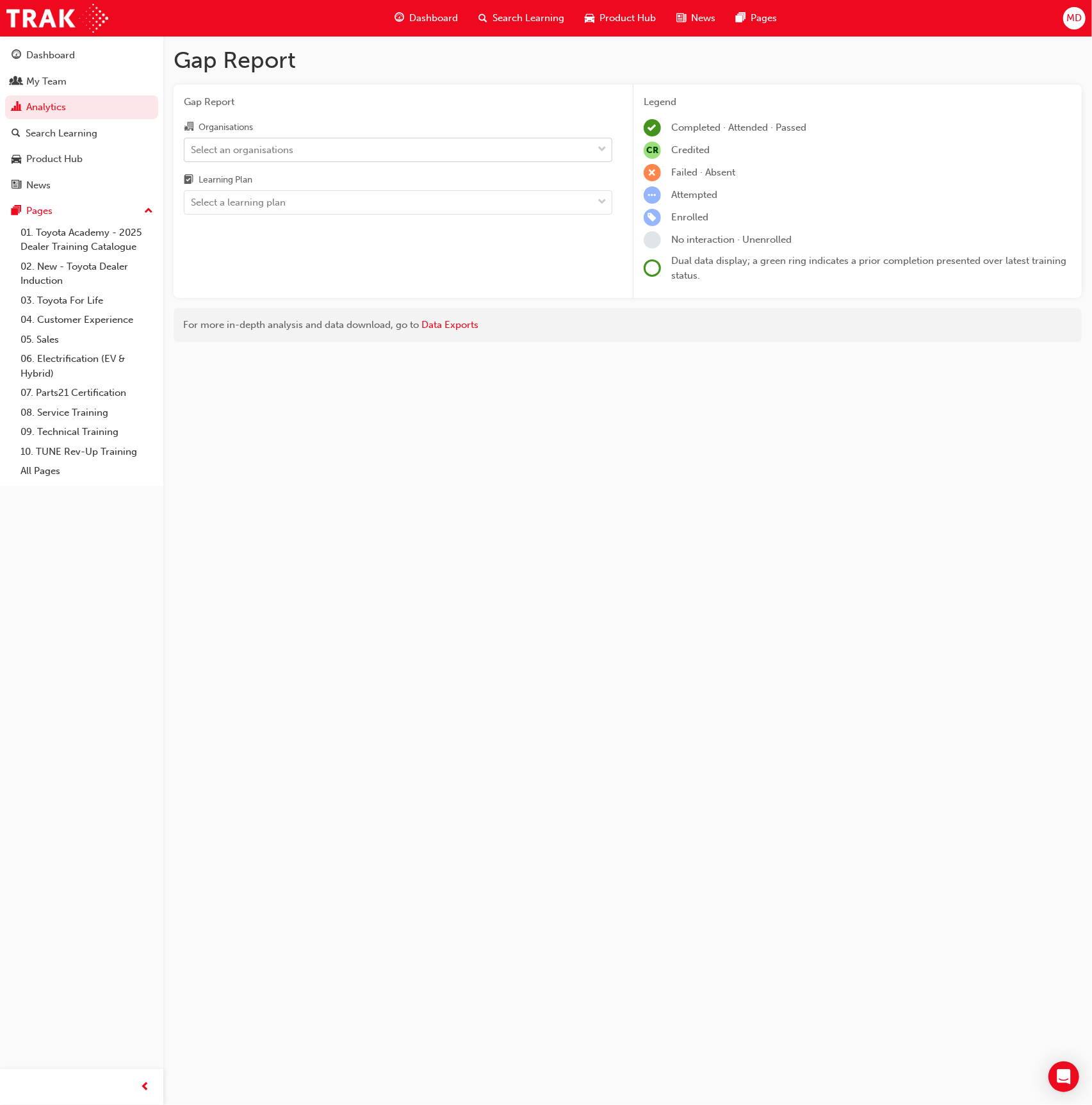
click at [276, 153] on div "Select an organisations" at bounding box center [242, 149] width 102 height 15
click at [192, 153] on input "Organisations Select an organisations" at bounding box center [191, 149] width 1 height 11
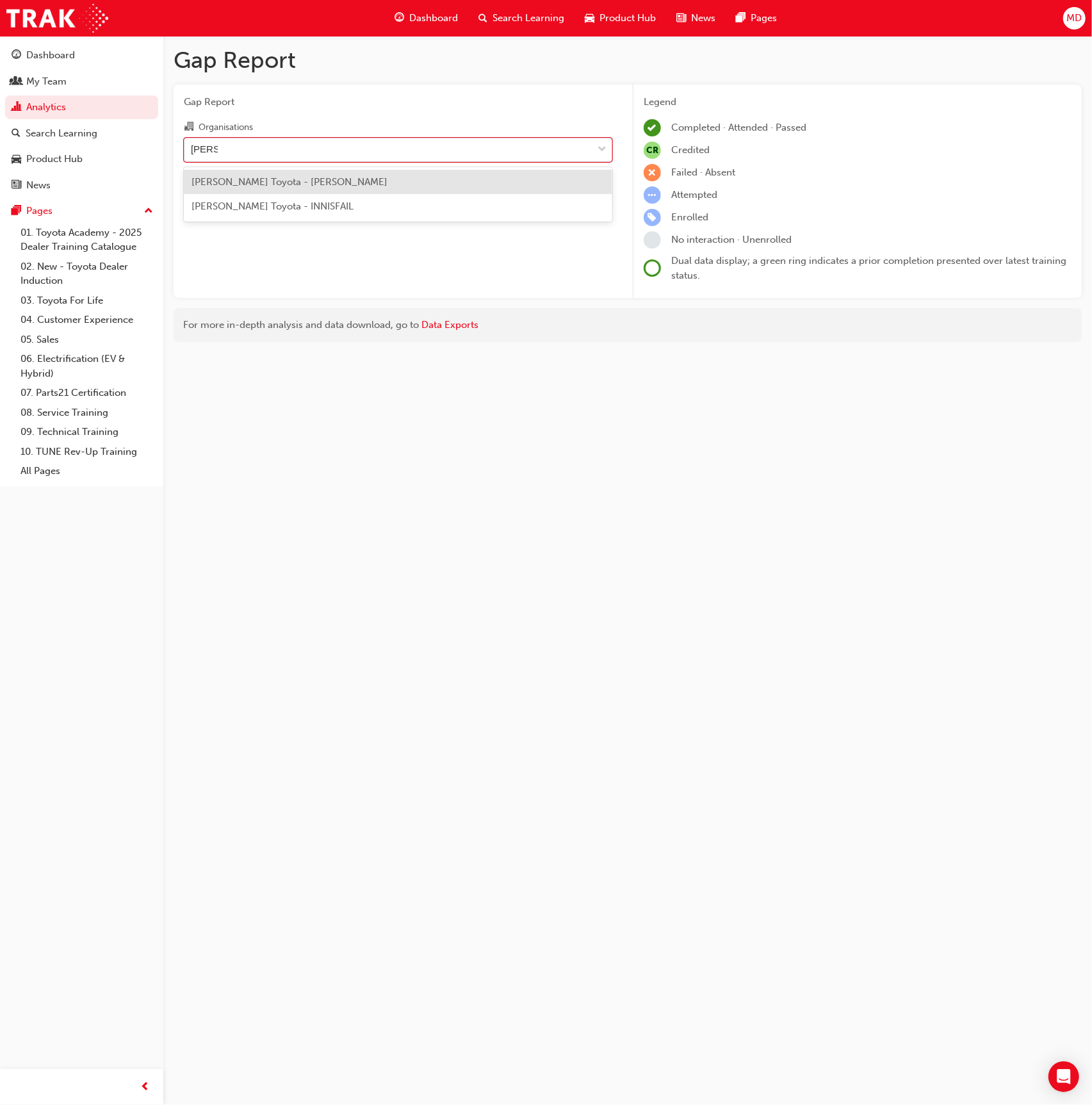
type input "john cole"
click at [299, 176] on span "John Cole Toyota - ATHERTON" at bounding box center [289, 182] width 196 height 11
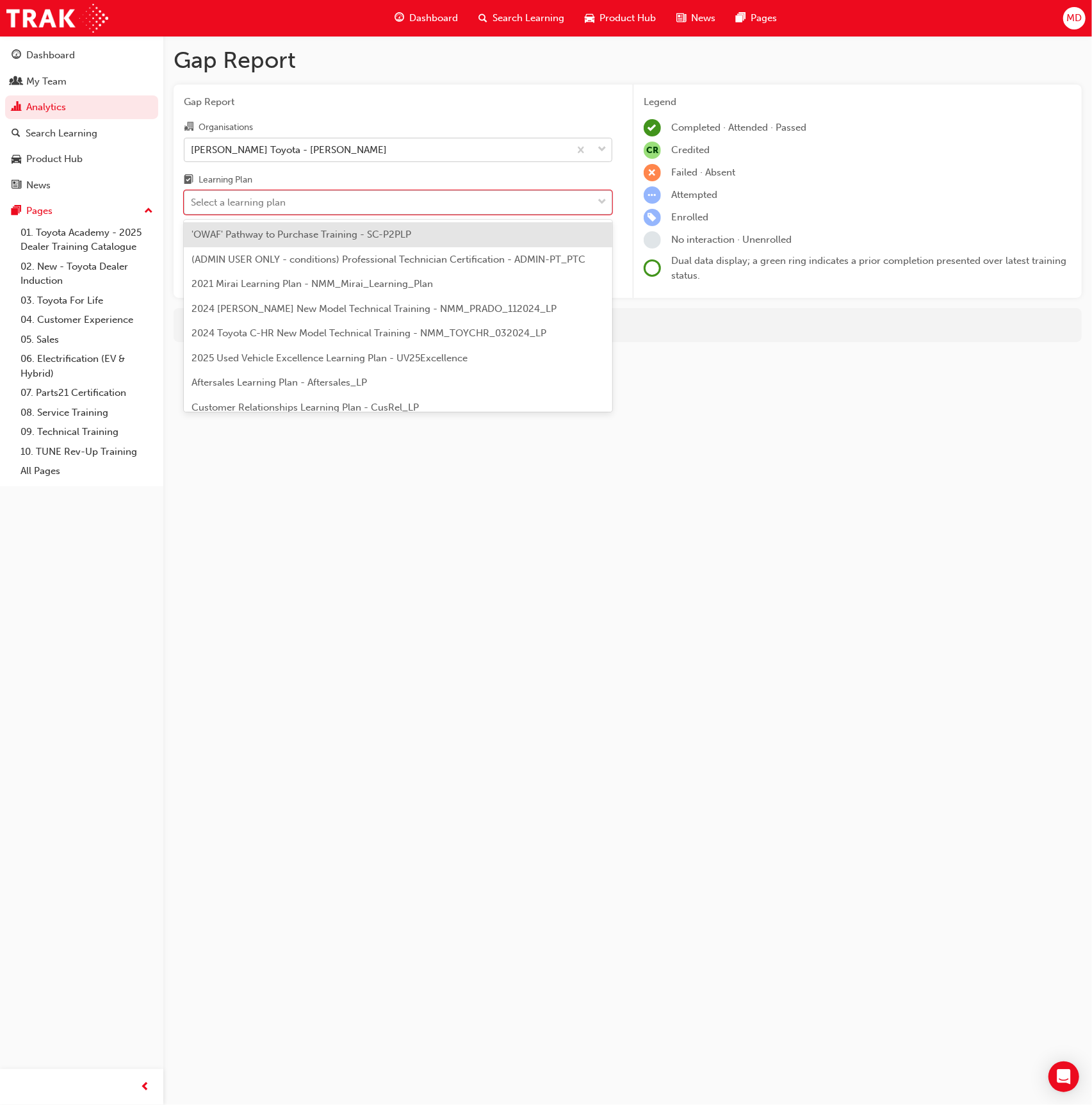
click at [296, 208] on div "Select a learning plan" at bounding box center [388, 202] width 408 height 22
click at [192, 208] on input "Learning Plan option 'OWAF' Pathway to Purchase Training - SC-P2PLP focused, 1 …" at bounding box center [191, 202] width 1 height 11
type input "ser"
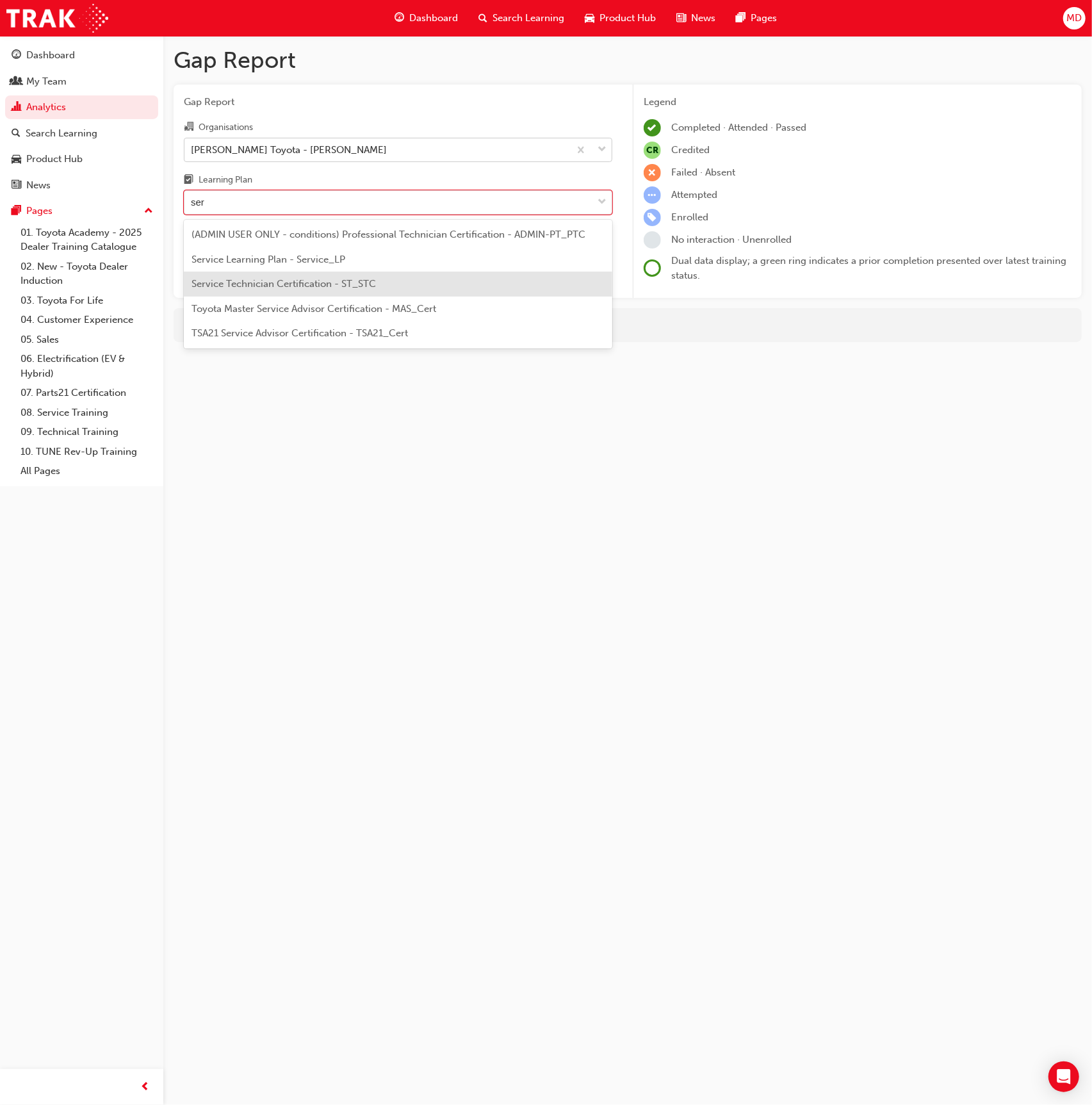
click at [373, 281] on span "Service Technician Certification - ST_STC" at bounding box center [283, 283] width 184 height 11
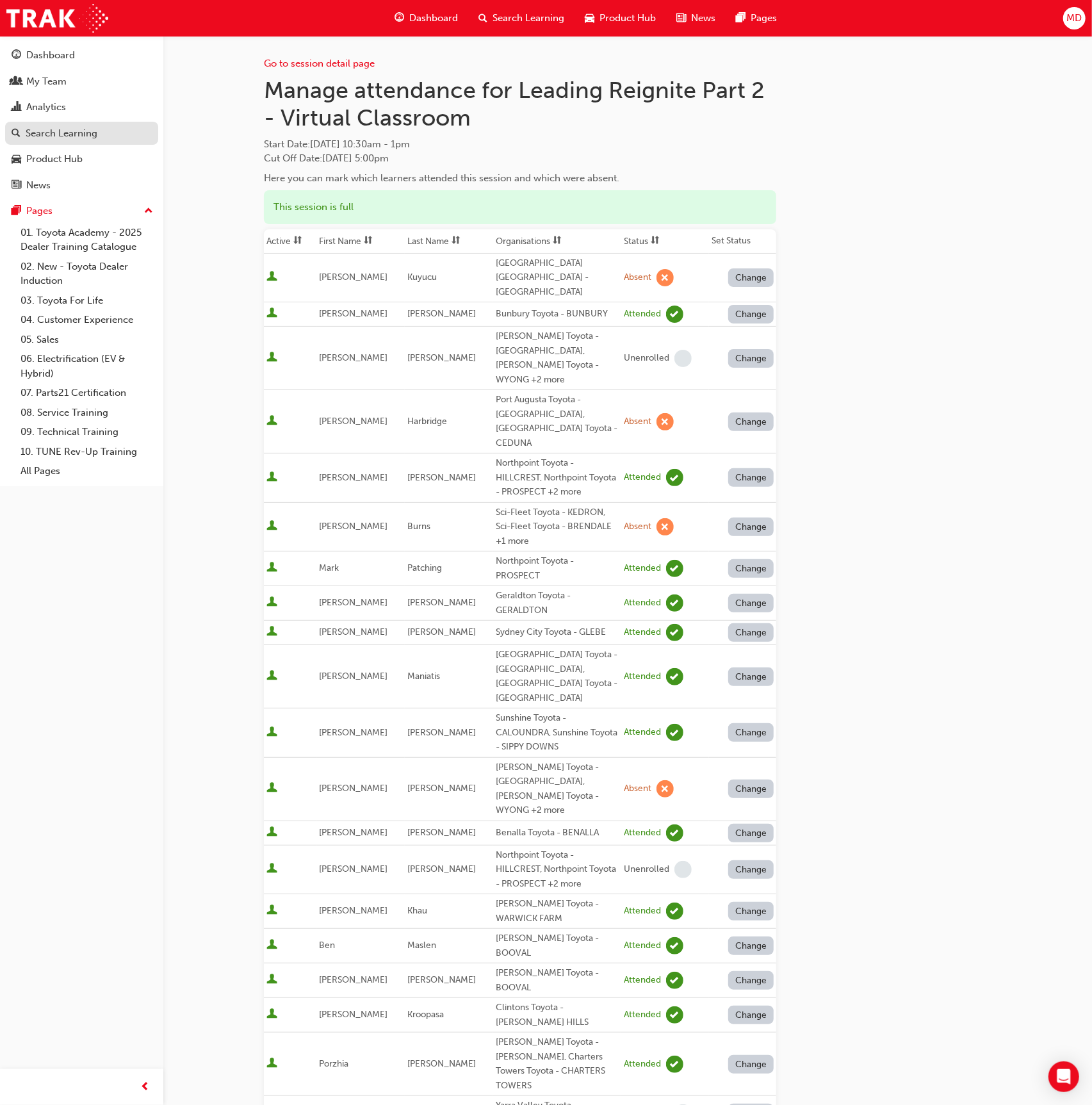
drag, startPoint x: 0, startPoint y: 0, endPoint x: 128, endPoint y: 130, distance: 182.4
click at [128, 130] on div "Search Learning" at bounding box center [81, 133] width 140 height 16
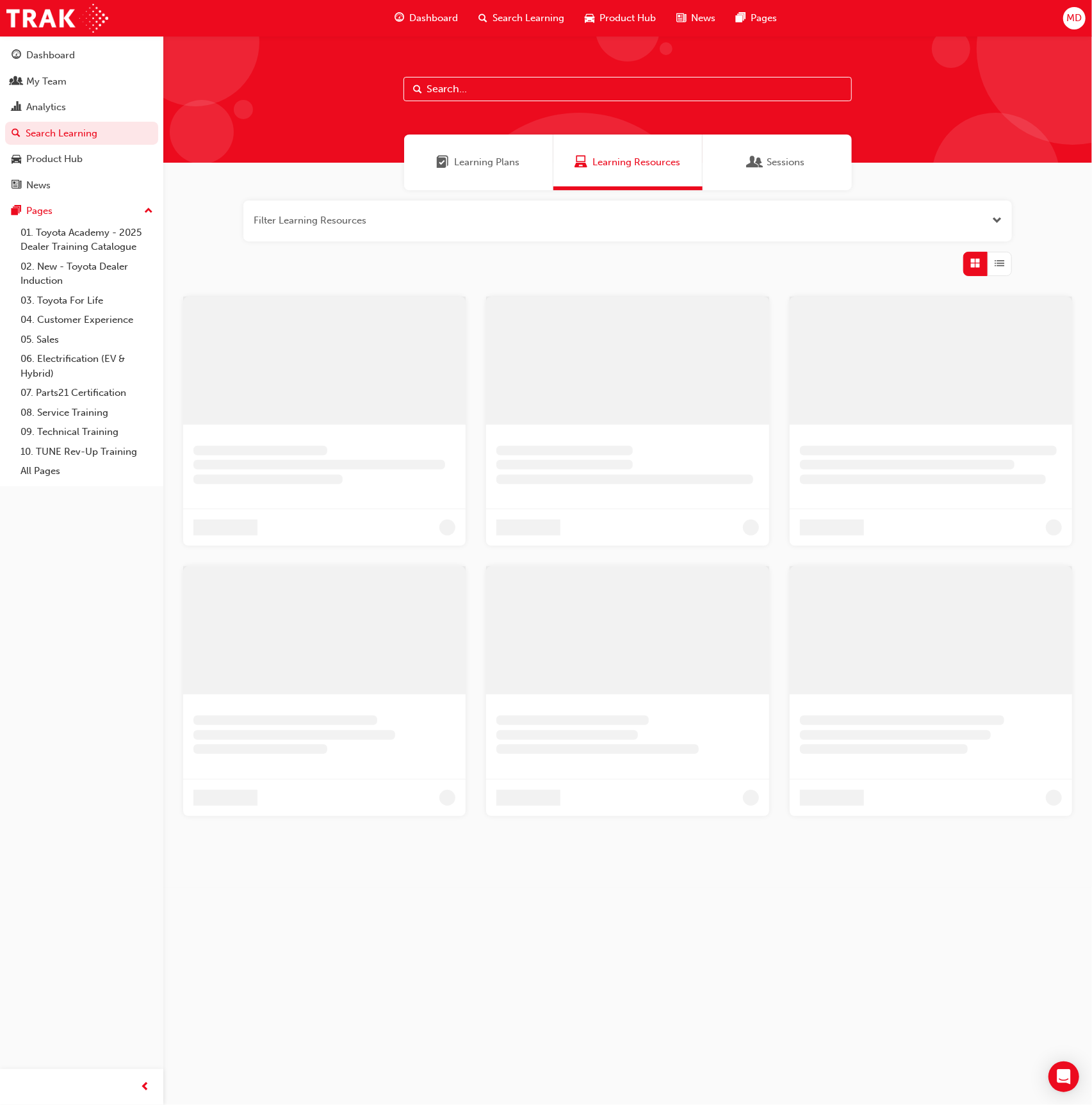
click at [445, 83] on input "text" at bounding box center [628, 89] width 449 height 25
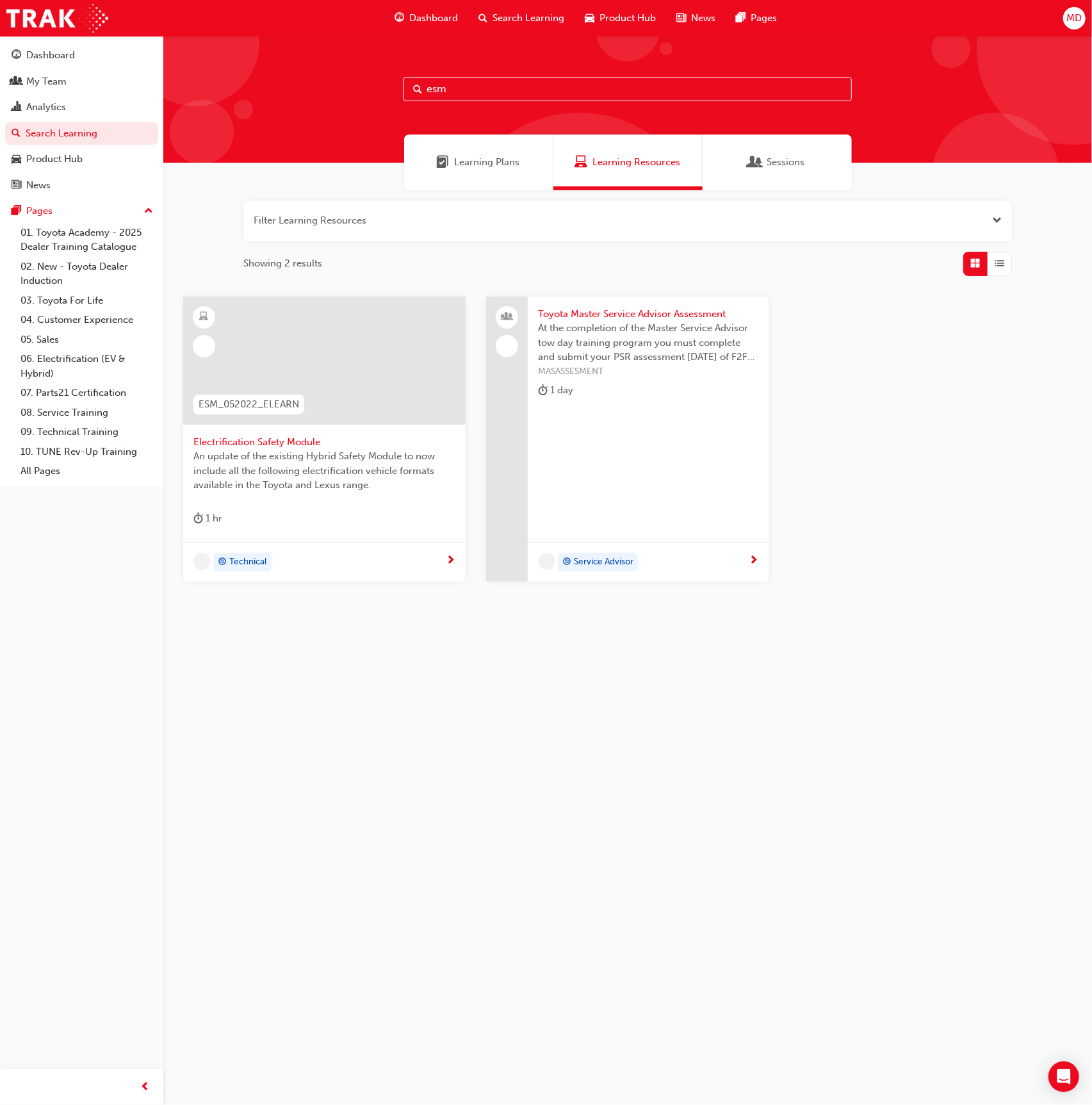
type input "esm"
click at [379, 482] on span "An update of the existing Hybrid Safety Module to now include all the following…" at bounding box center [324, 471] width 262 height 43
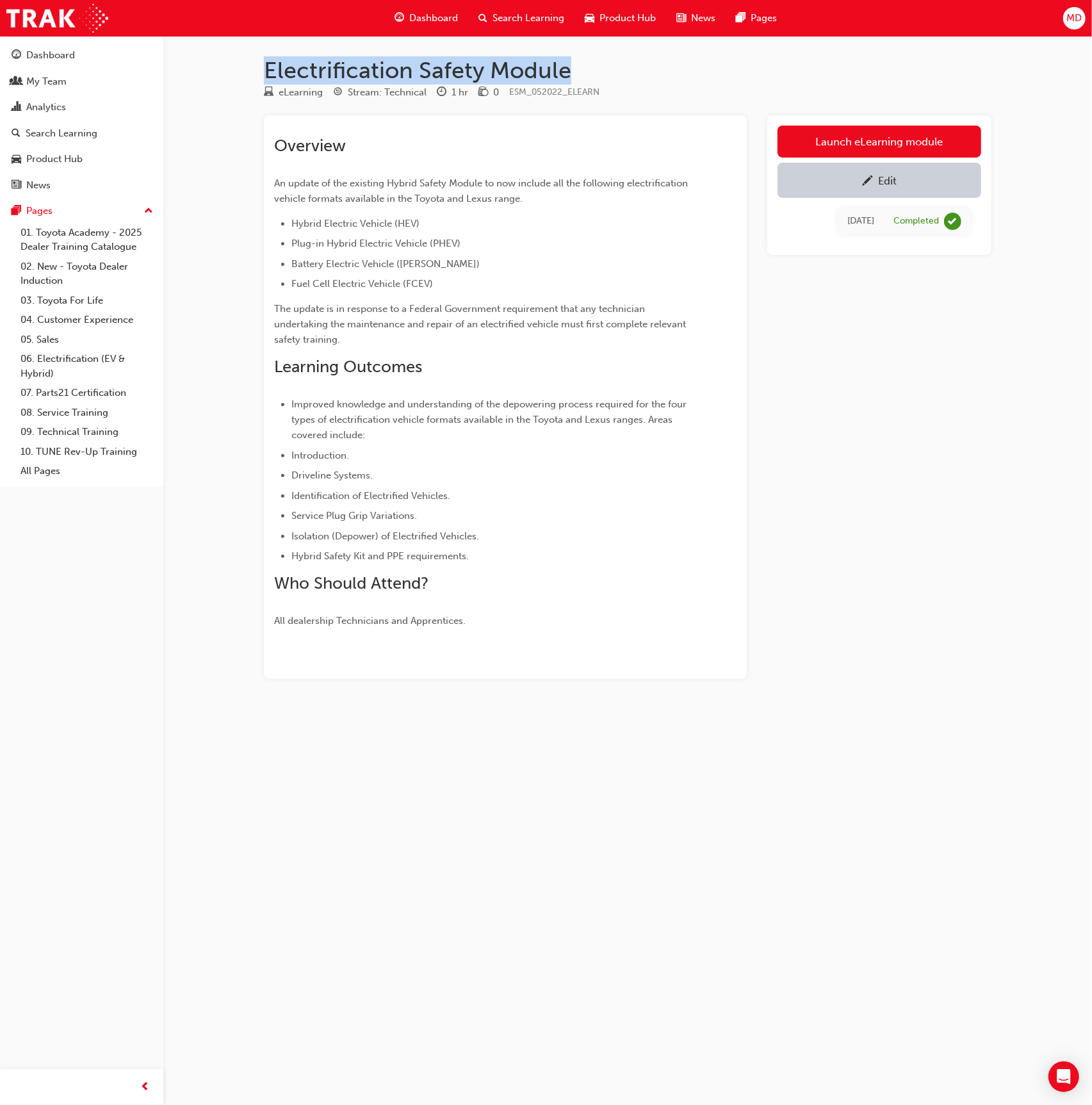
drag, startPoint x: 503, startPoint y: 78, endPoint x: 261, endPoint y: 71, distance: 242.1
click at [261, 71] on div "Electrification Safety Module eLearning Stream: Technical 1 hr 0 ESM_052022_ELE…" at bounding box center [628, 388] width 769 height 664
copy h1 "Electrification Safety Module"
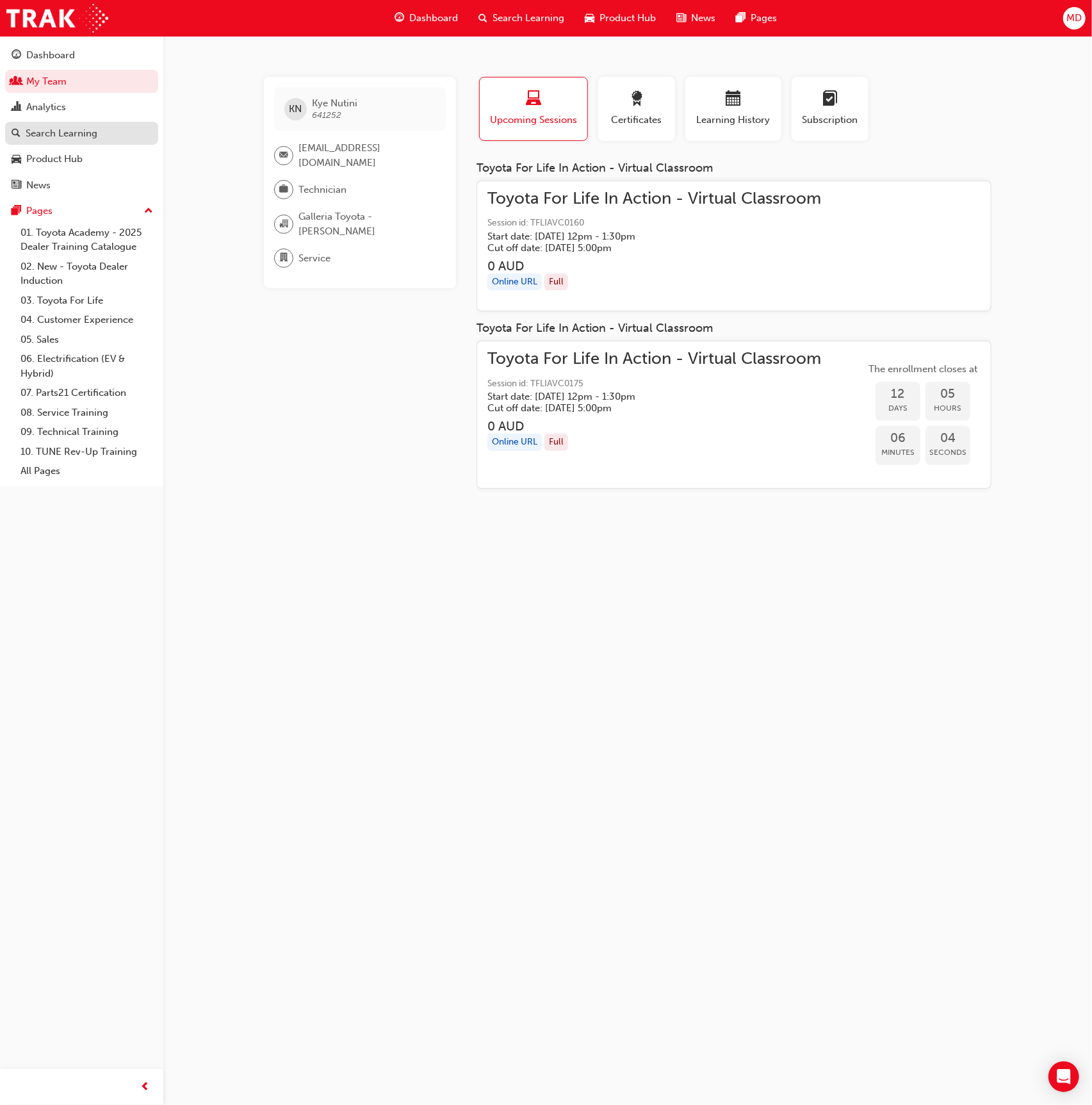
click at [78, 129] on div "Search Learning" at bounding box center [61, 133] width 71 height 15
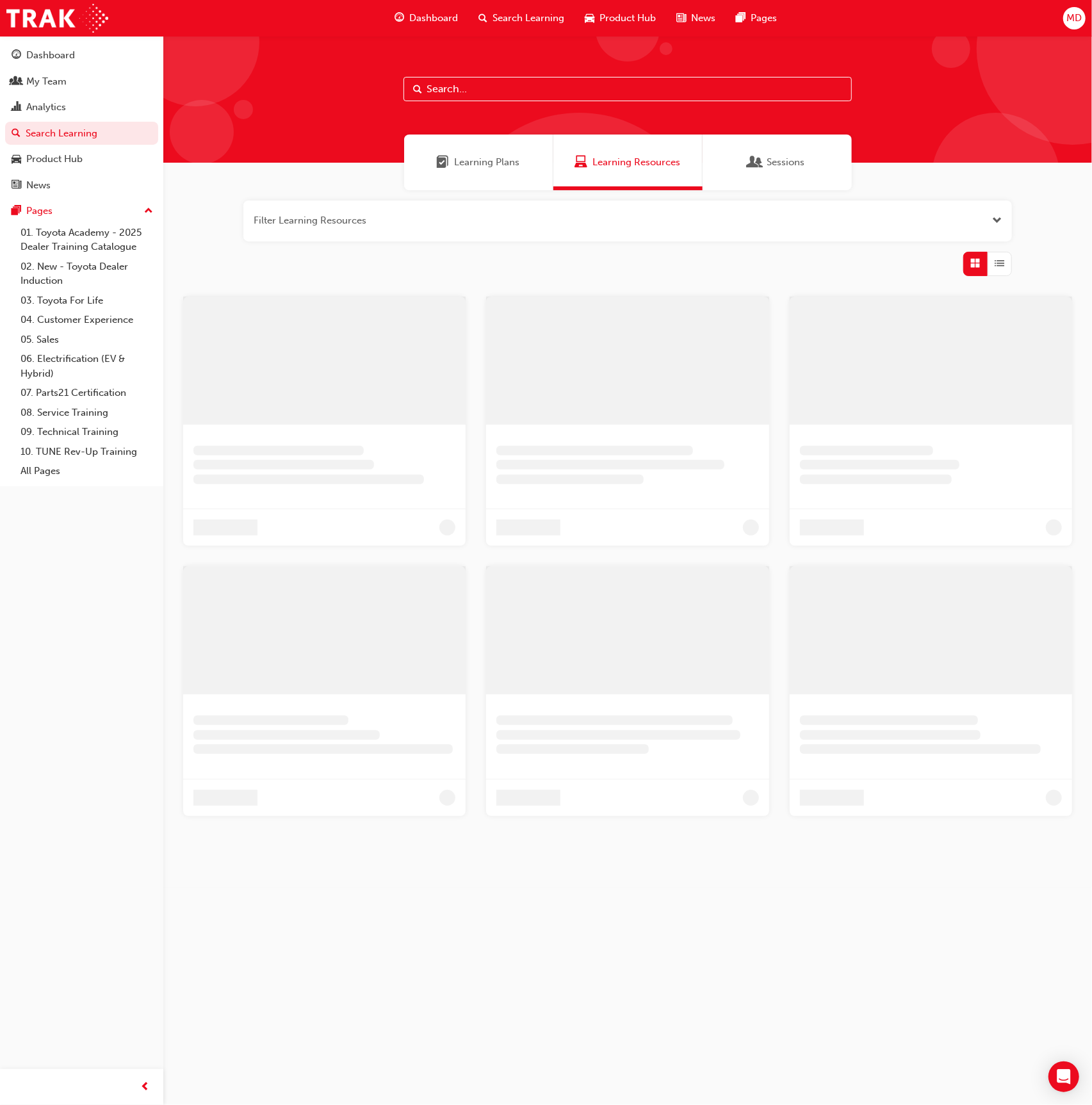
click at [439, 94] on input "text" at bounding box center [628, 89] width 449 height 25
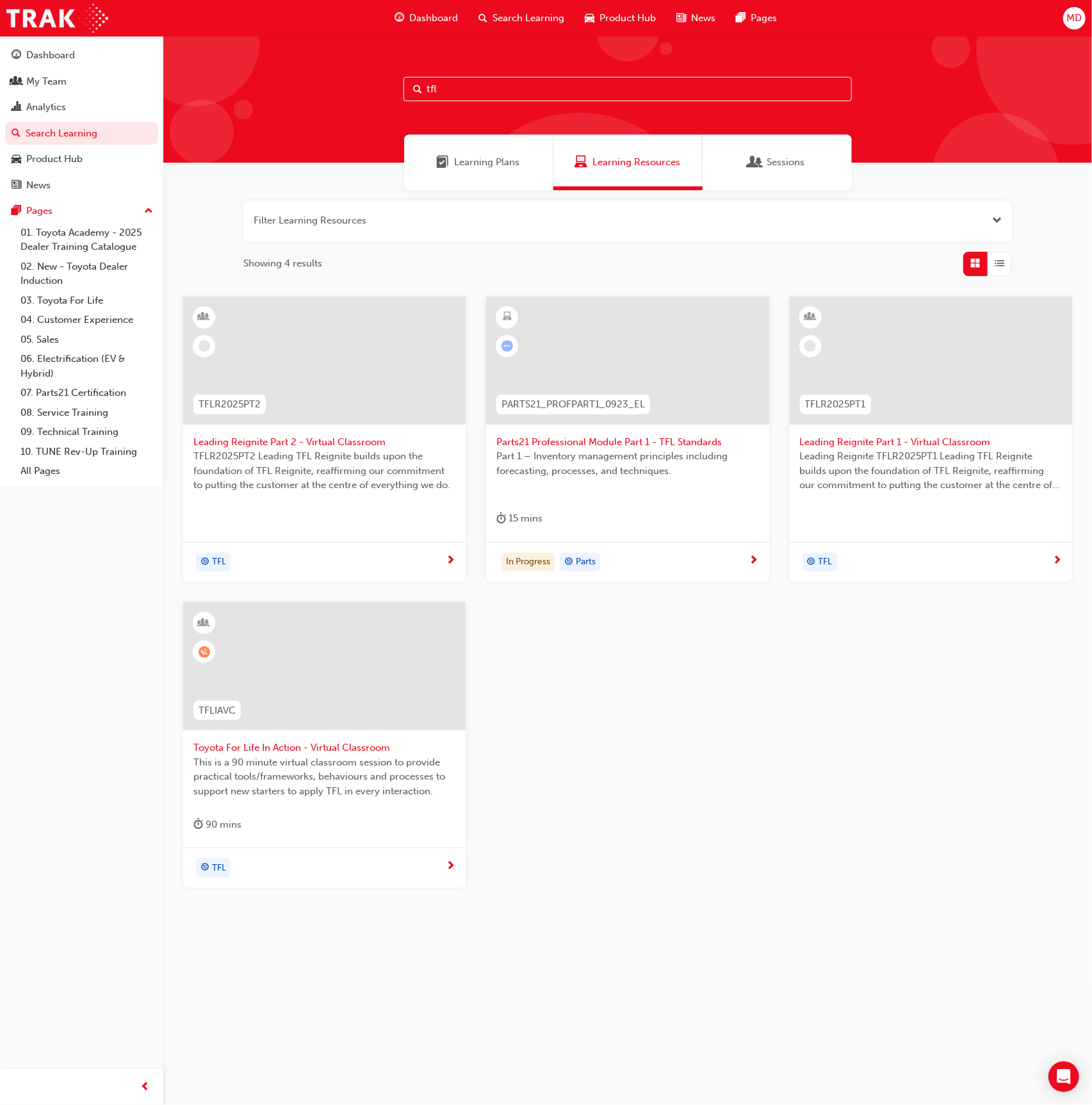
type input "tfl"
click at [422, 699] on div at bounding box center [324, 665] width 283 height 128
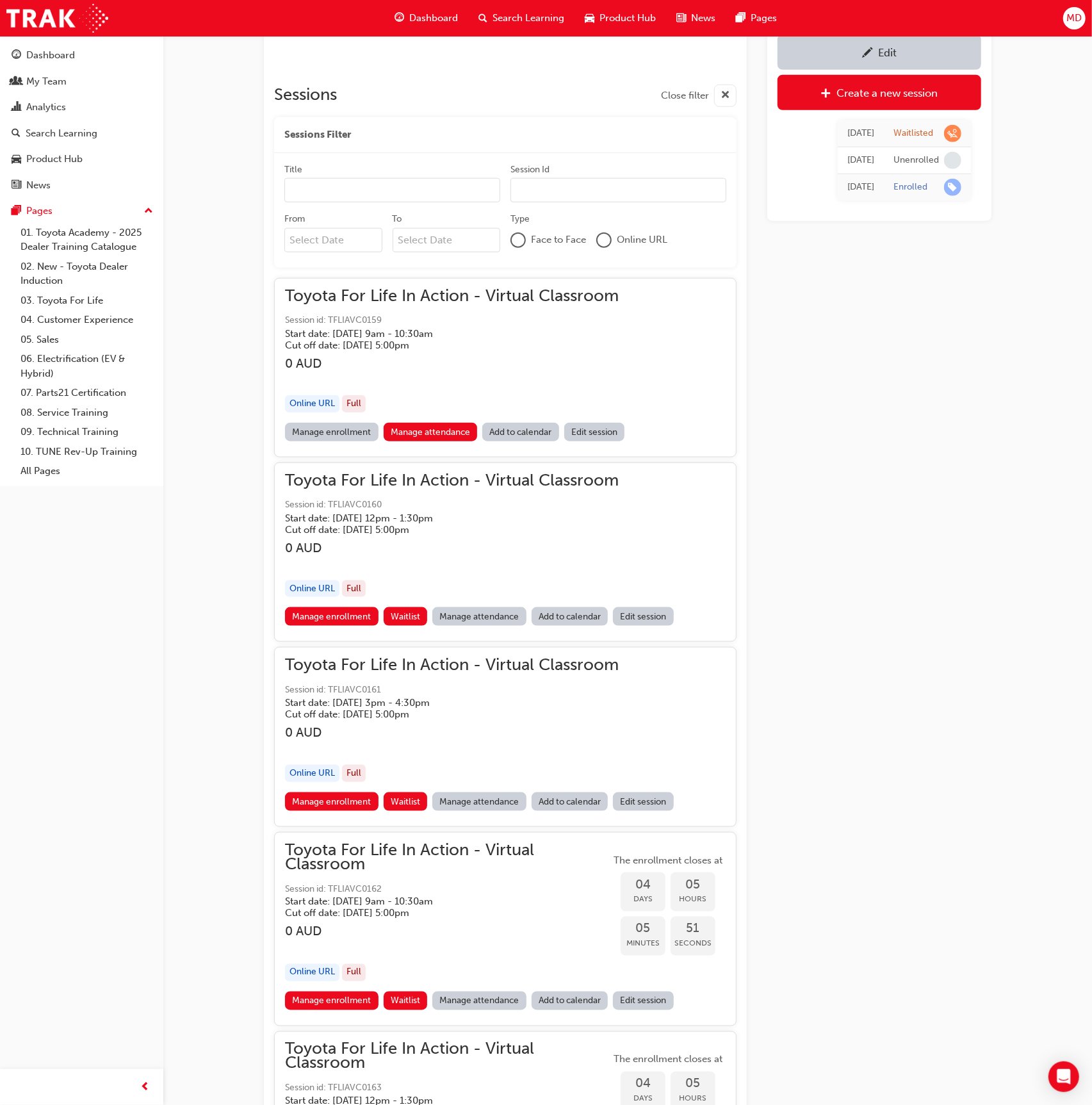
scroll to position [762, 0]
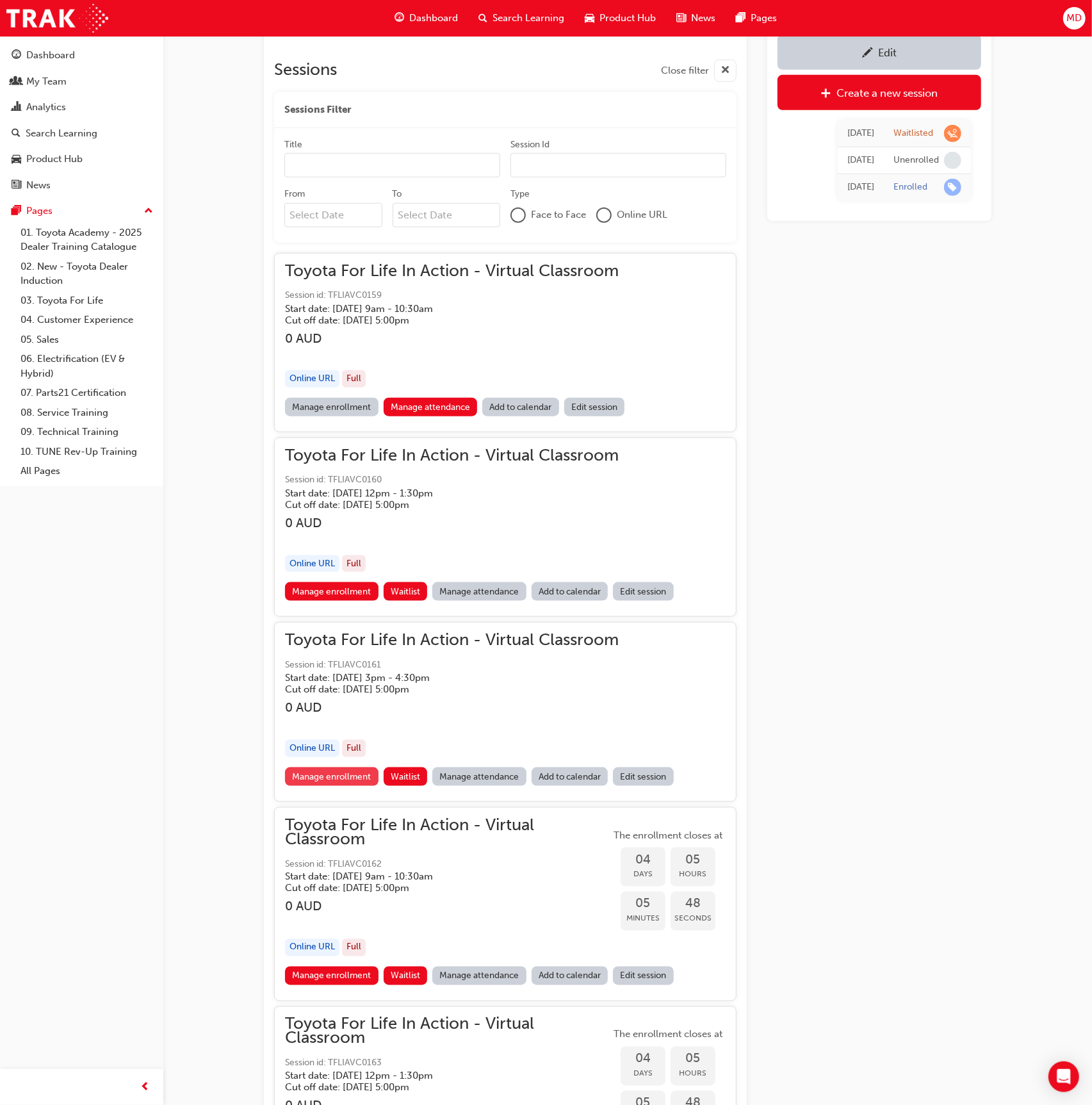
click at [335, 777] on link "Manage enrollment" at bounding box center [331, 776] width 93 height 19
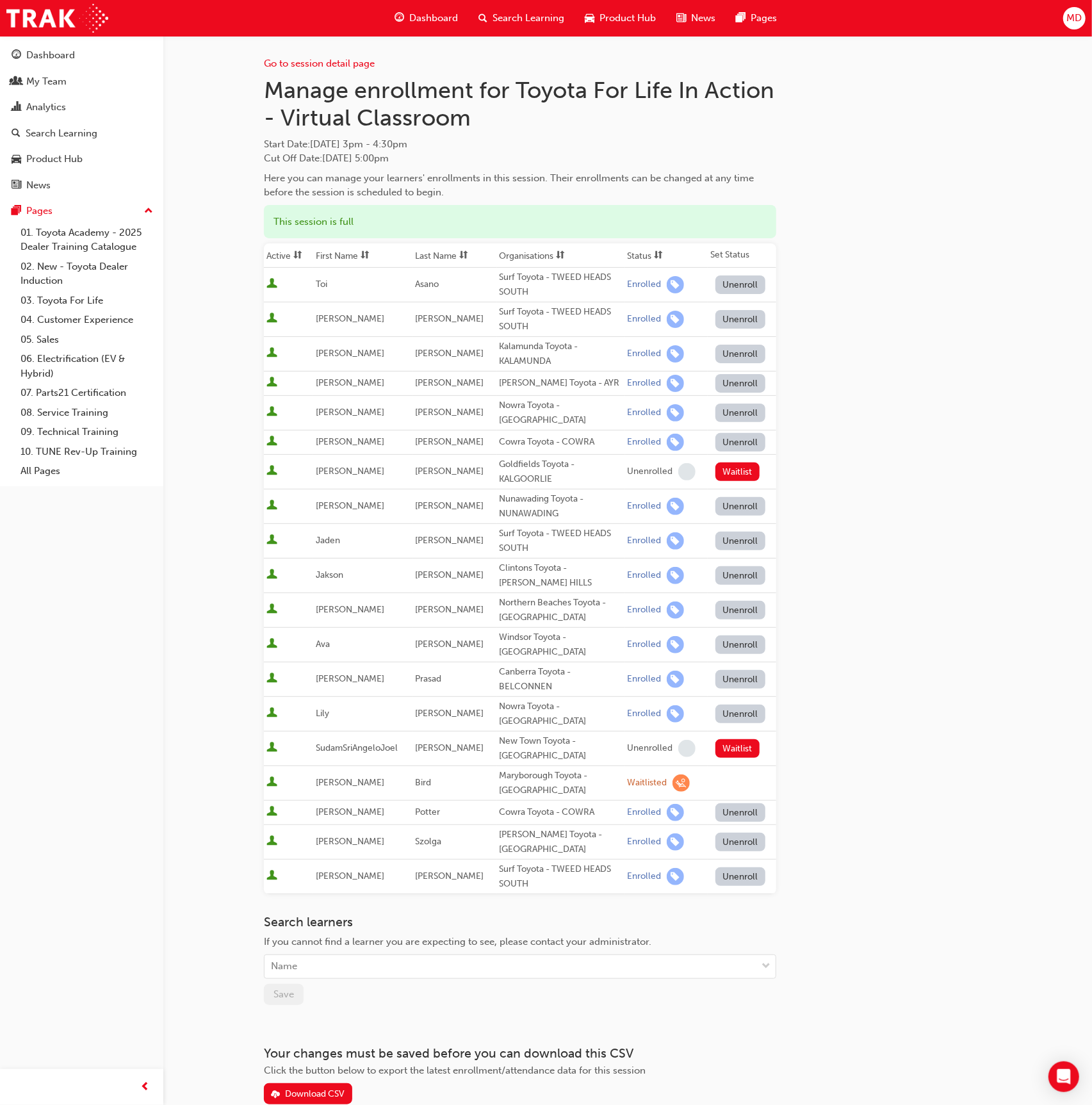
click at [465, 249] on span at bounding box center [464, 256] width 14 height 16
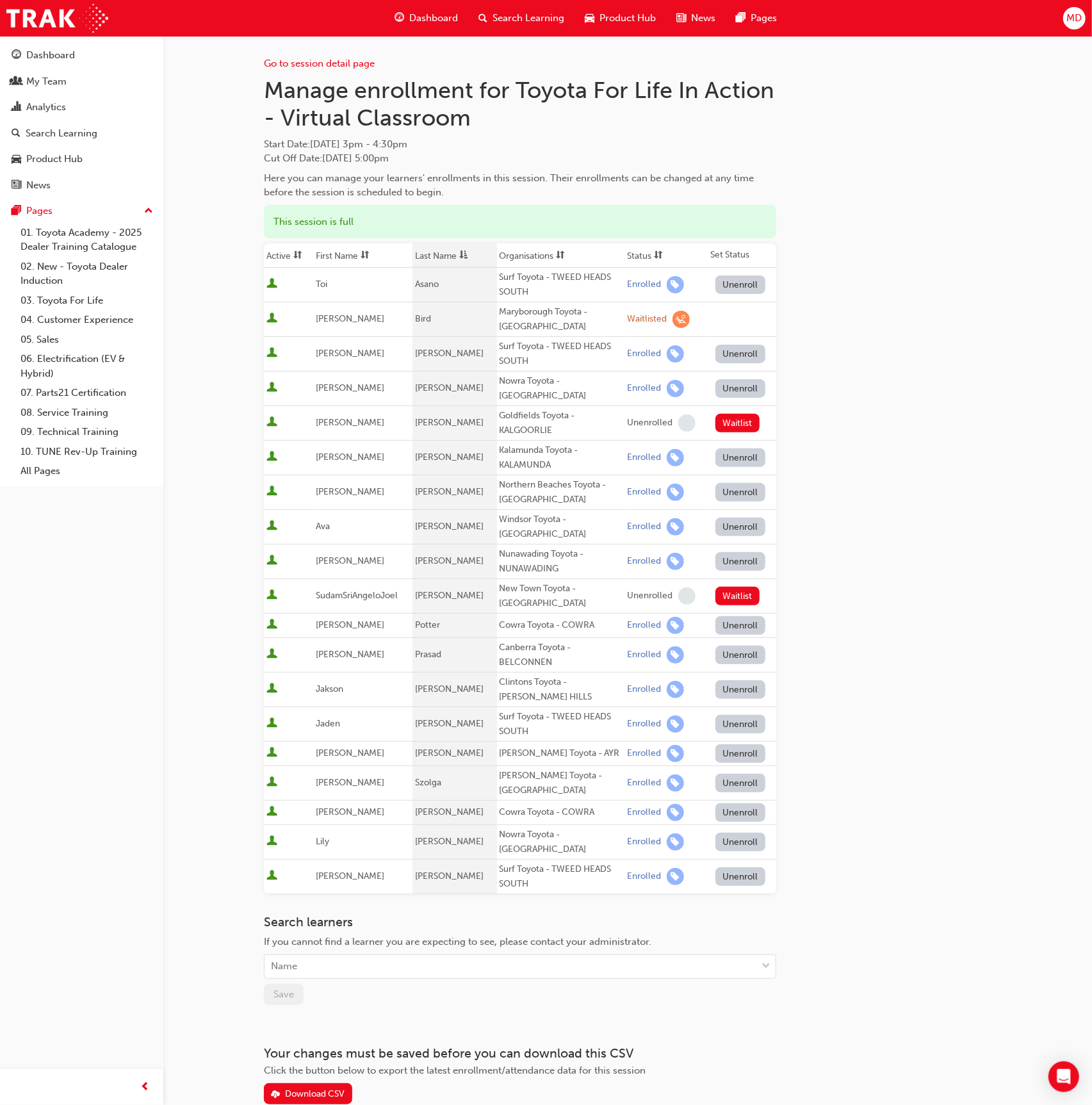
click at [746, 833] on button "Unenroll" at bounding box center [740, 842] width 50 height 19
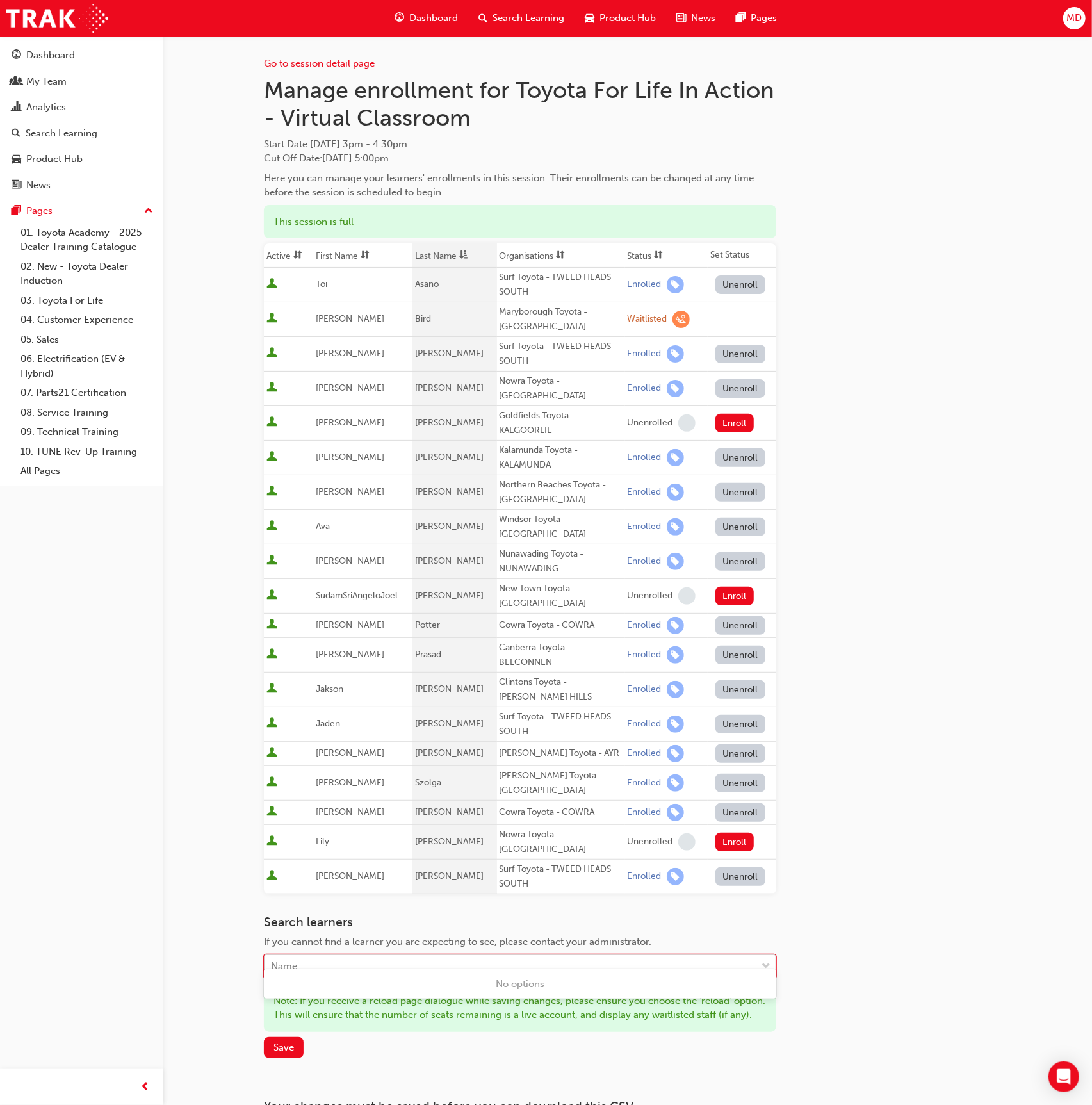
click at [301, 956] on div "Name" at bounding box center [510, 967] width 492 height 22
type input "fitch"
click at [333, 987] on span "DAVID FITCH - Nowra Toyota - SOUTH NOWRA, Ulladulla Toyota - ULLADULLA" at bounding box center [498, 983] width 454 height 11
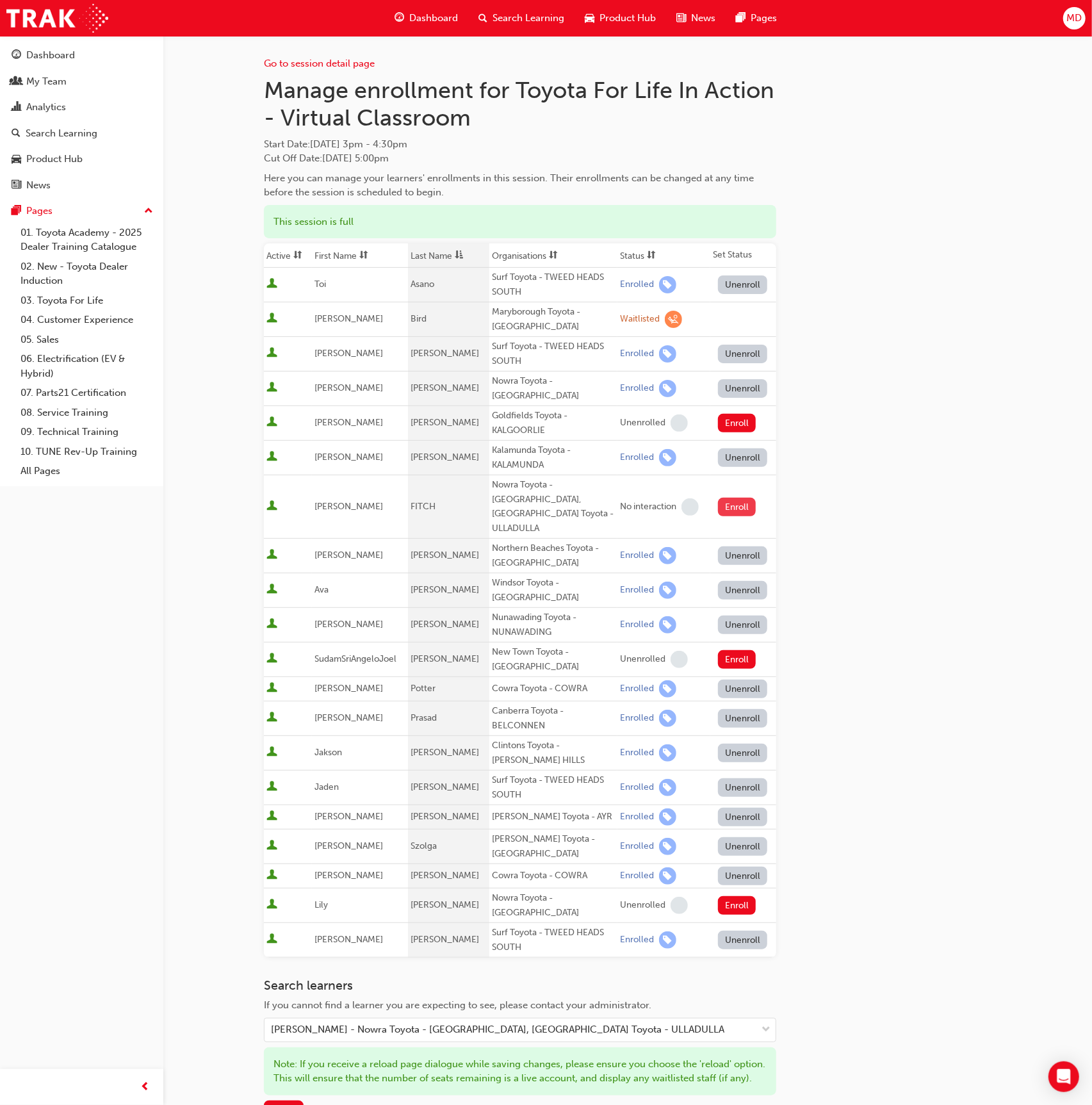
click at [740, 500] on button "Enroll" at bounding box center [738, 507] width 39 height 19
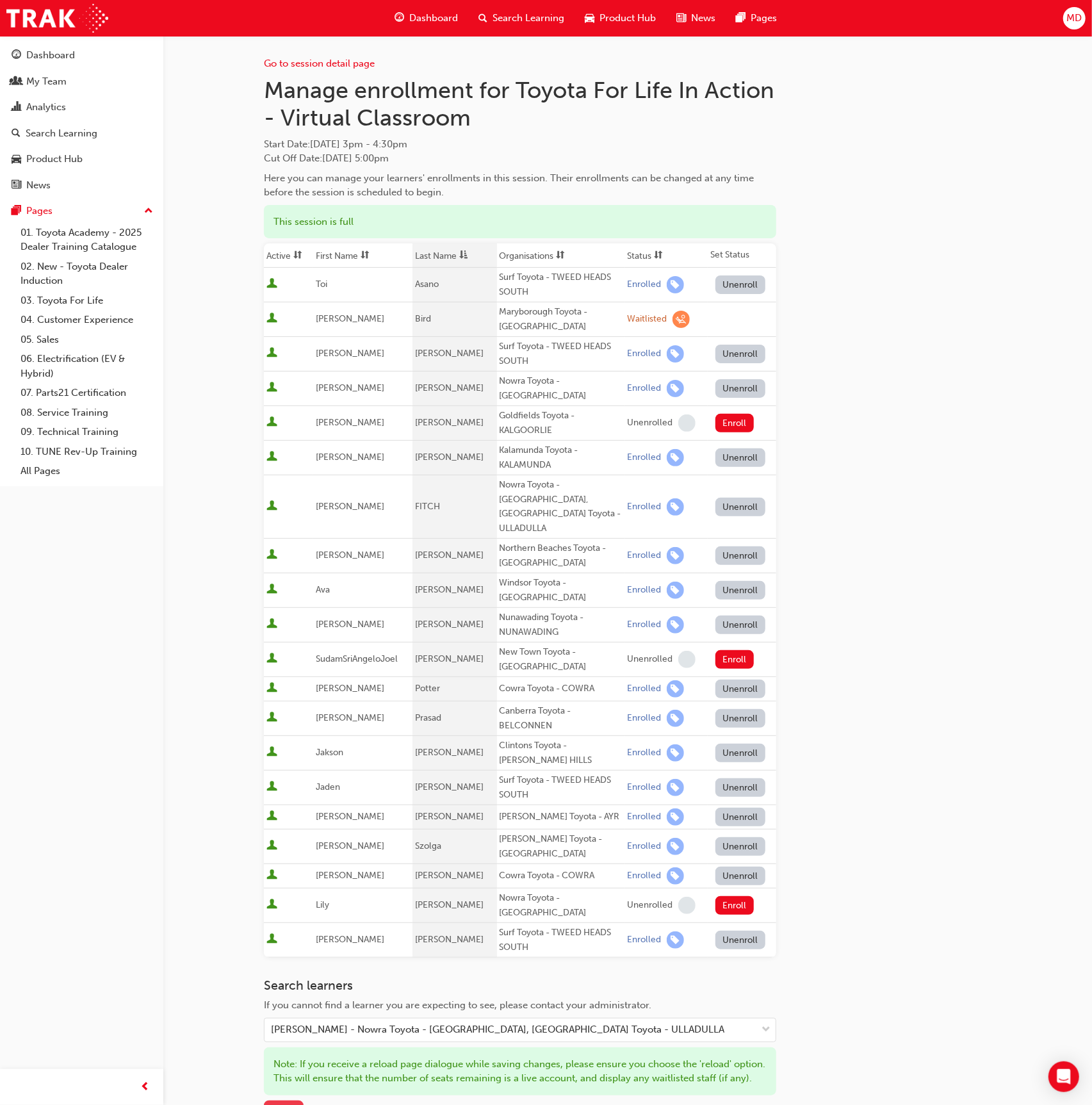
click at [287, 1101] on button "Save" at bounding box center [283, 1111] width 40 height 21
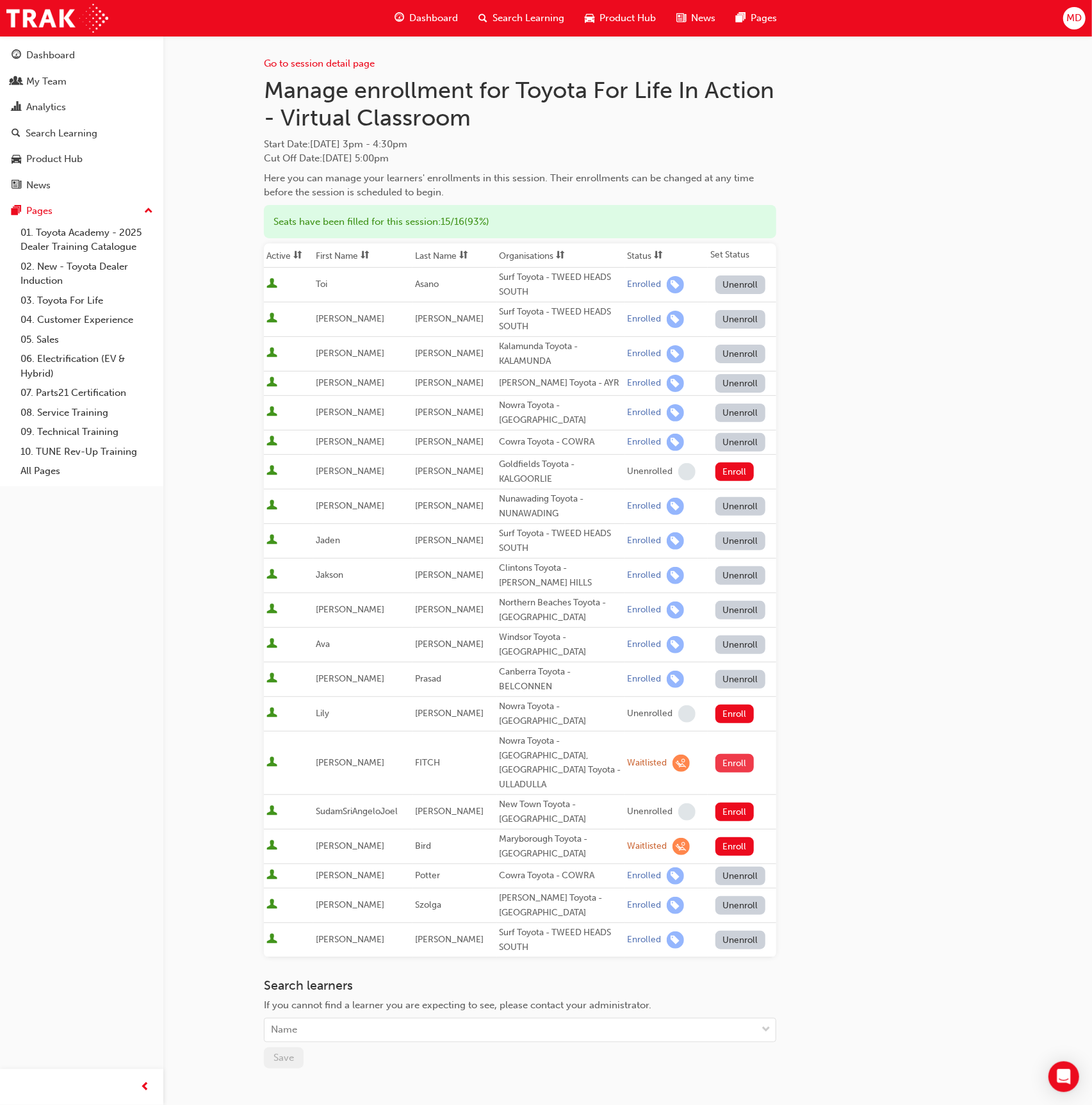
click at [738, 754] on button "Enroll" at bounding box center [735, 763] width 39 height 19
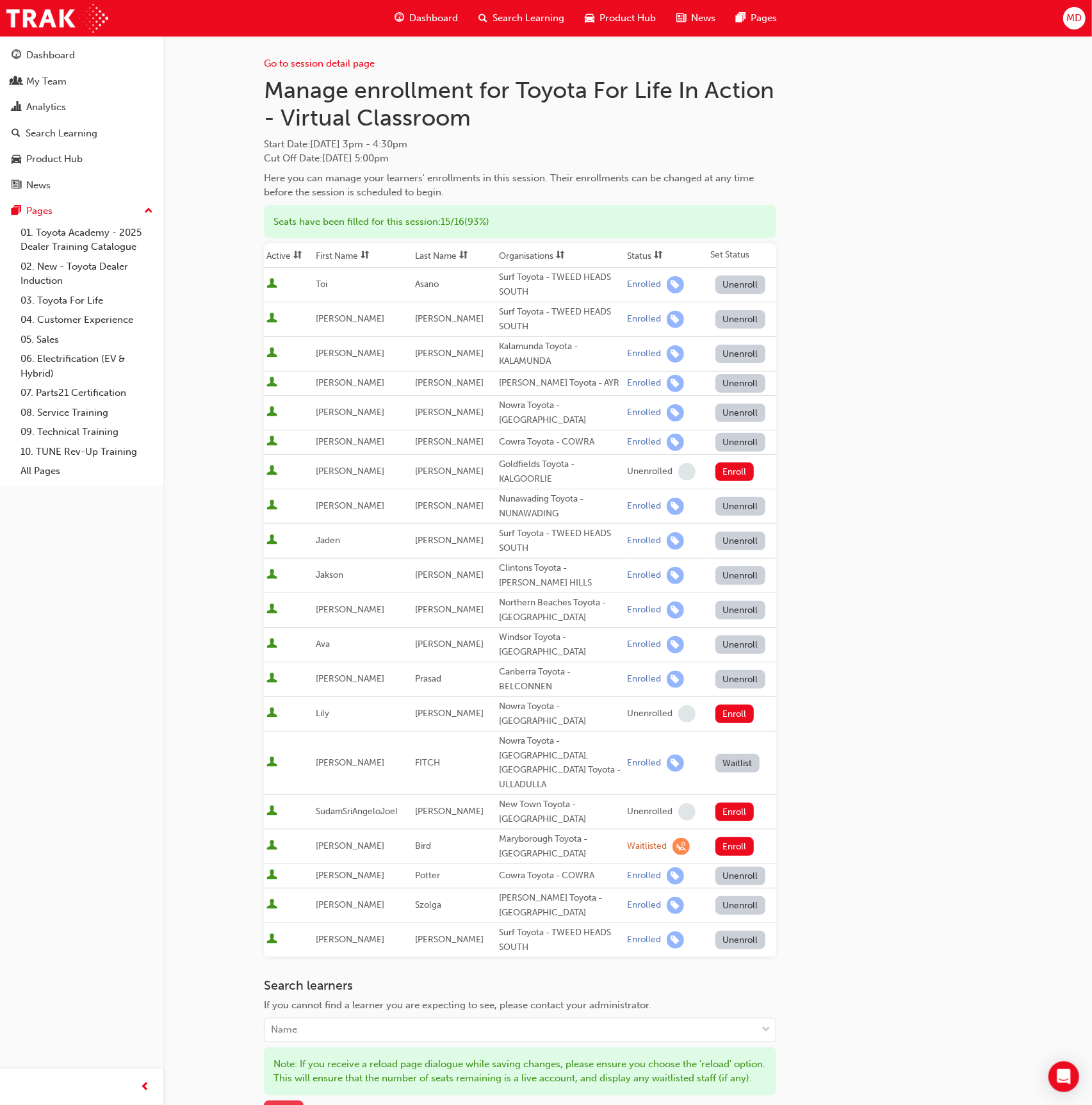
click at [276, 1104] on span "Save" at bounding box center [283, 1110] width 20 height 11
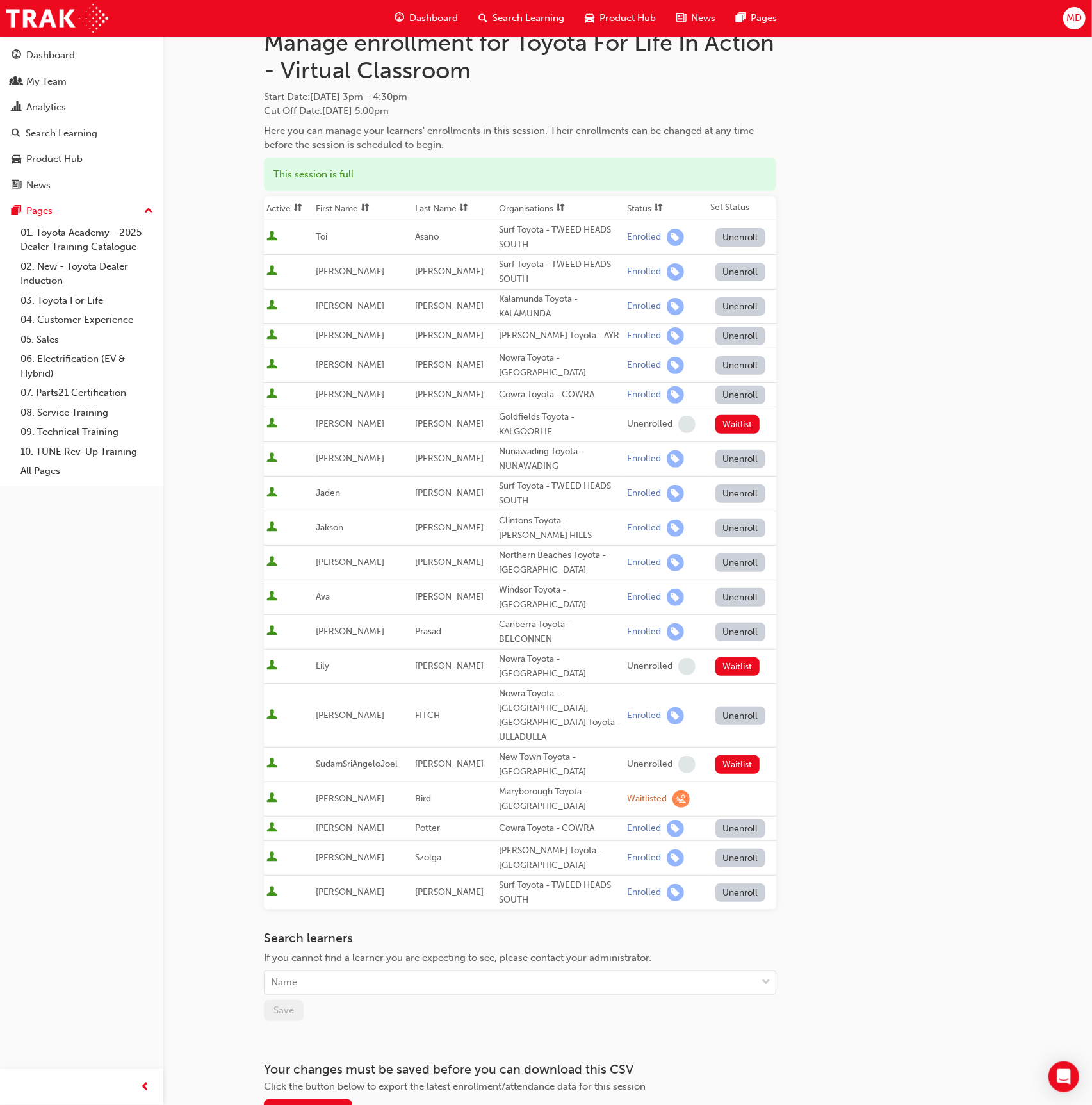
scroll to position [49, 0]
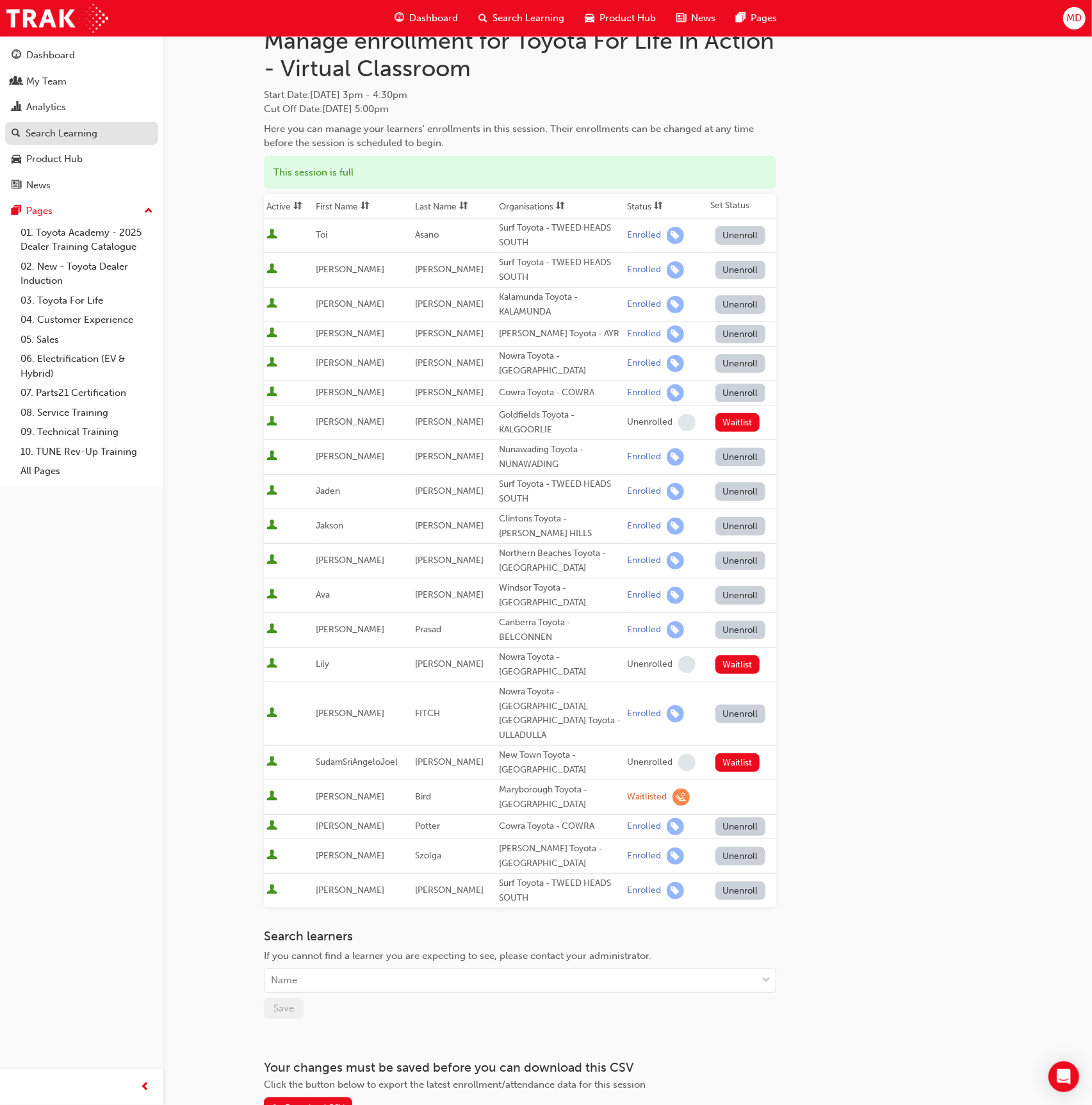
click at [99, 129] on div "Search Learning" at bounding box center [81, 133] width 140 height 16
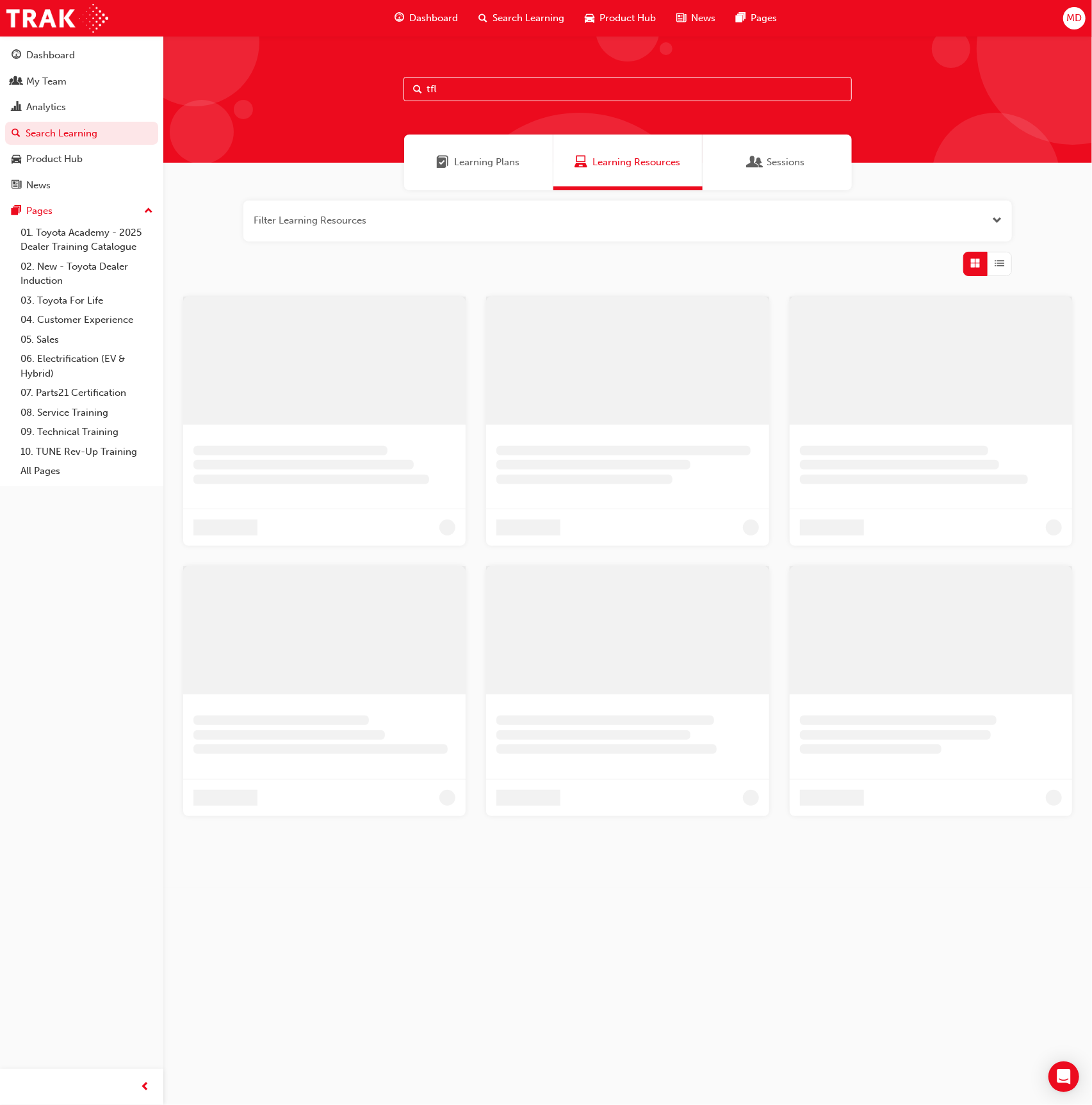
click at [493, 81] on input "tfl" at bounding box center [628, 89] width 449 height 25
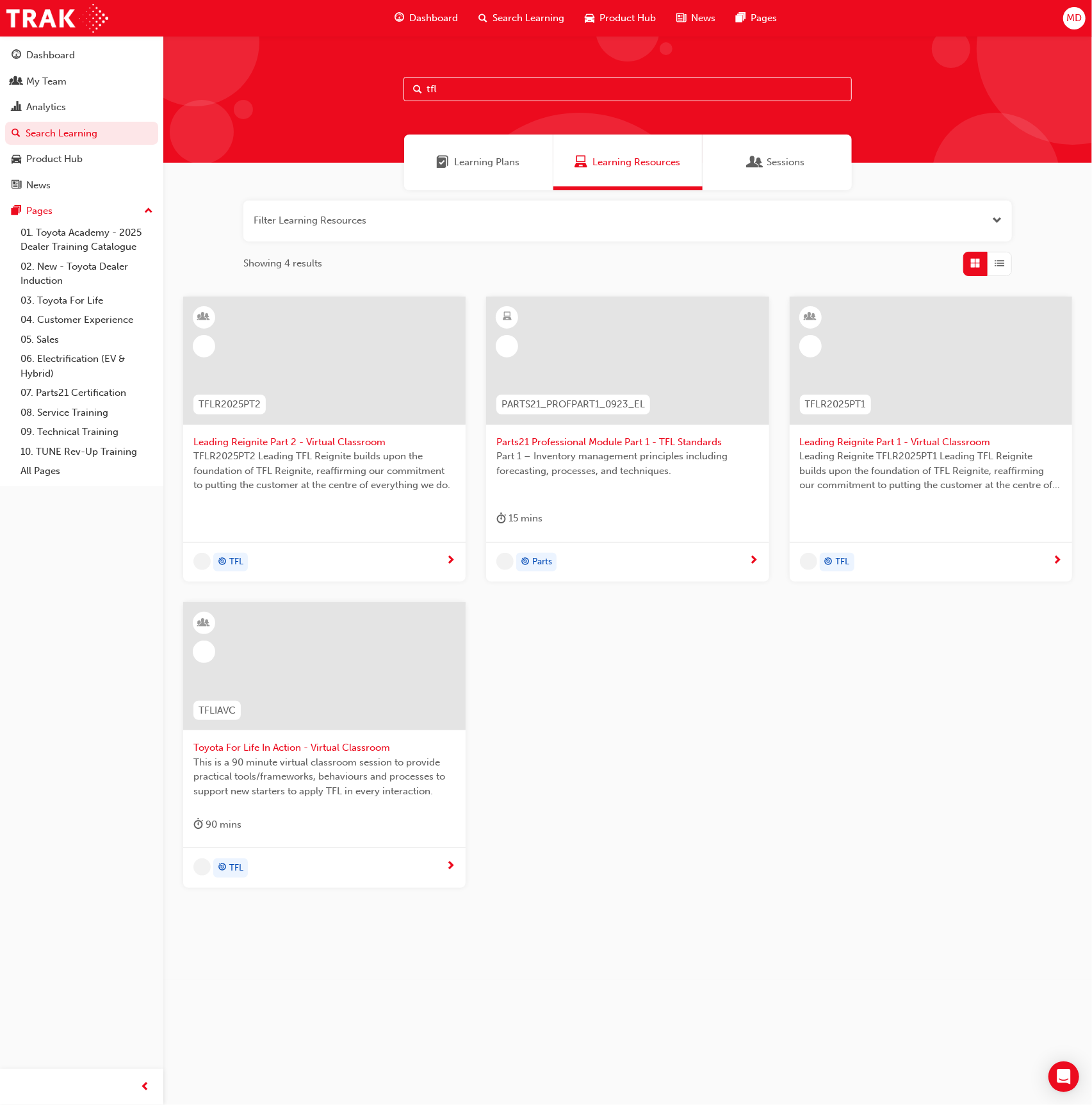
click at [351, 626] on div at bounding box center [324, 665] width 283 height 128
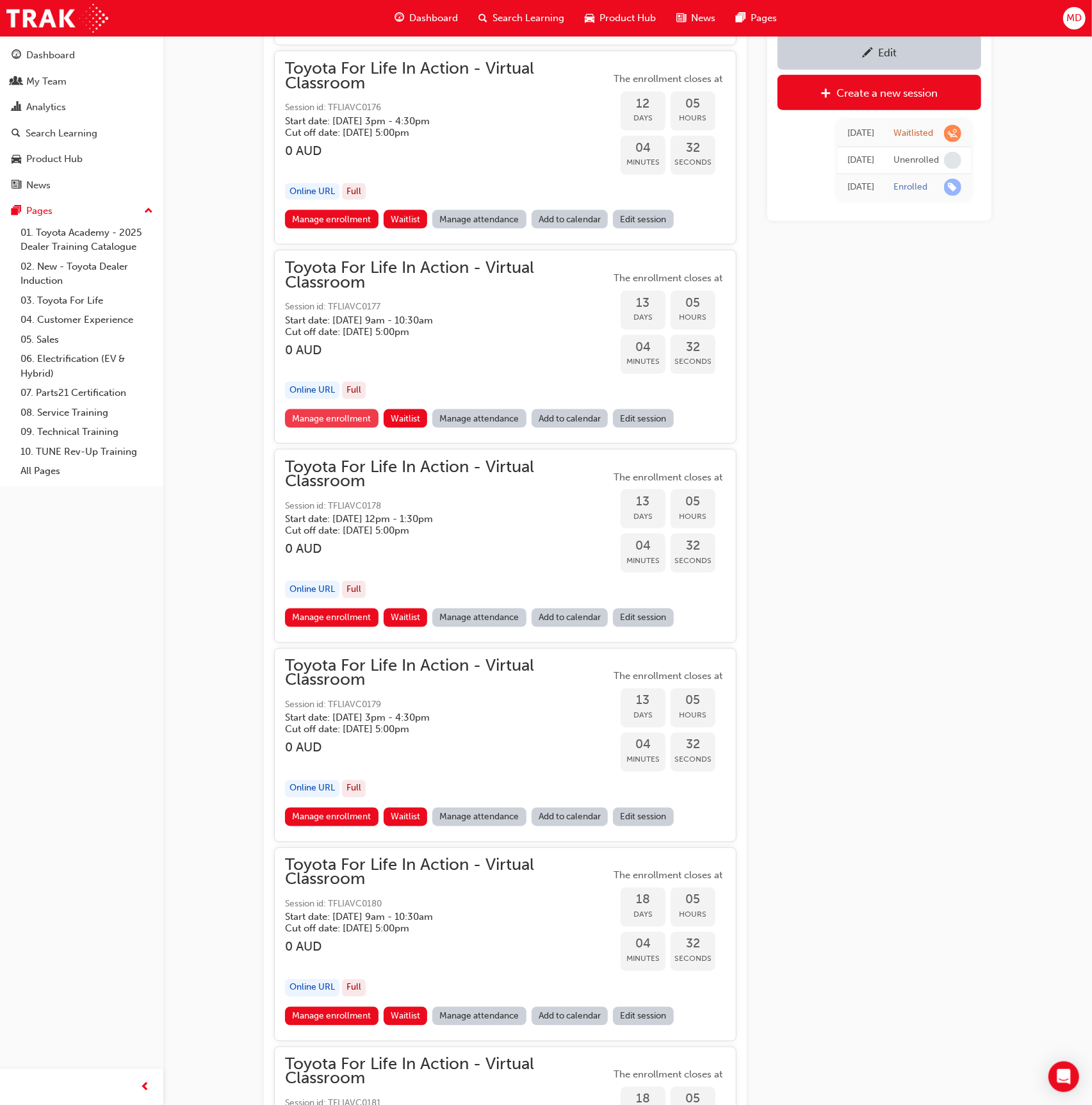
scroll to position [4303, 0]
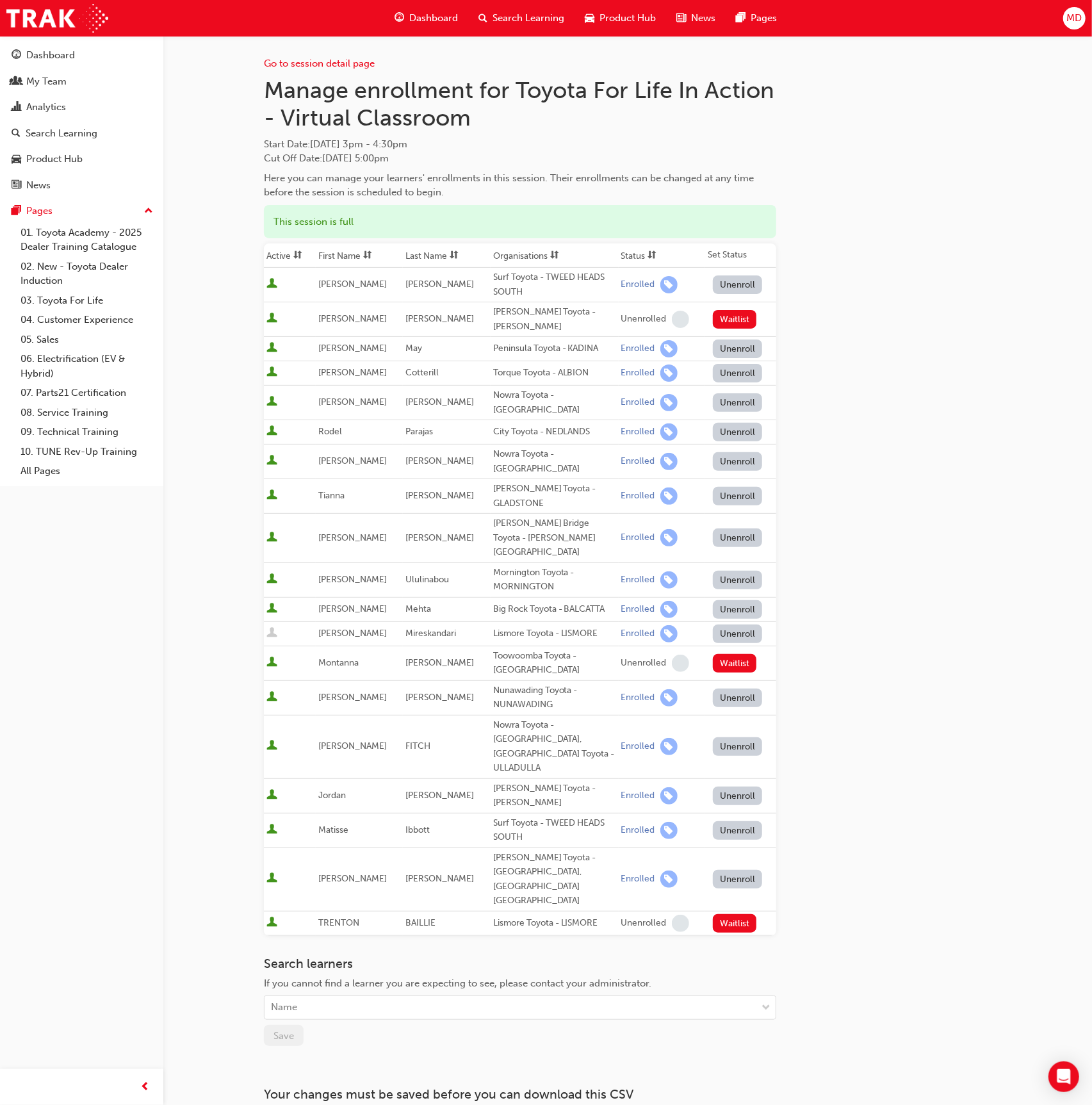
click at [732, 738] on button "Unenroll" at bounding box center [738, 746] width 50 height 19
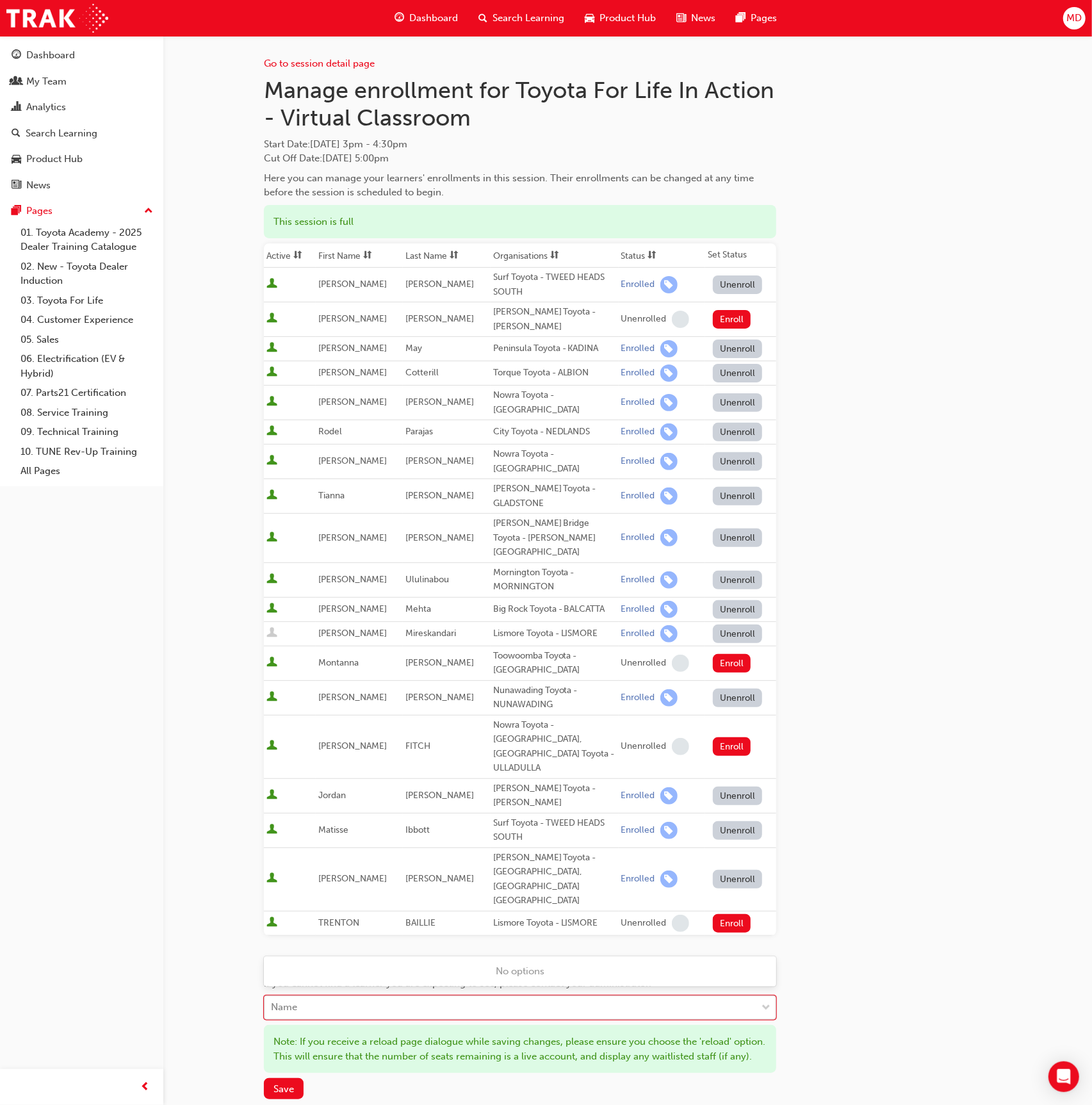
click at [340, 997] on div "Name" at bounding box center [510, 1007] width 492 height 22
type input "[PERSON_NAME]"
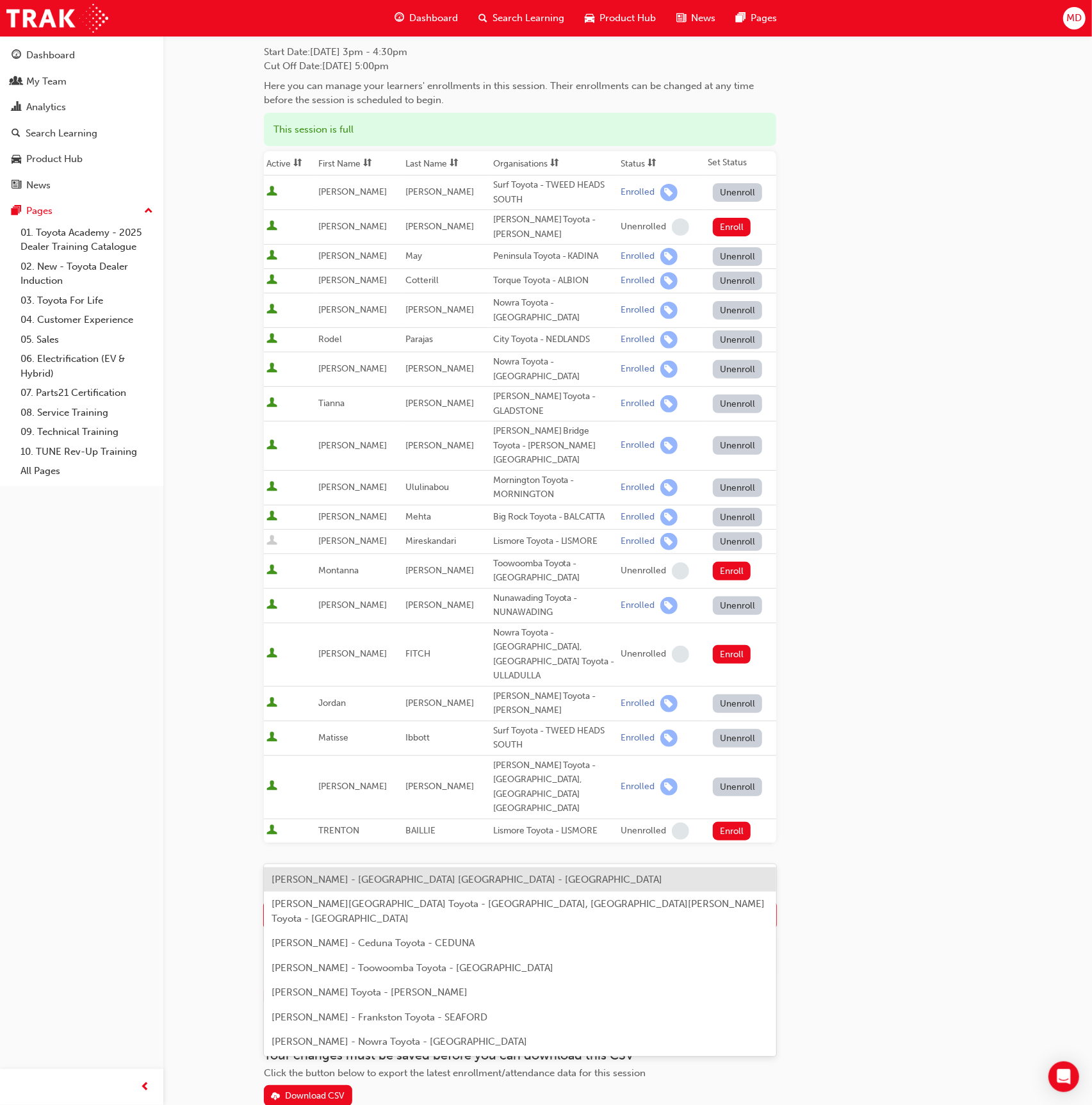
scroll to position [111, 0]
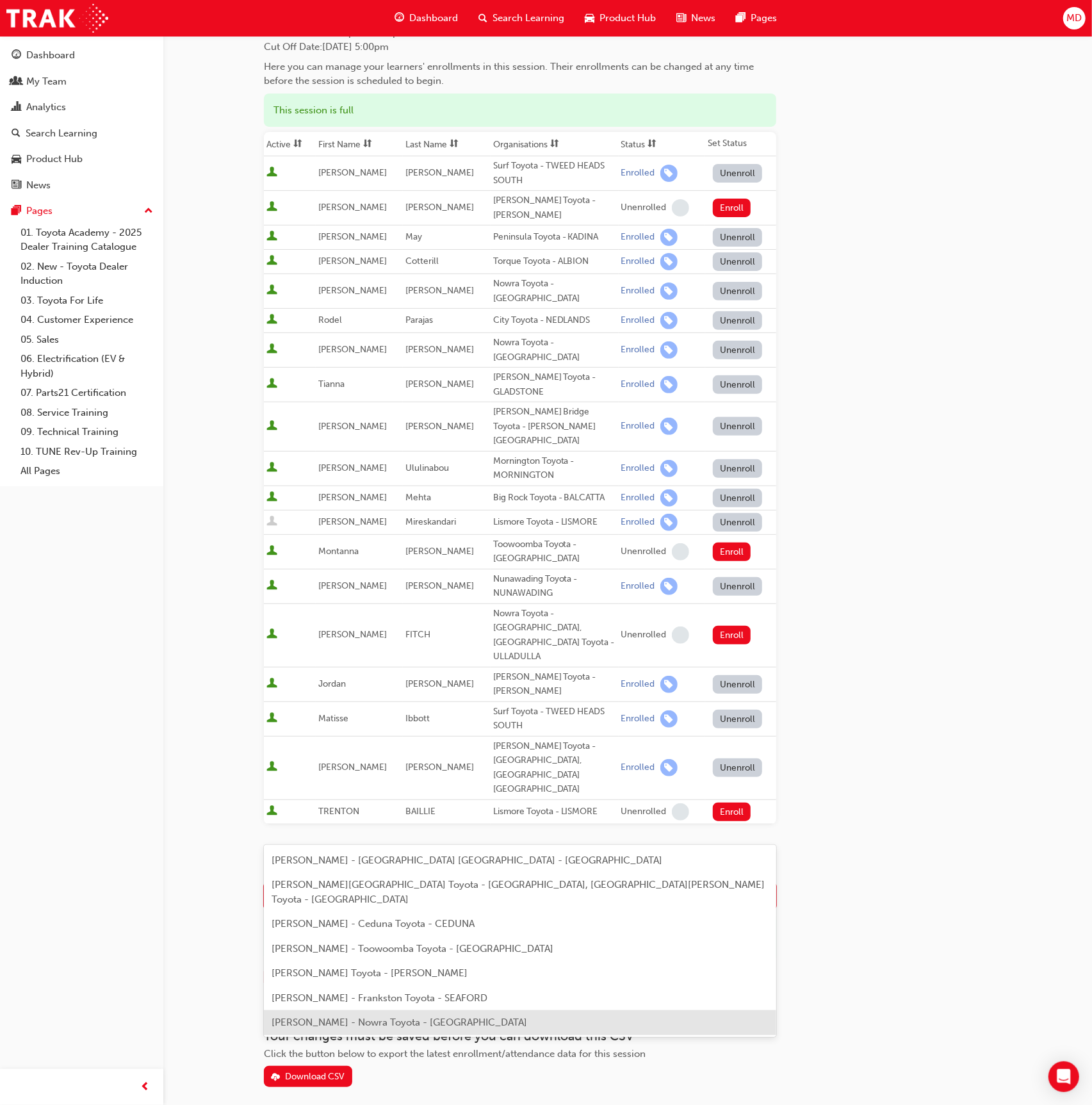
click at [435, 1017] on span "[PERSON_NAME] - Nowra Toyota - [GEOGRAPHIC_DATA]" at bounding box center [399, 1022] width 256 height 11
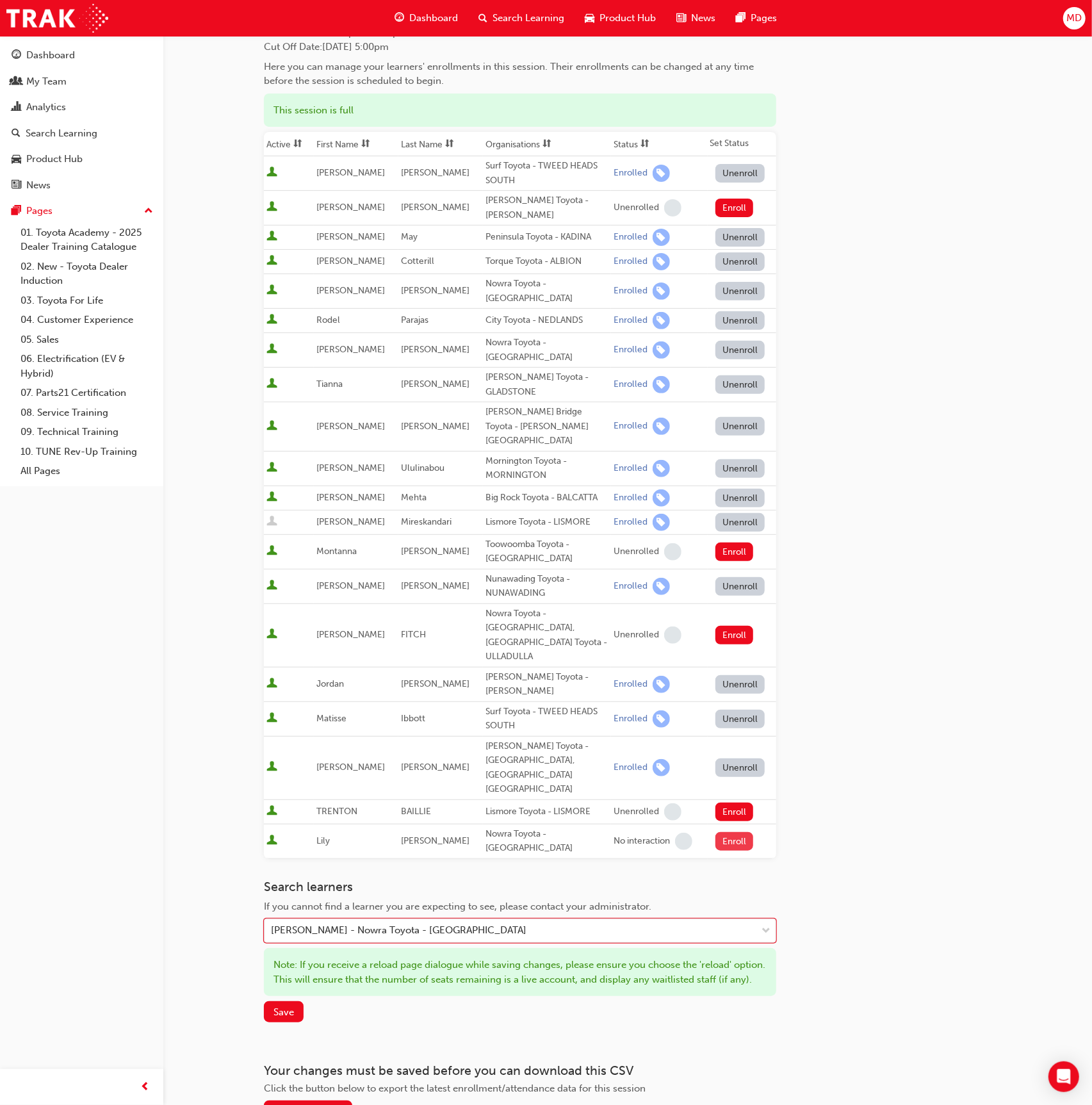
click at [730, 832] on button "Enroll" at bounding box center [735, 841] width 39 height 19
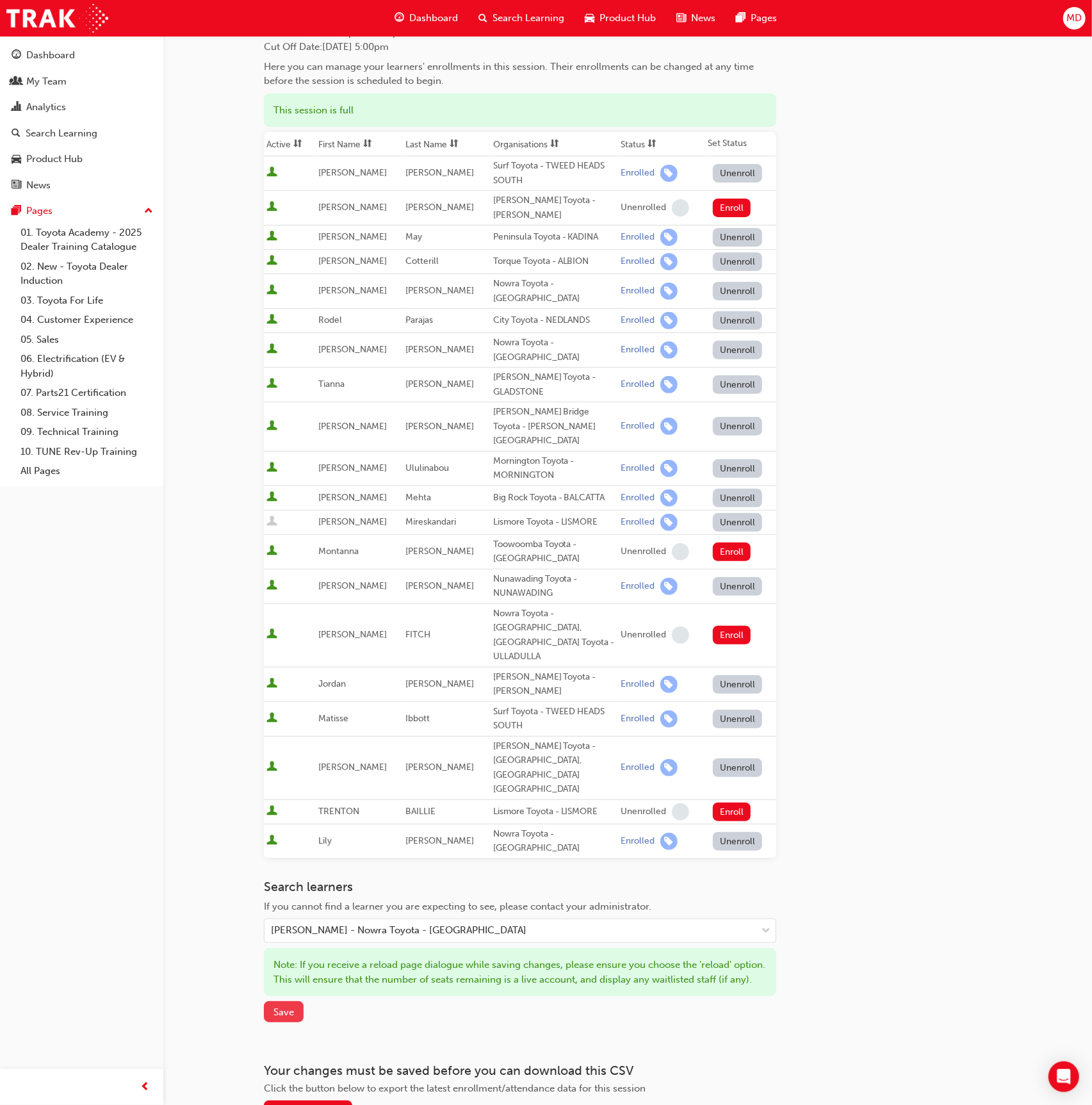
click at [287, 1006] on span "Save" at bounding box center [283, 1012] width 20 height 11
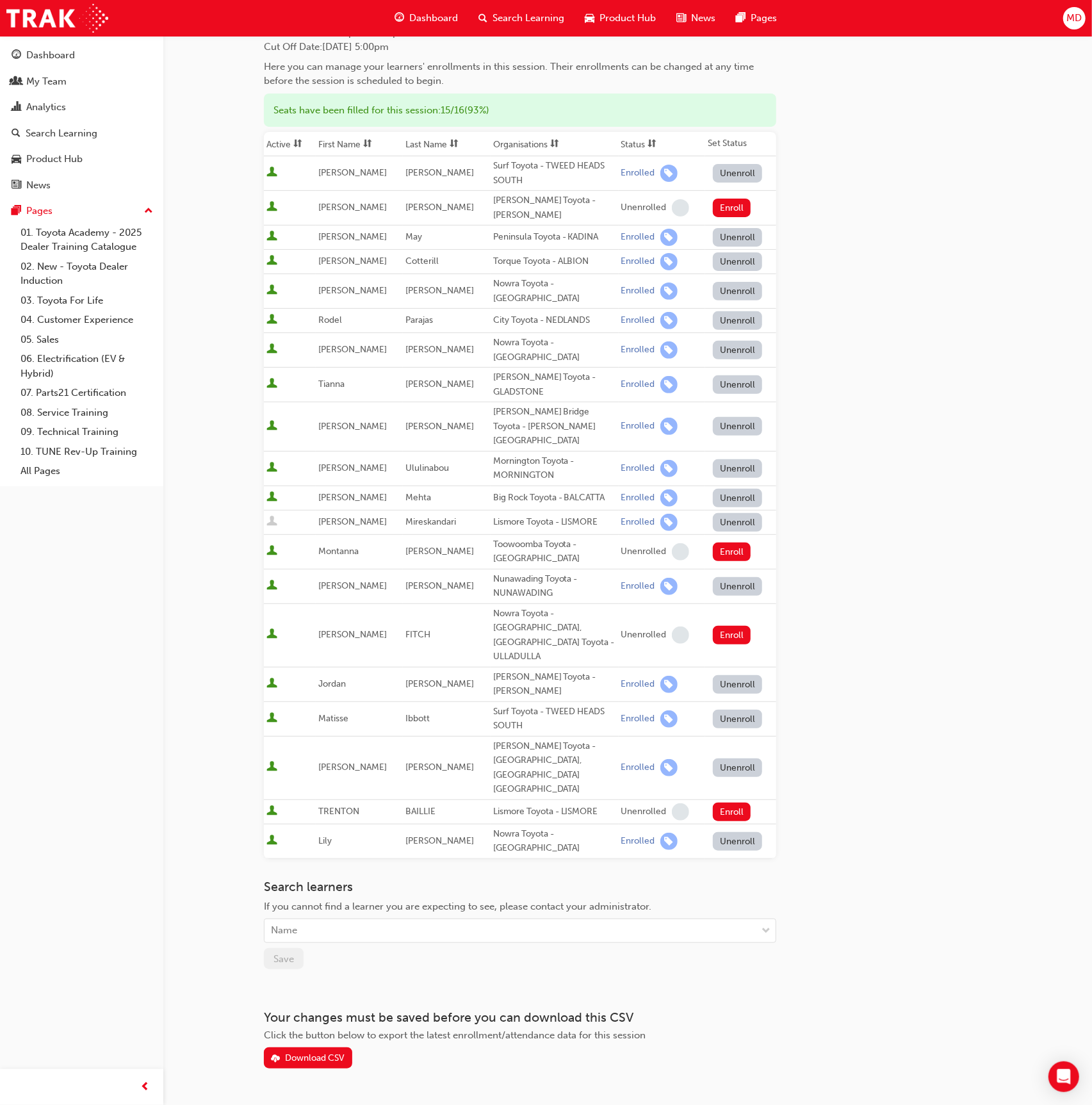
scroll to position [78, 0]
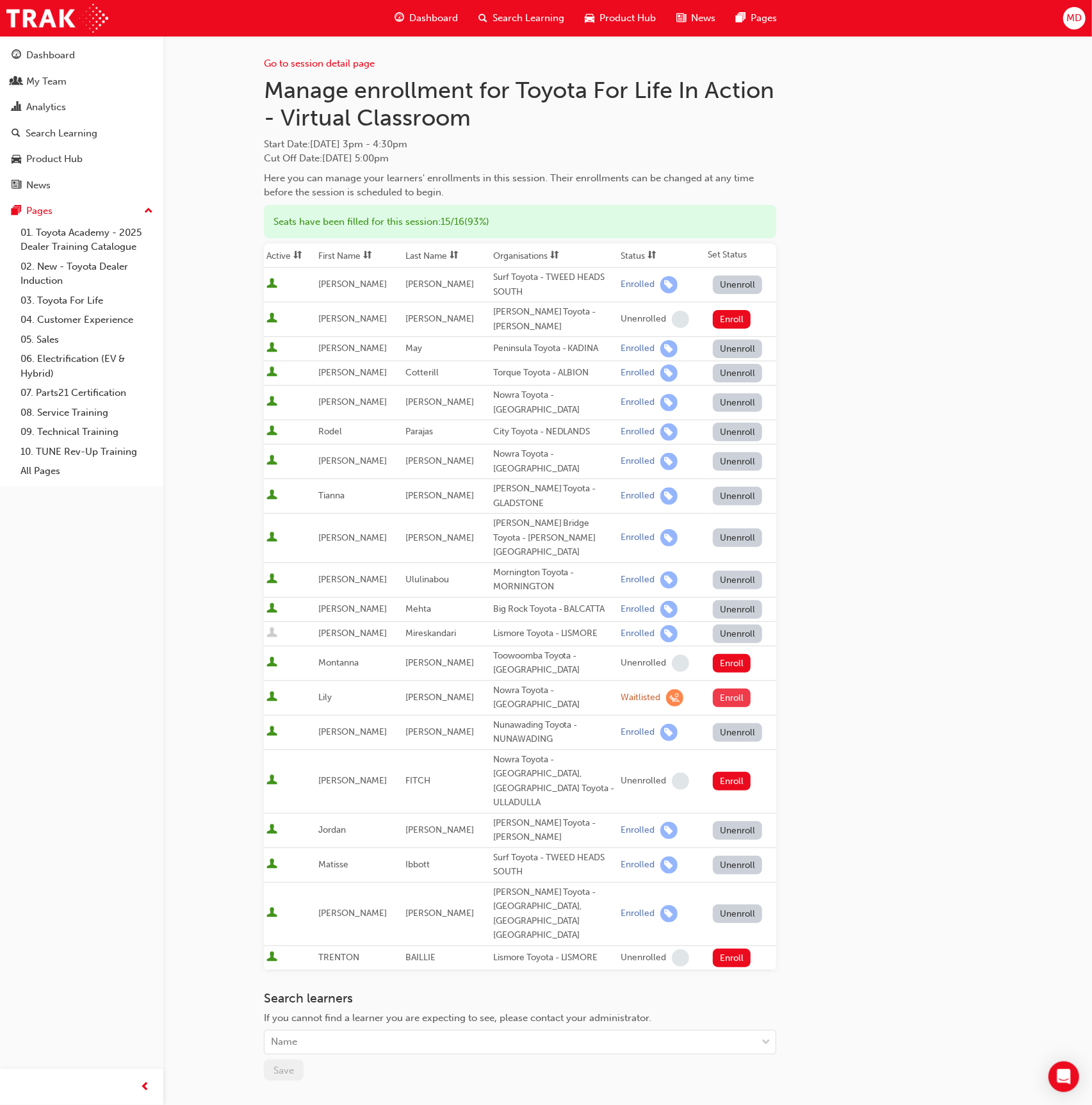
click at [722, 688] on button "Enroll" at bounding box center [732, 697] width 39 height 19
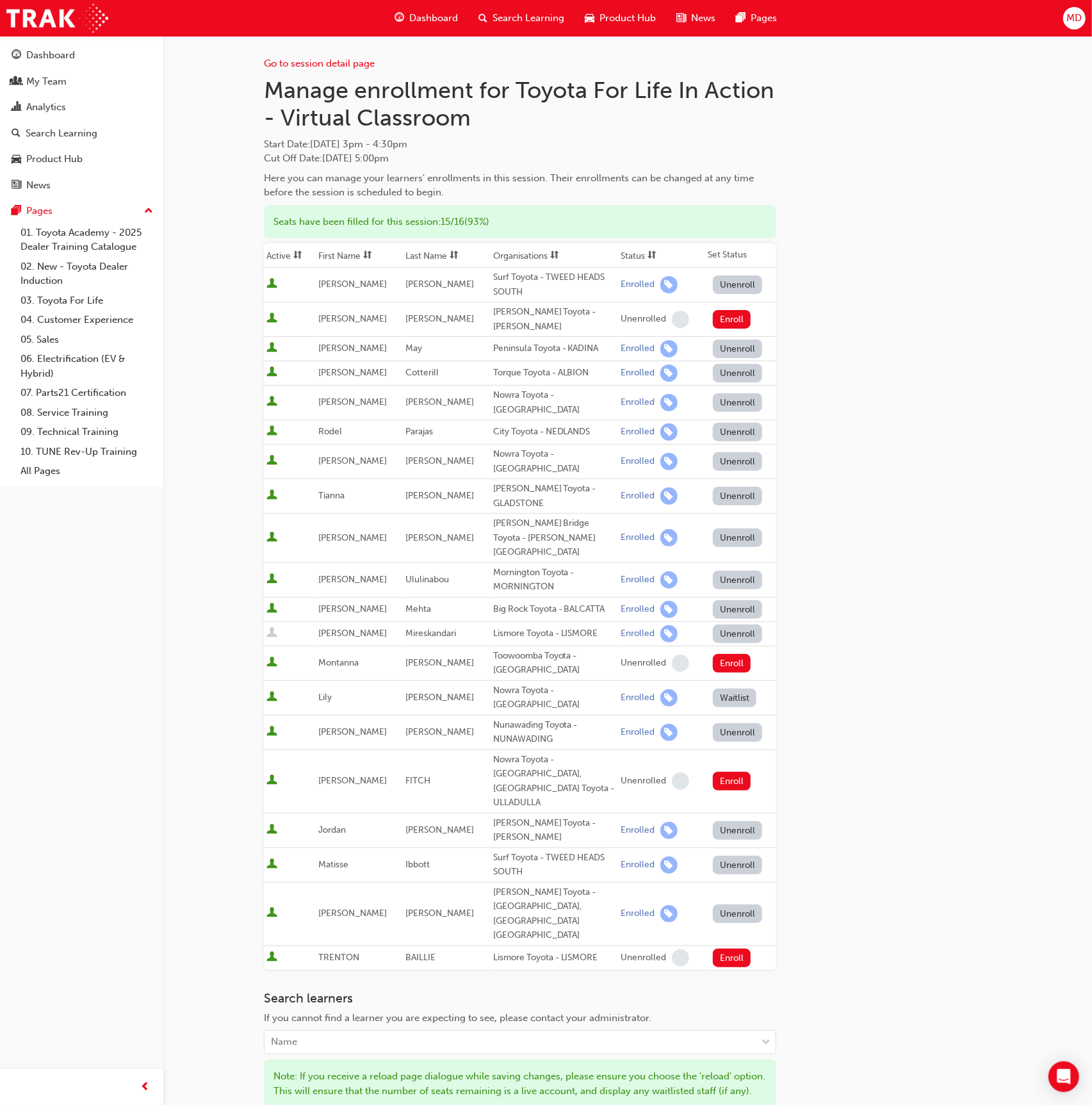
click at [271, 1104] on button "Save" at bounding box center [283, 1124] width 40 height 21
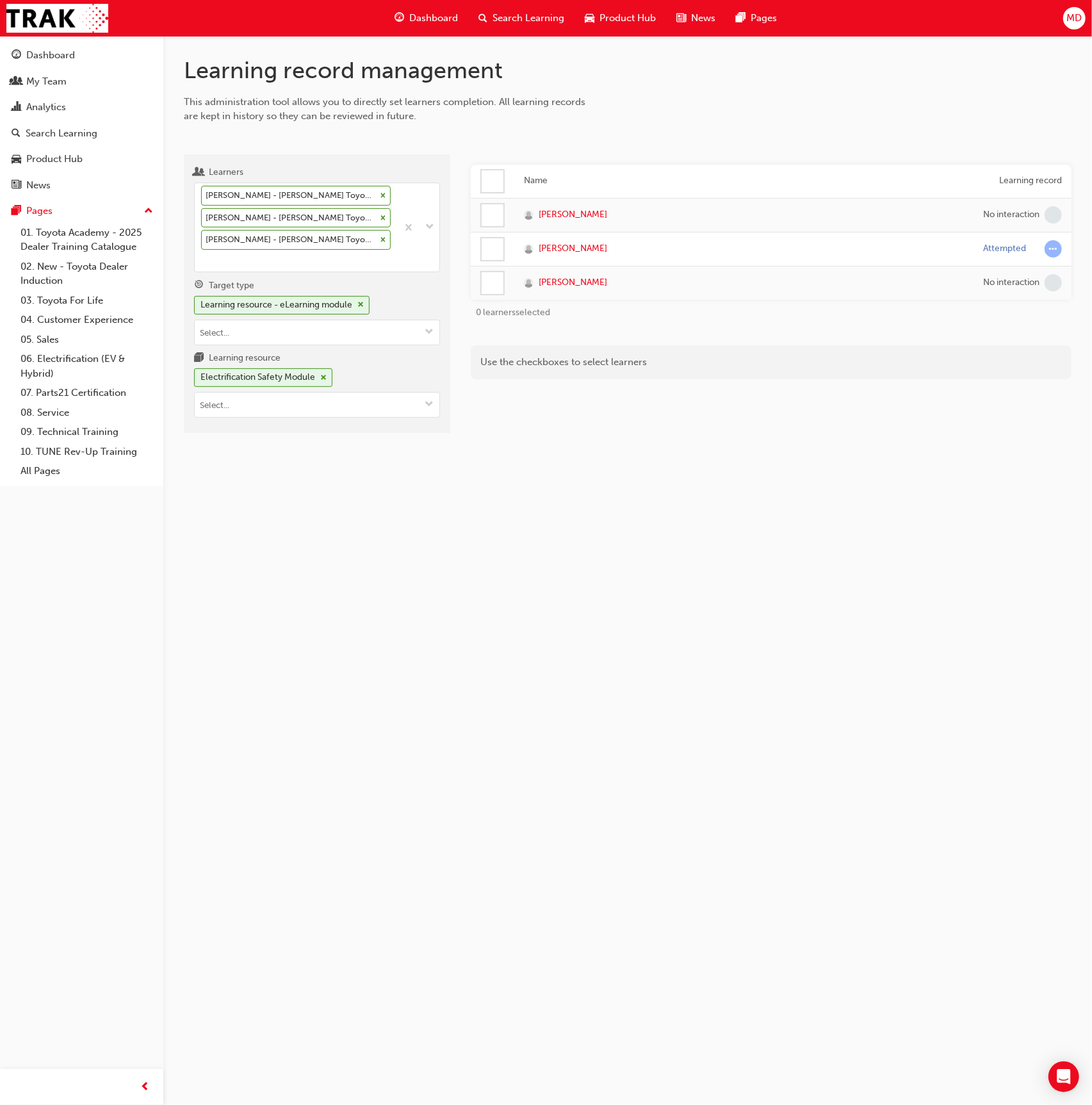
click at [260, 416] on div "Learners [PERSON_NAME] - [PERSON_NAME] Toyota - [PERSON_NAME] [PERSON_NAME] - […" at bounding box center [317, 293] width 266 height 279
click at [258, 414] on div "Learners [PERSON_NAME] - [PERSON_NAME] Toyota - [PERSON_NAME] [PERSON_NAME] - […" at bounding box center [317, 293] width 266 height 279
click at [262, 404] on input "Learning resource Electrification Safety Module" at bounding box center [317, 405] width 245 height 25
paste input "Parts21 Fundamentals 'Advanced' 2B - Special Ordering & Heijunka"
type input "Parts21 Fundamentals 'Advanced' 2B - Special Ordering & Heijunka"
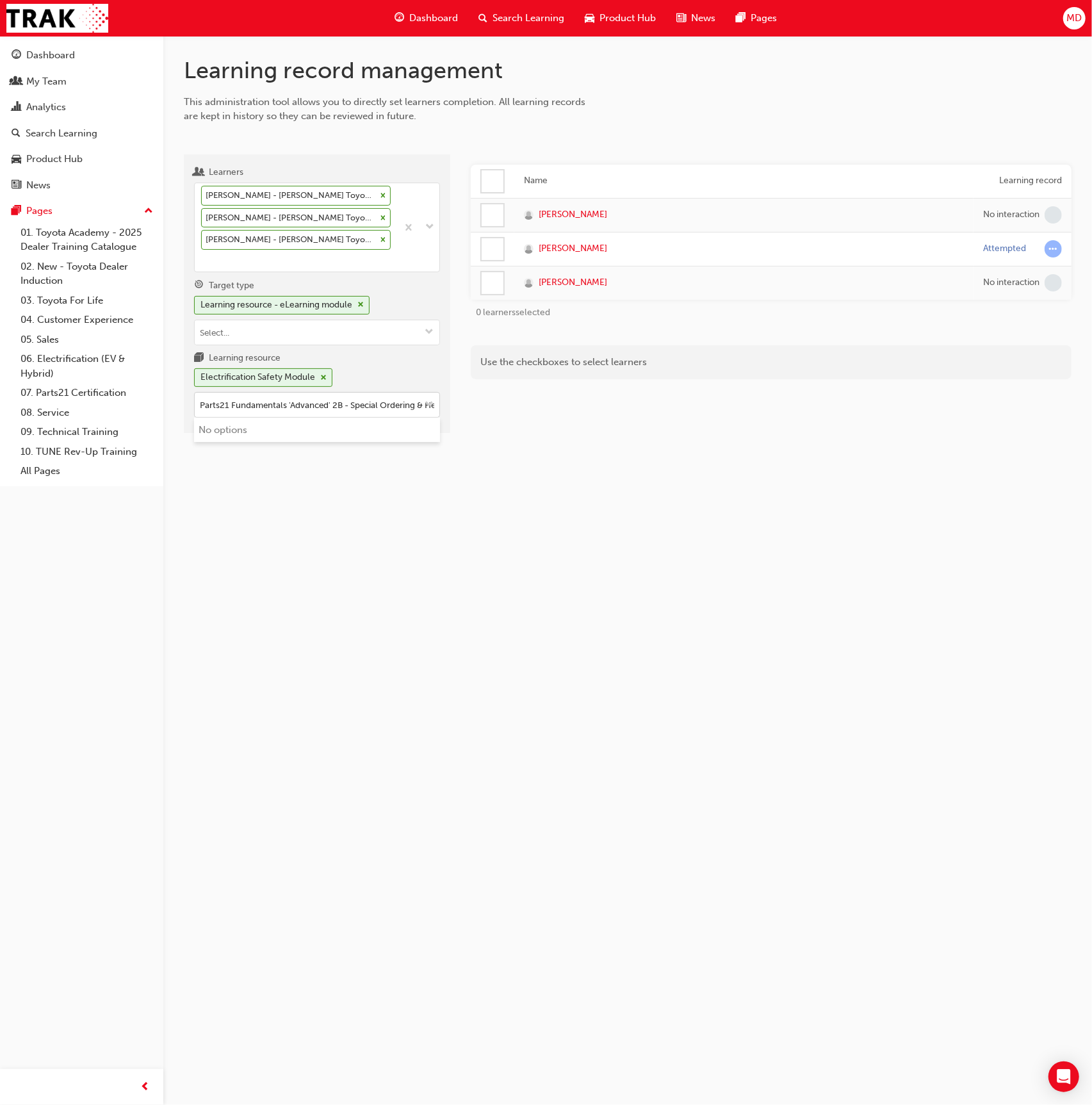
scroll to position [0, 34]
click at [338, 432] on li "Parts21 Fundamentals 'Advanced' 2B - Special Ordering & Heijunka PARTS21_2BADVS…" at bounding box center [316, 445] width 246 height 55
click at [240, 261] on div "Emma Preddy - John Cole Toyota - ATHERTON Kody Johnstone - John Cole Toyota - A…" at bounding box center [296, 227] width 203 height 88
click at [203, 261] on input "Learners Emma Preddy - John Cole Toyota - ATHERTON Kody Johnstone - John Cole T…" at bounding box center [201, 260] width 1 height 11
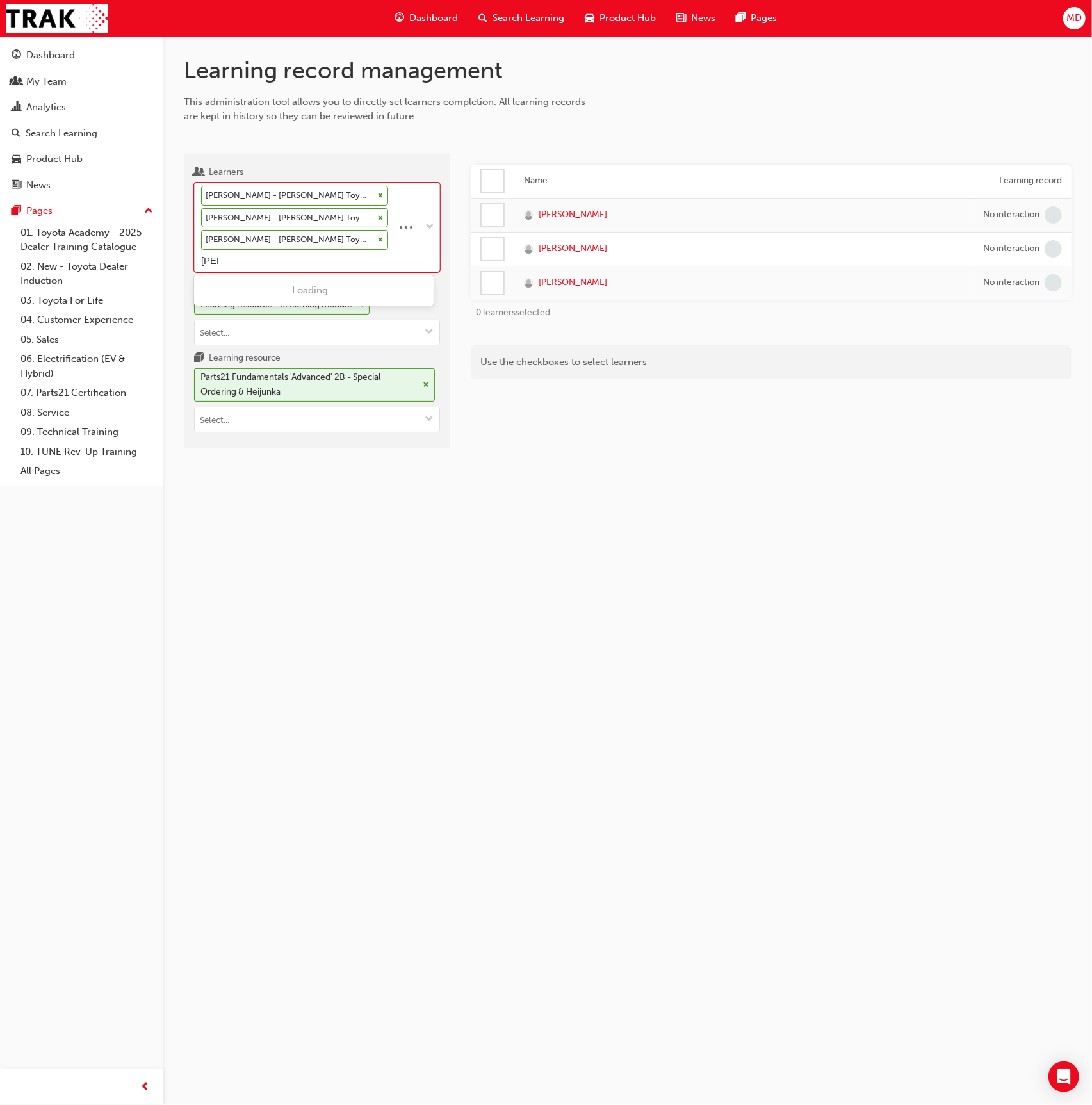
type input "wilks"
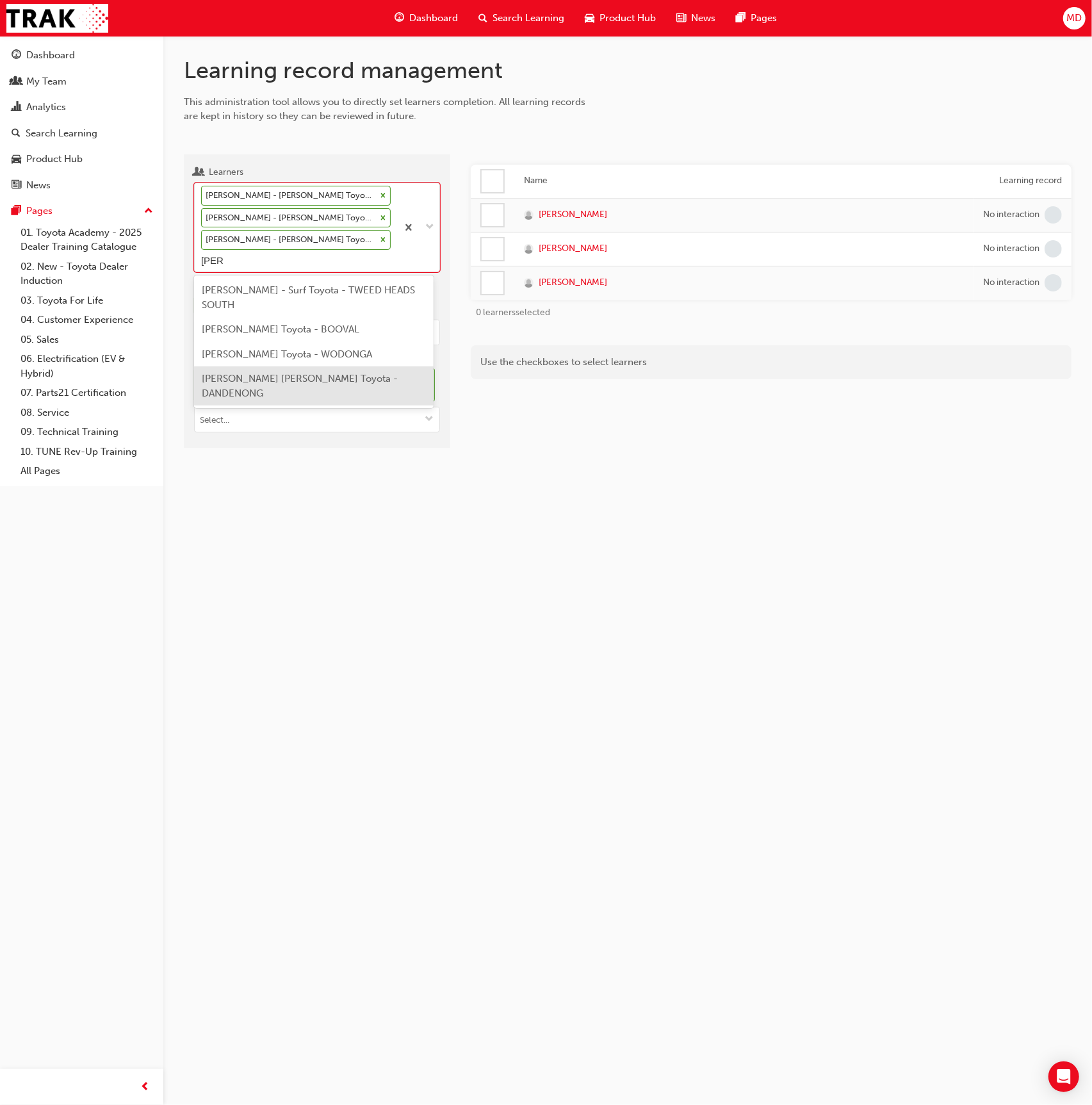
click at [285, 382] on span "Victor Wilks - Patterson Cheney Toyota - DANDENONG" at bounding box center [300, 386] width 196 height 26
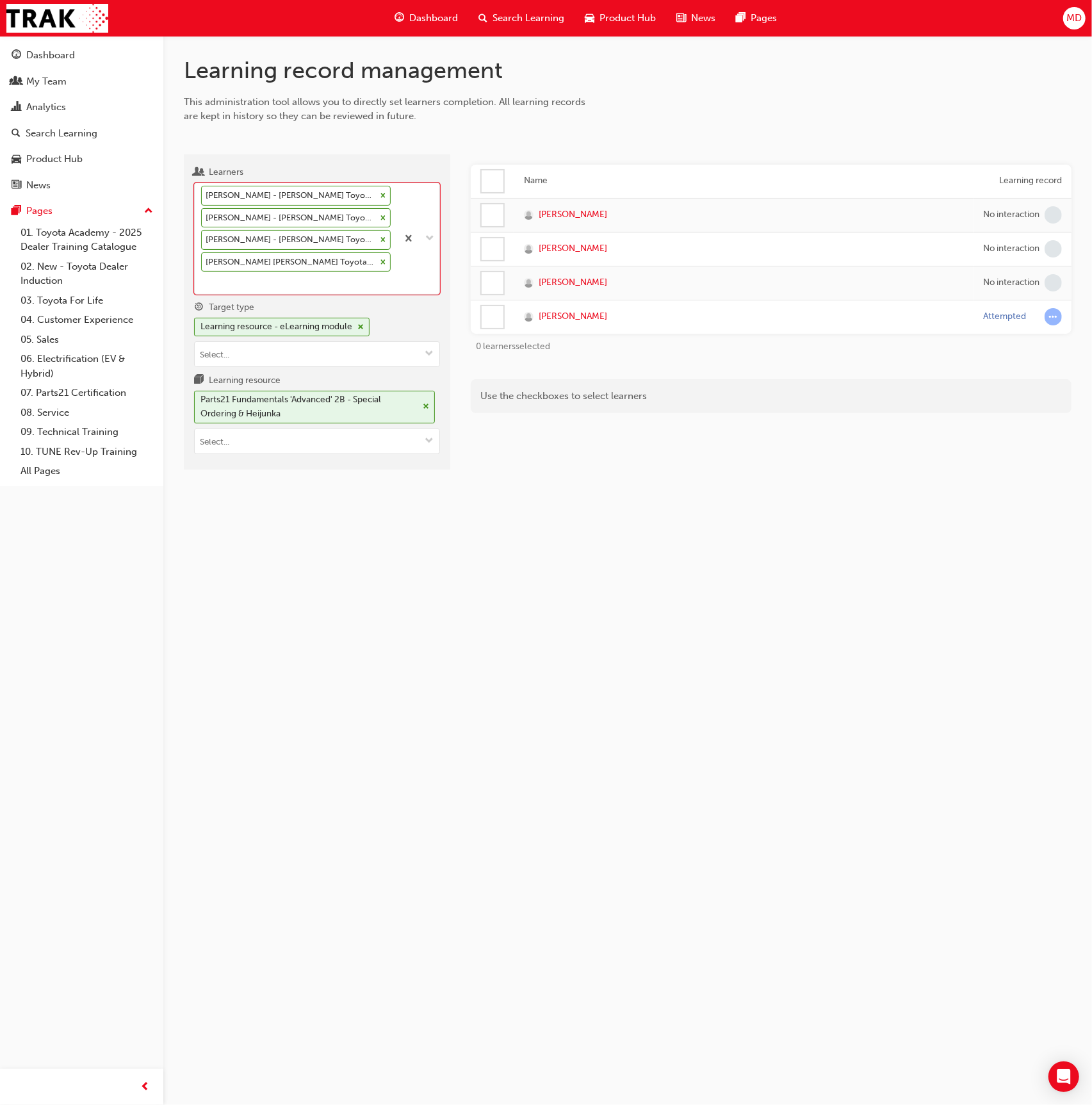
click at [487, 325] on div at bounding box center [493, 316] width 22 height 22
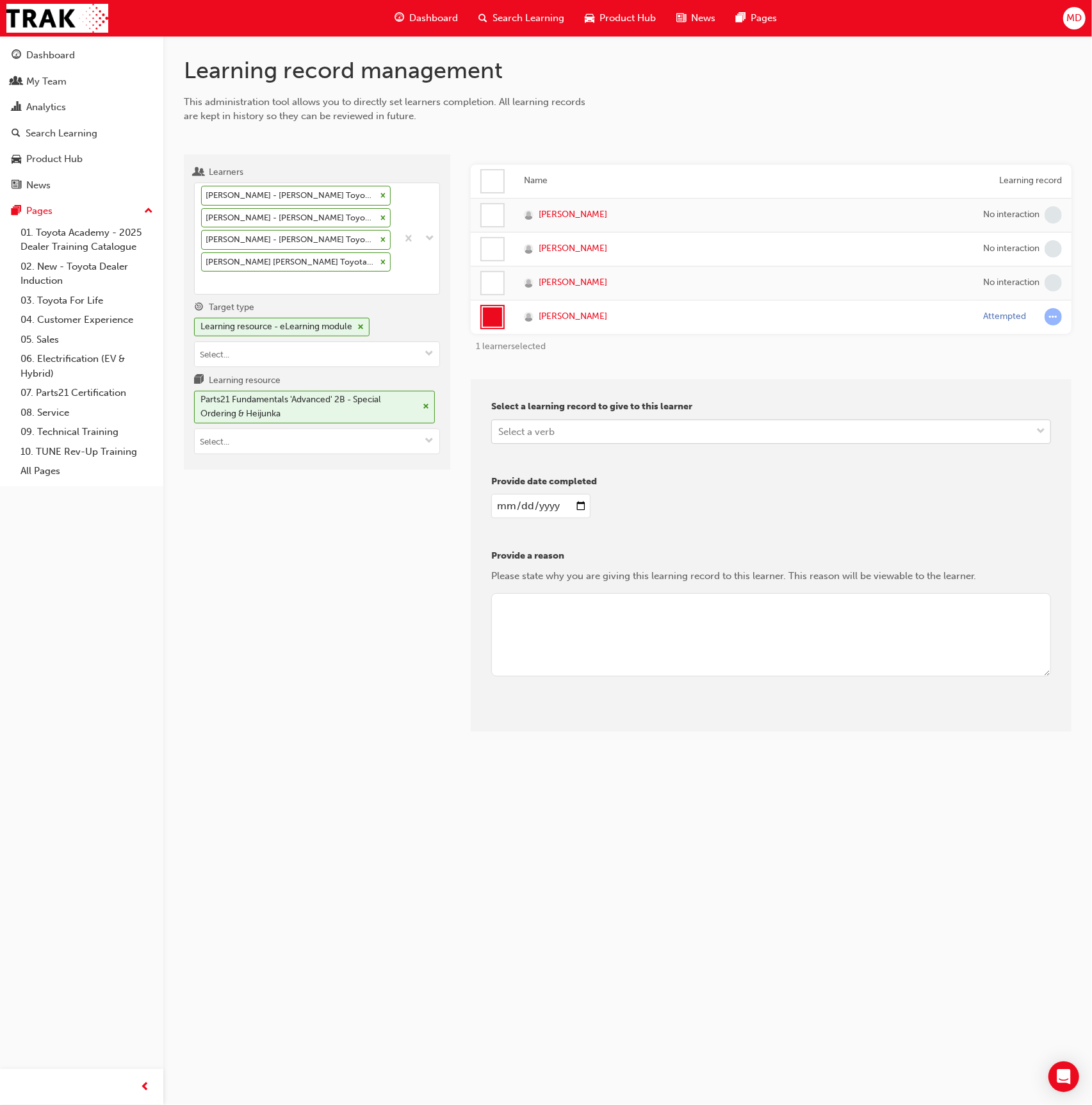
click at [539, 428] on div "Select a verb" at bounding box center [527, 431] width 56 height 15
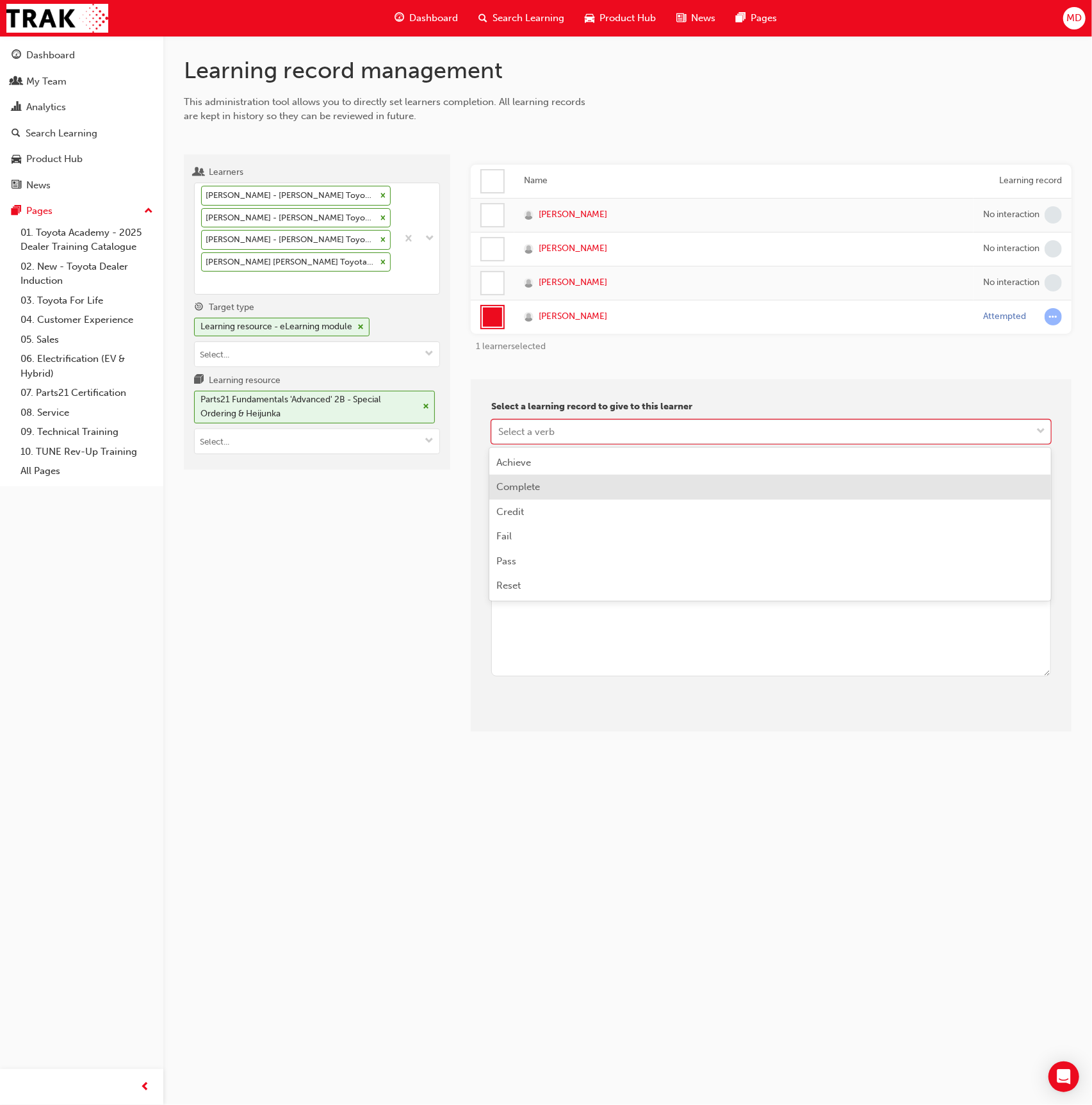
drag, startPoint x: 525, startPoint y: 485, endPoint x: 527, endPoint y: 517, distance: 32.1
click at [526, 486] on span "Complete" at bounding box center [518, 486] width 43 height 11
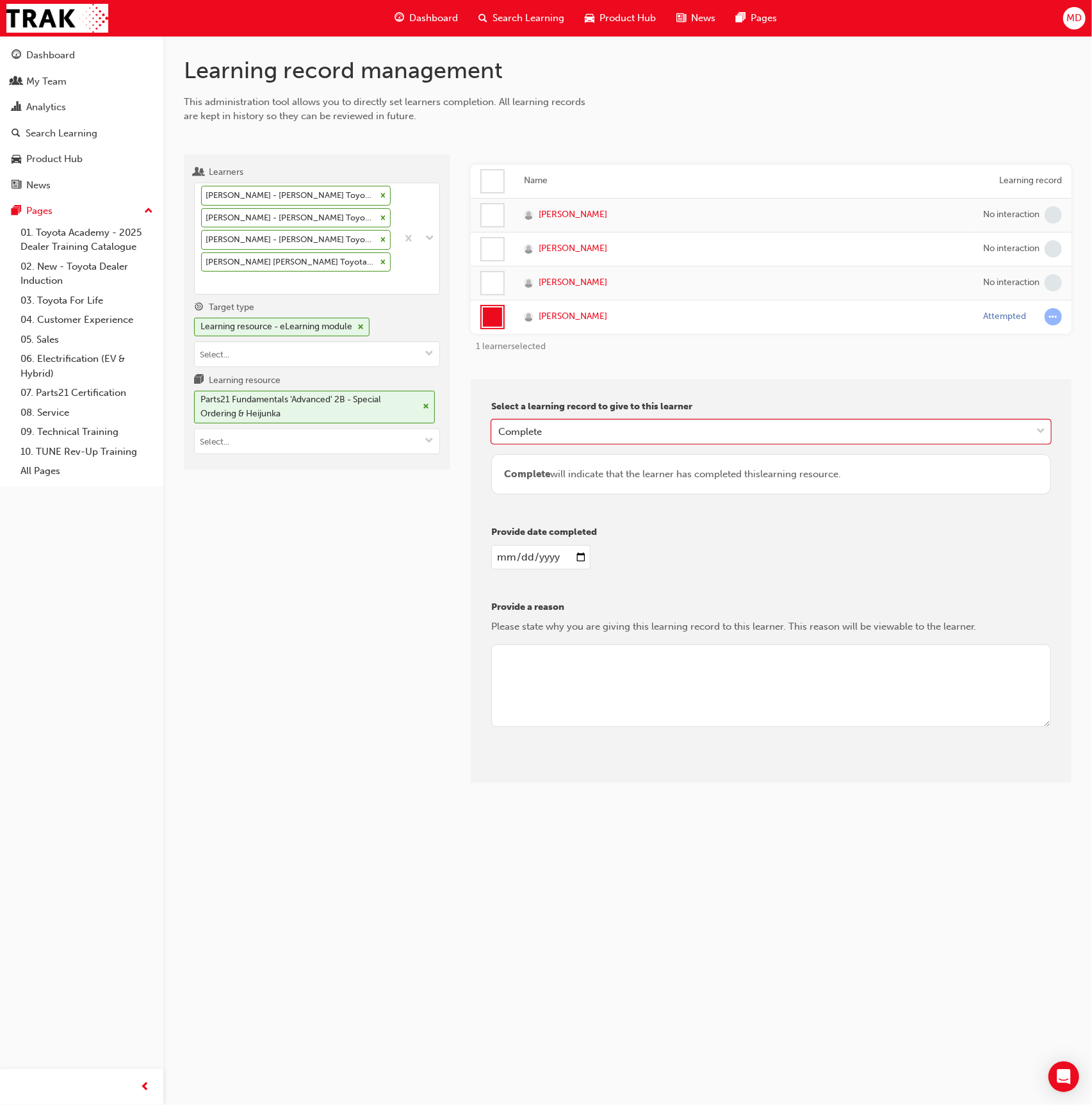
click at [504, 552] on input "date" at bounding box center [541, 558] width 100 height 25
type input "2025-08-17"
click at [621, 691] on textarea at bounding box center [771, 686] width 560 height 83
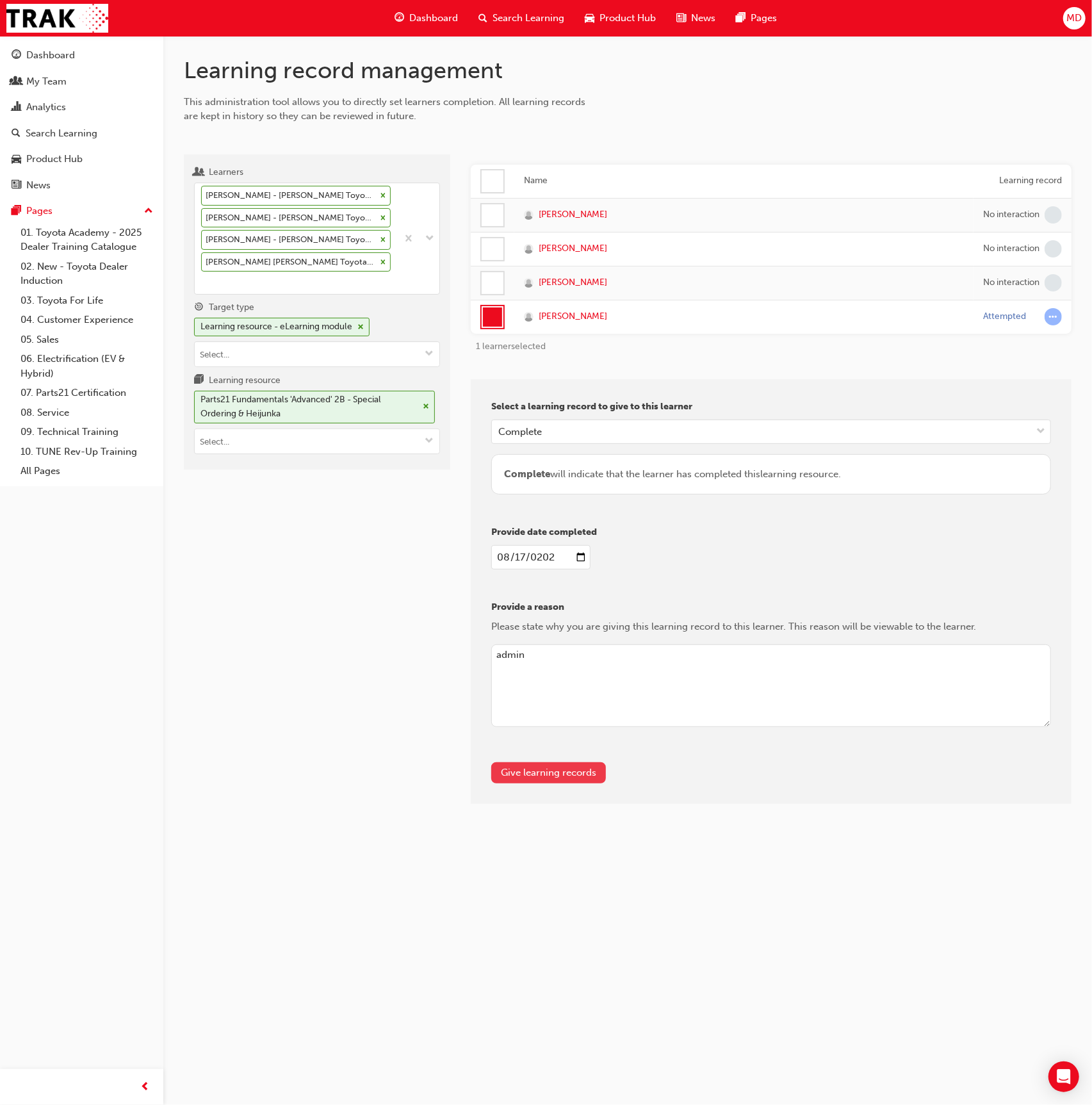
type textarea "admin"
click at [577, 773] on button "Give learning records" at bounding box center [549, 773] width 115 height 21
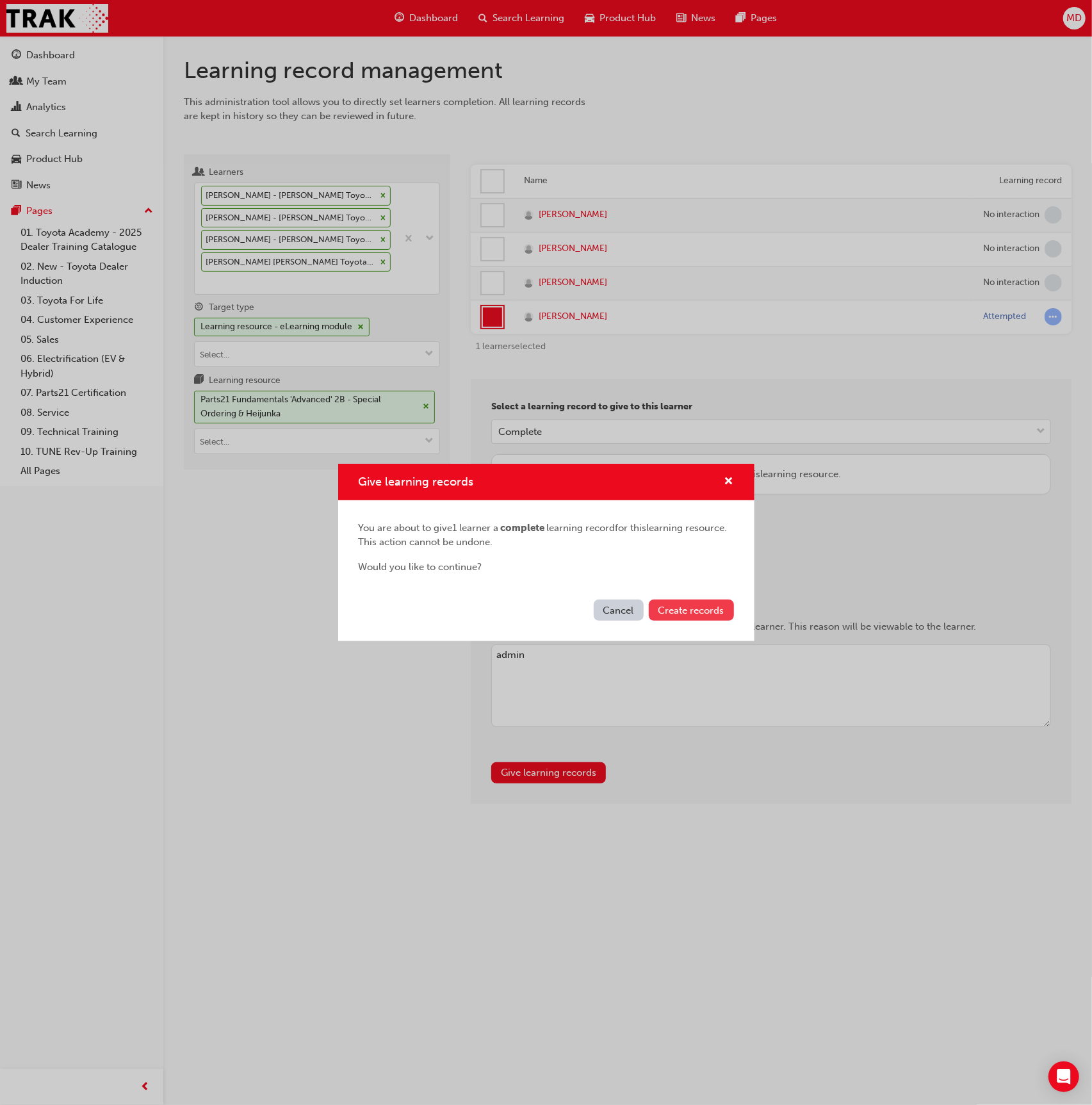
click at [686, 606] on span "Create records" at bounding box center [691, 610] width 66 height 11
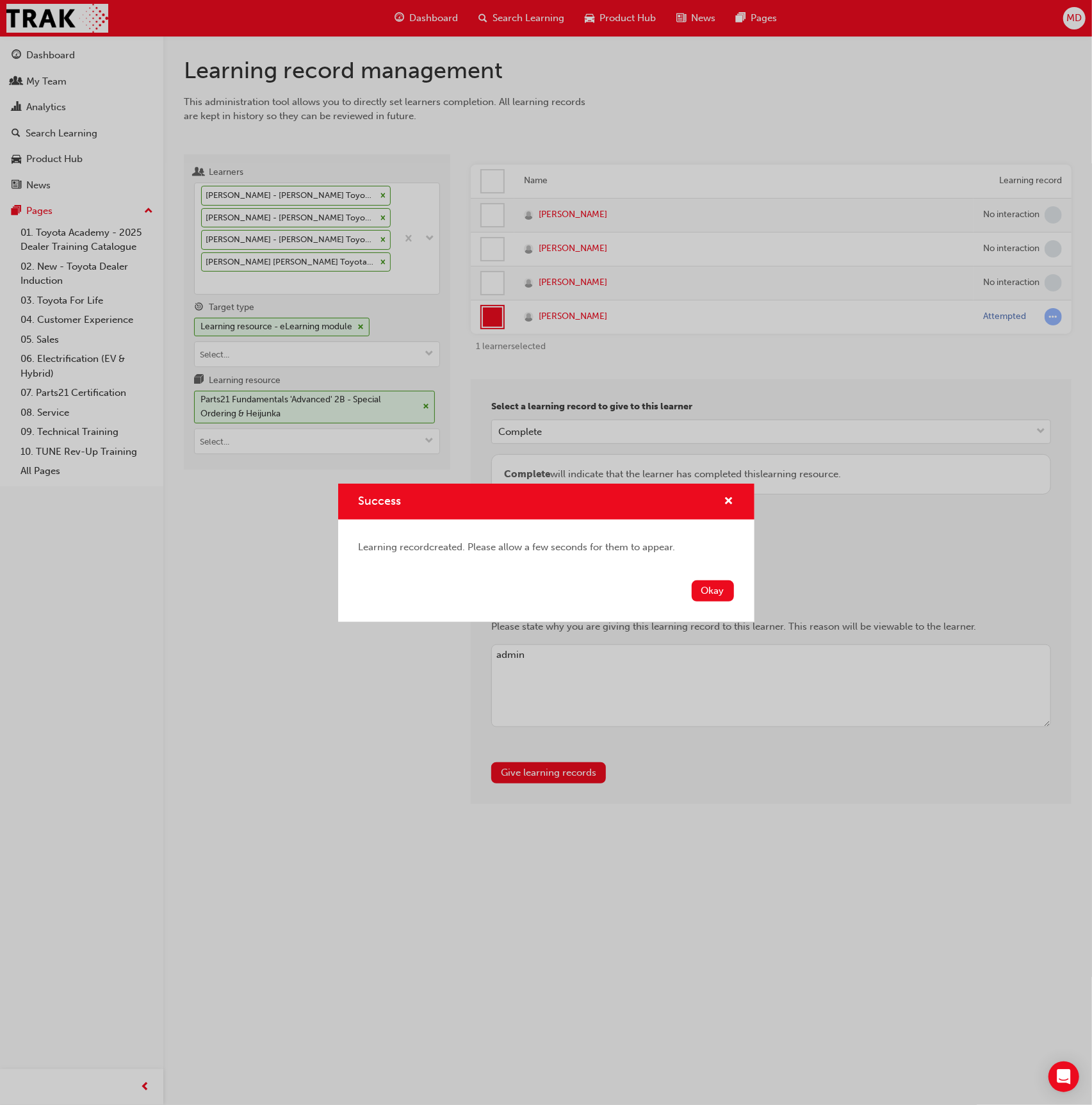
click at [700, 596] on button "Okay" at bounding box center [713, 591] width 42 height 21
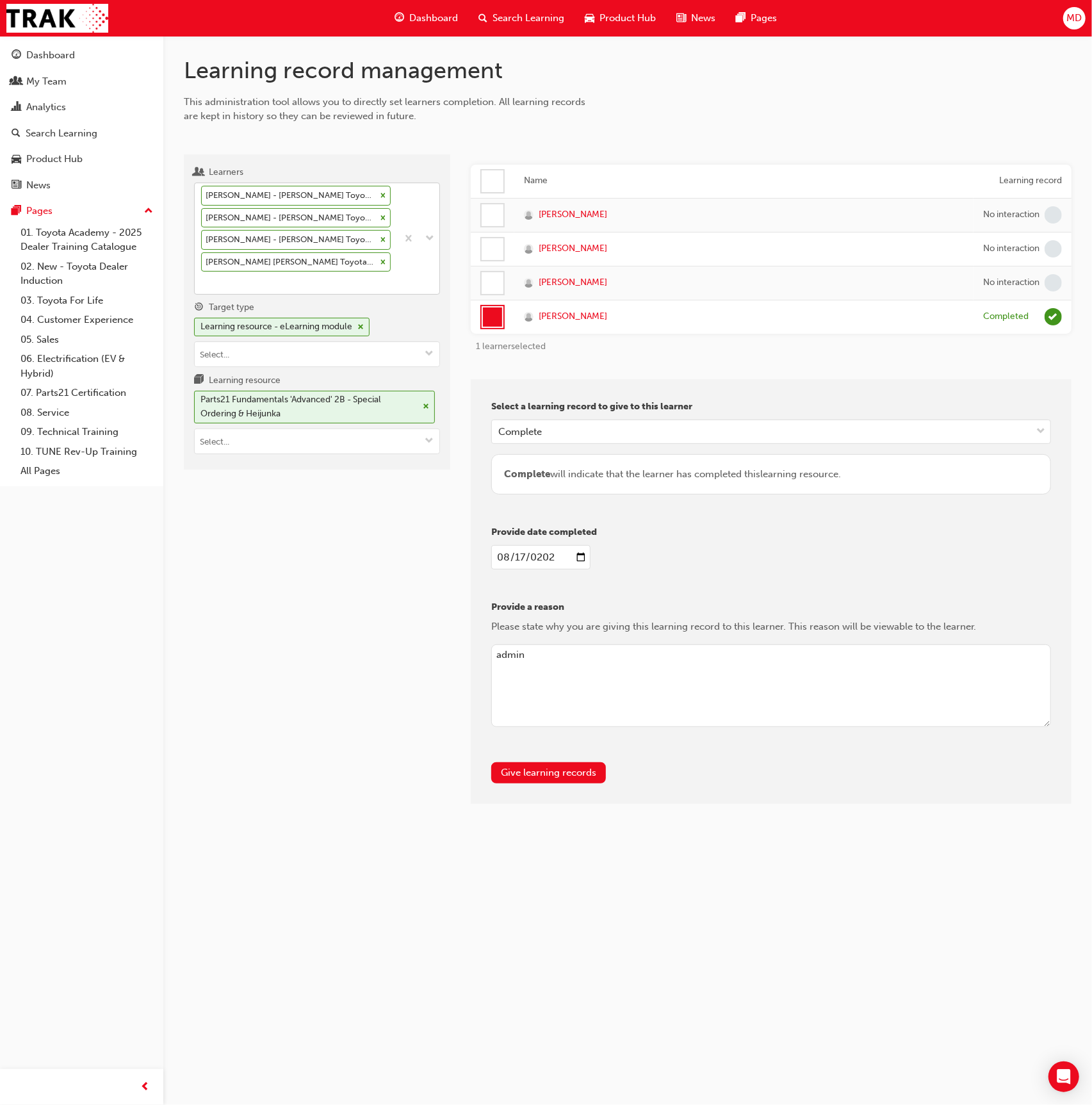
click at [315, 278] on div "Emma Preddy - John Cole Toyota - ATHERTON Kody Johnstone - John Cole Toyota - A…" at bounding box center [296, 239] width 203 height 111
click at [203, 278] on input "Learners Emma Preddy - John Cole Toyota - ATHERTON Kody Johnstone - John Cole T…" at bounding box center [201, 282] width 1 height 11
type input "wood"
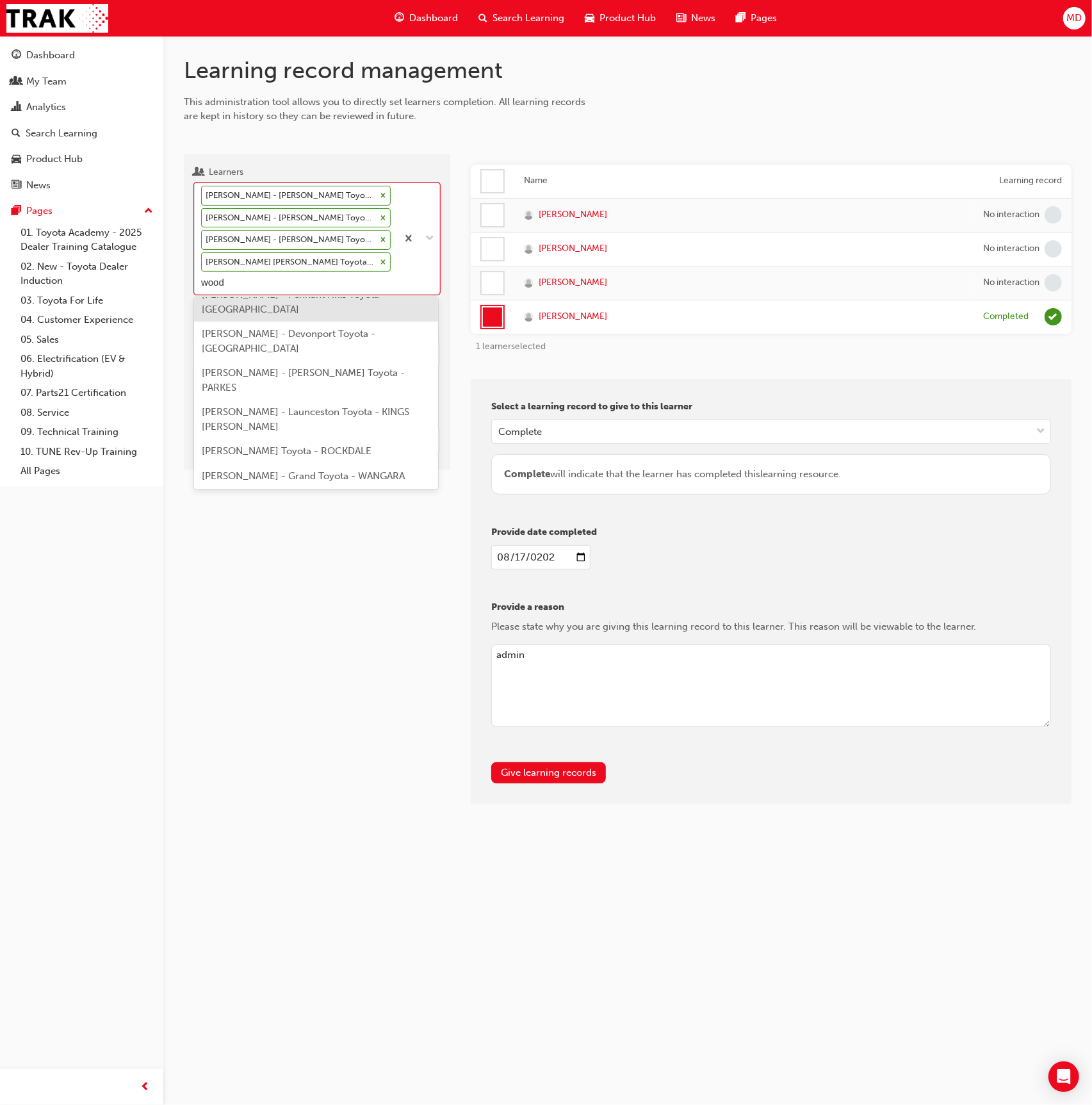
scroll to position [60, 0]
click at [308, 466] on span "Chris Wood - Grand Toyota - WANGARA" at bounding box center [303, 471] width 203 height 11
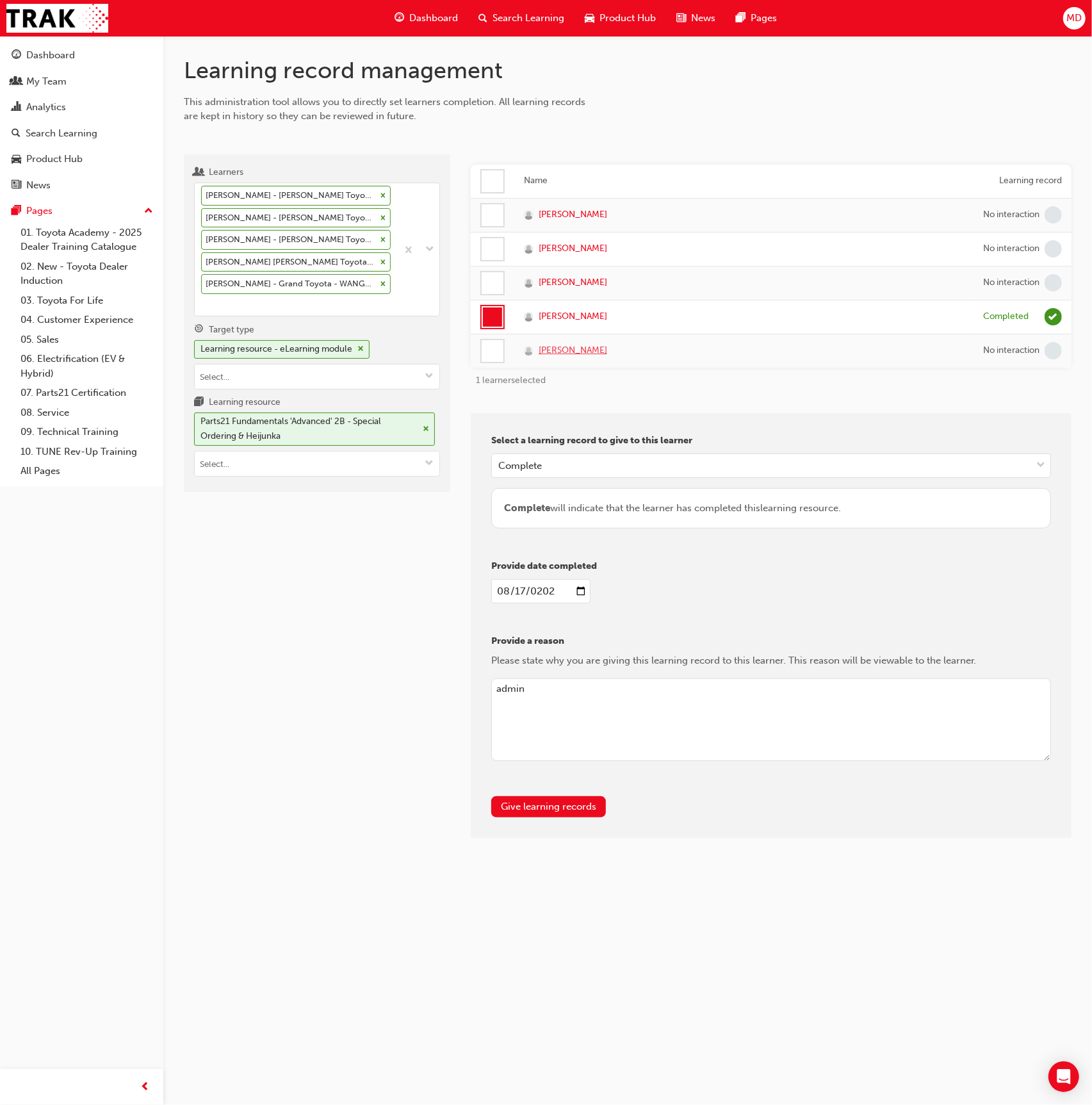
click at [569, 346] on span "Chris Wood" at bounding box center [573, 351] width 69 height 15
click at [486, 347] on div at bounding box center [493, 351] width 22 height 22
click at [489, 311] on div at bounding box center [493, 317] width 19 height 19
click at [259, 451] on input "Learning resource Parts21 Fundamentals 'Advanced' 2B - Special Ordering & Heiju…" at bounding box center [317, 464] width 245 height 25
type input "tdi"
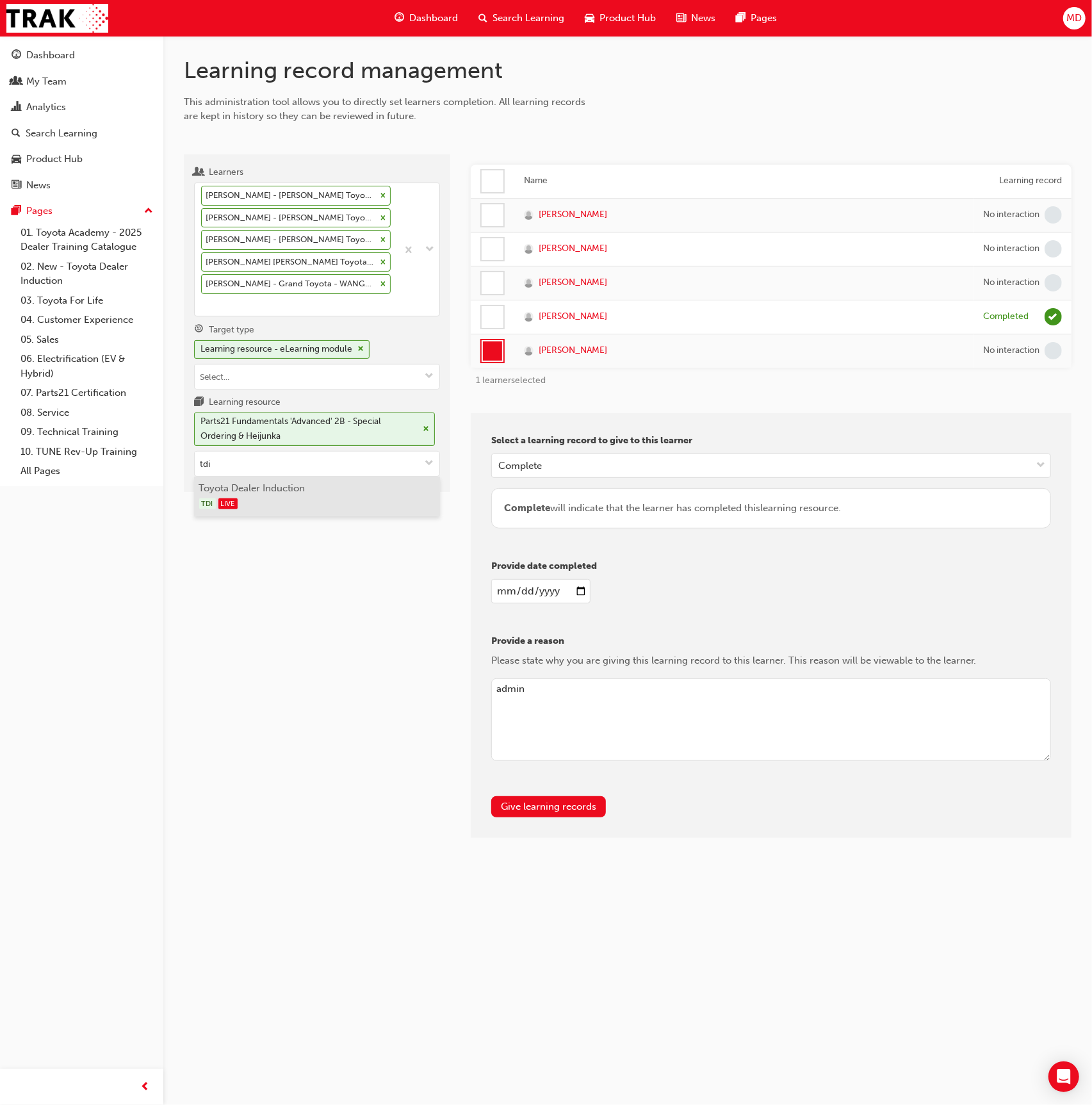
click at [294, 496] on div "TDI LIVE" at bounding box center [317, 504] width 236 height 16
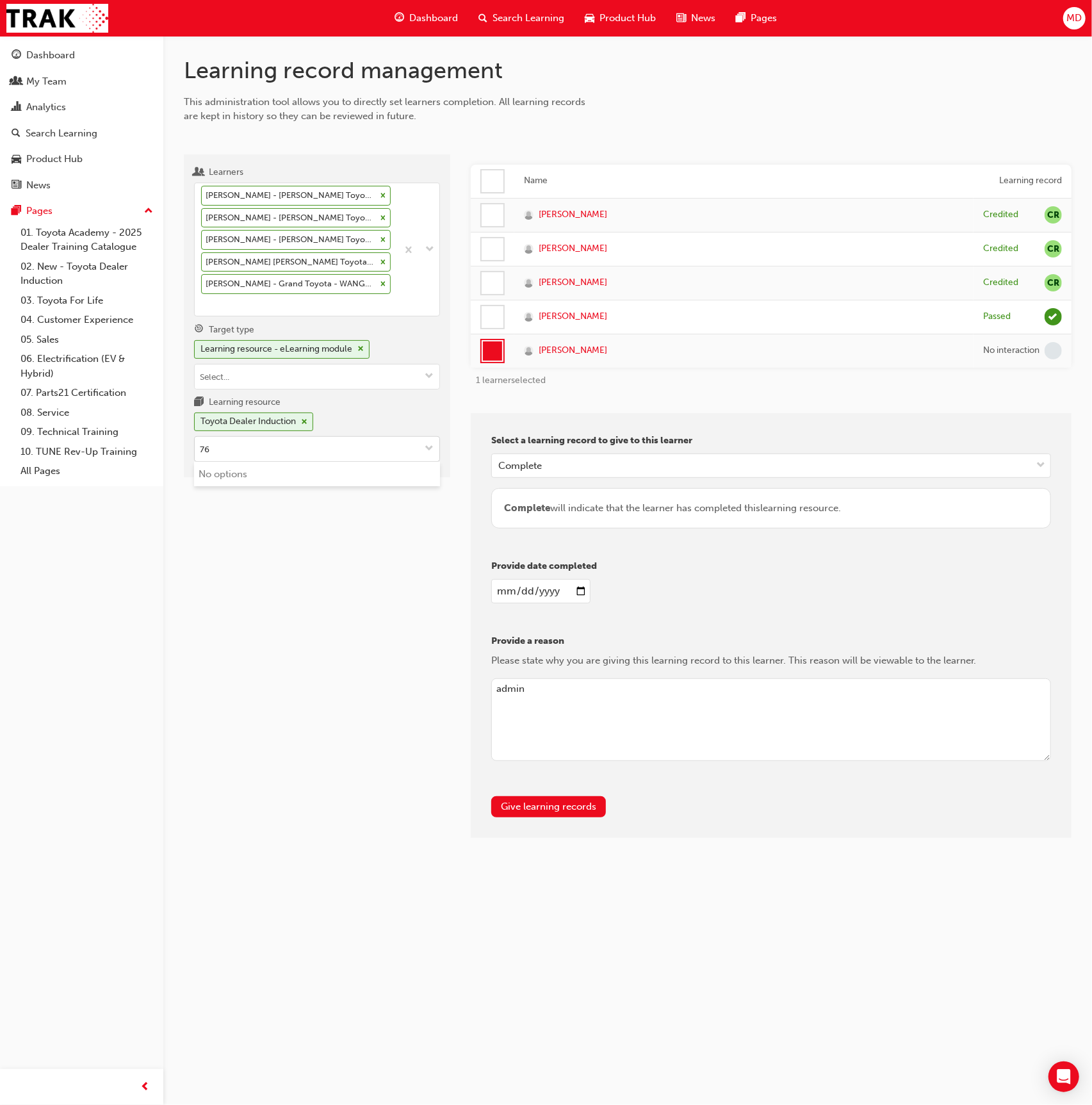
type input "7"
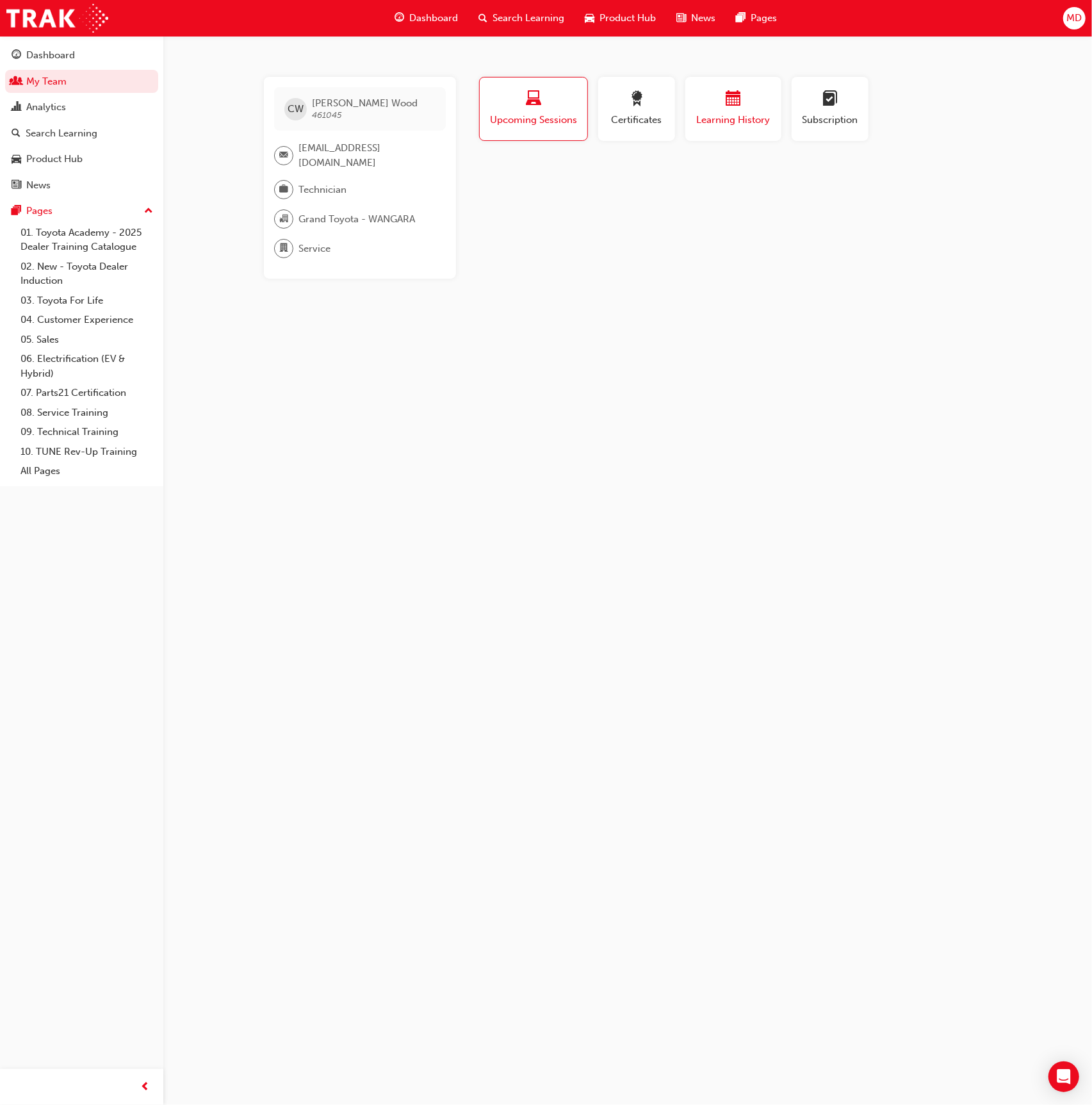
click at [745, 117] on span "Learning History" at bounding box center [733, 120] width 77 height 15
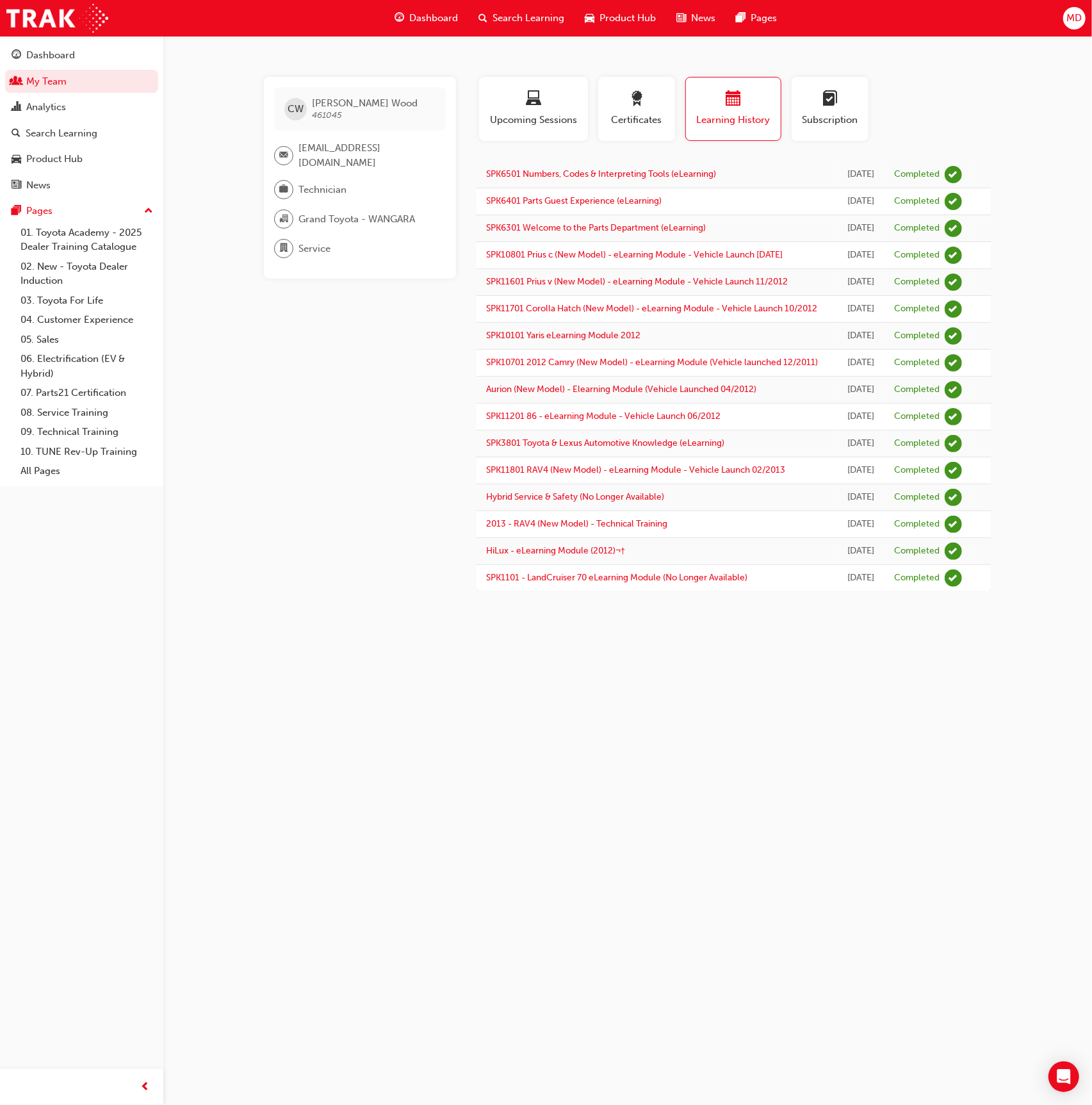
click at [381, 107] on div "CW [PERSON_NAME] 461045" at bounding box center [360, 108] width 172 height 43
drag, startPoint x: 345, startPoint y: 102, endPoint x: 315, endPoint y: 103, distance: 30.0
click at [315, 103] on div "CW [PERSON_NAME] 461045" at bounding box center [360, 108] width 172 height 43
copy span "[PERSON_NAME]"
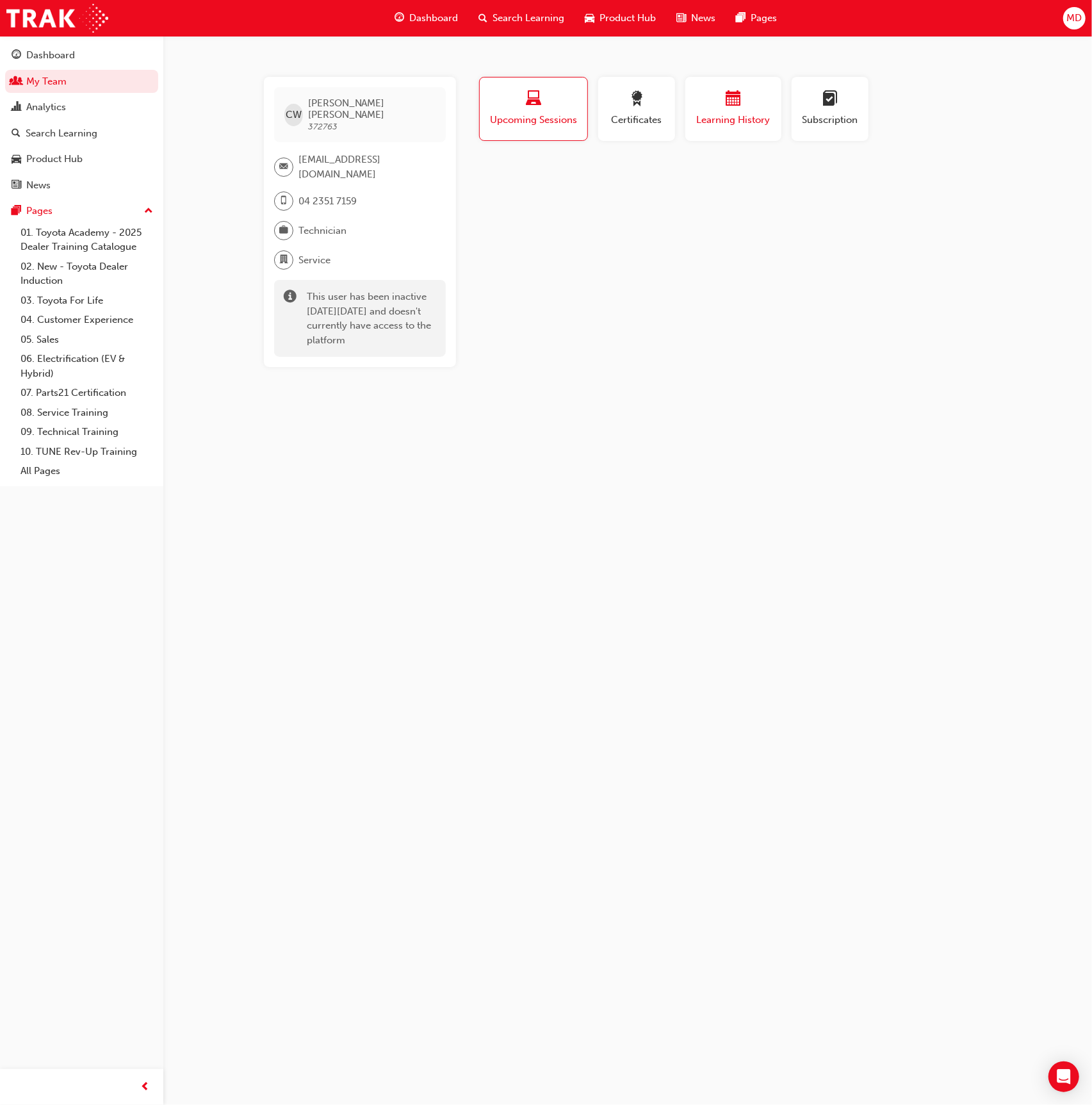
click at [746, 99] on div "button" at bounding box center [733, 100] width 77 height 20
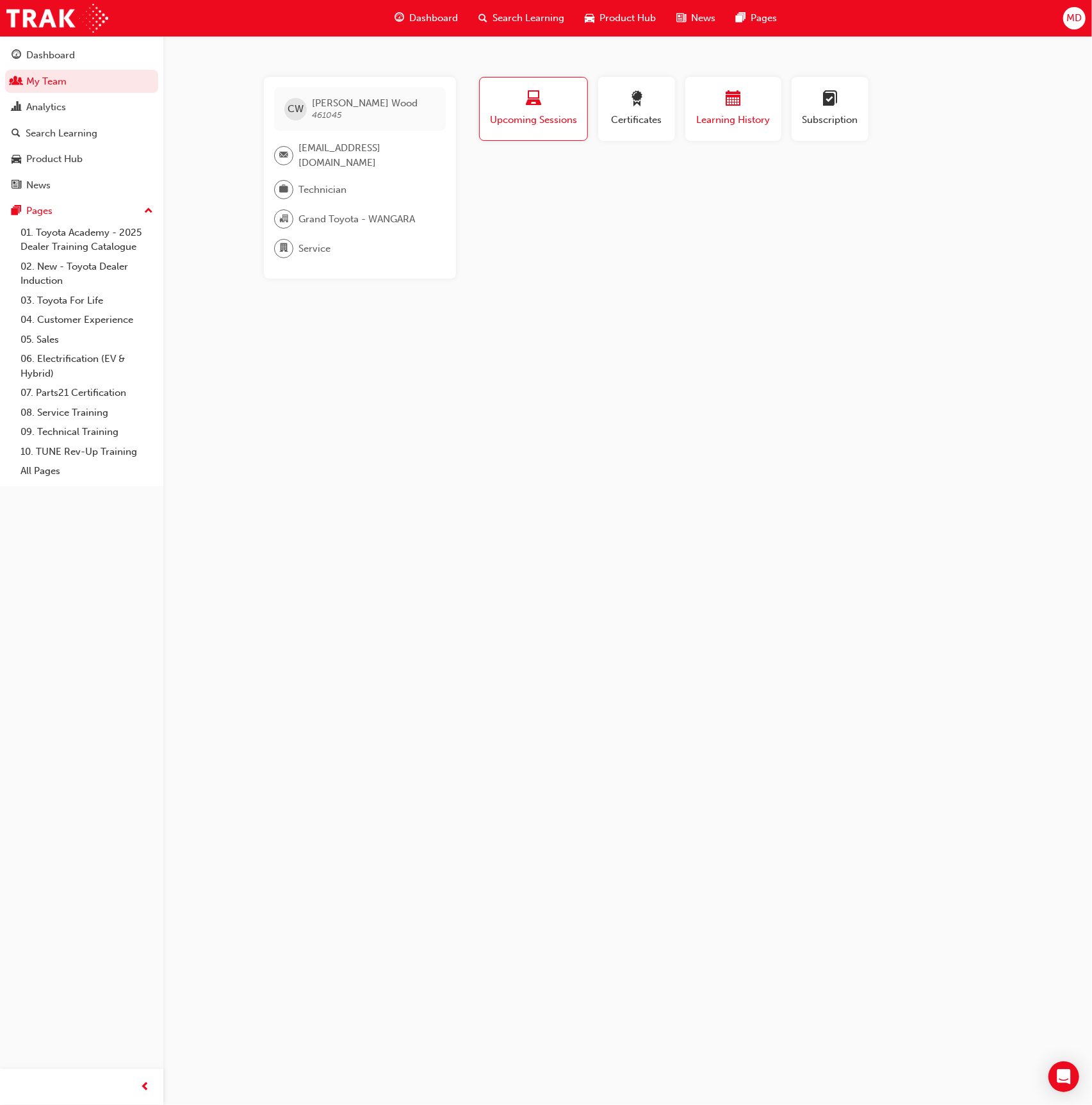
click at [738, 139] on button "Learning History" at bounding box center [733, 108] width 96 height 64
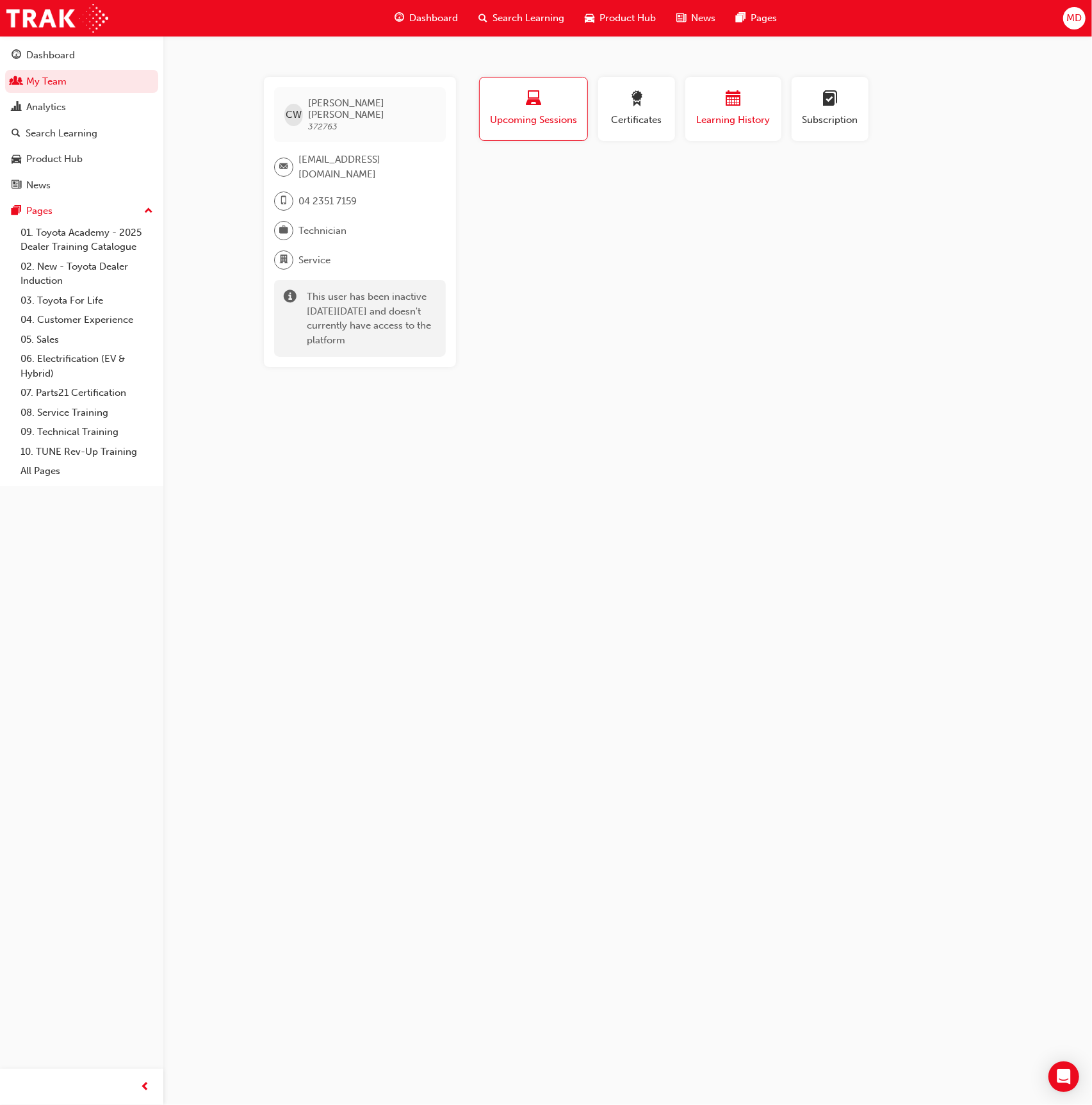
drag, startPoint x: 734, startPoint y: 100, endPoint x: 724, endPoint y: 100, distance: 10.0
click at [734, 100] on span "calendar-icon" at bounding box center [733, 100] width 15 height 18
drag, startPoint x: 653, startPoint y: 100, endPoint x: 613, endPoint y: 102, distance: 40.0
click at [652, 100] on div "button" at bounding box center [636, 100] width 57 height 20
click at [510, 100] on div "button" at bounding box center [534, 100] width 90 height 20
